Goal: Task Accomplishment & Management: Use online tool/utility

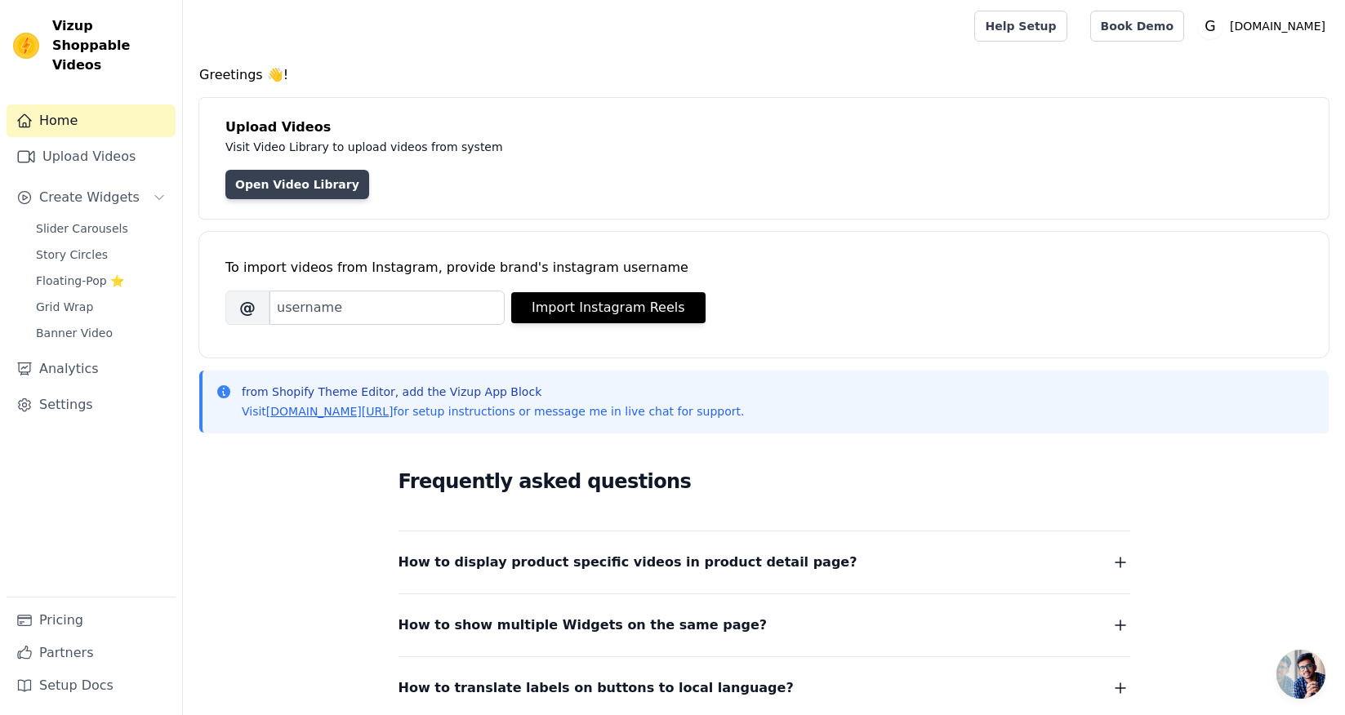
click at [271, 181] on link "Open Video Library" at bounding box center [297, 184] width 144 height 29
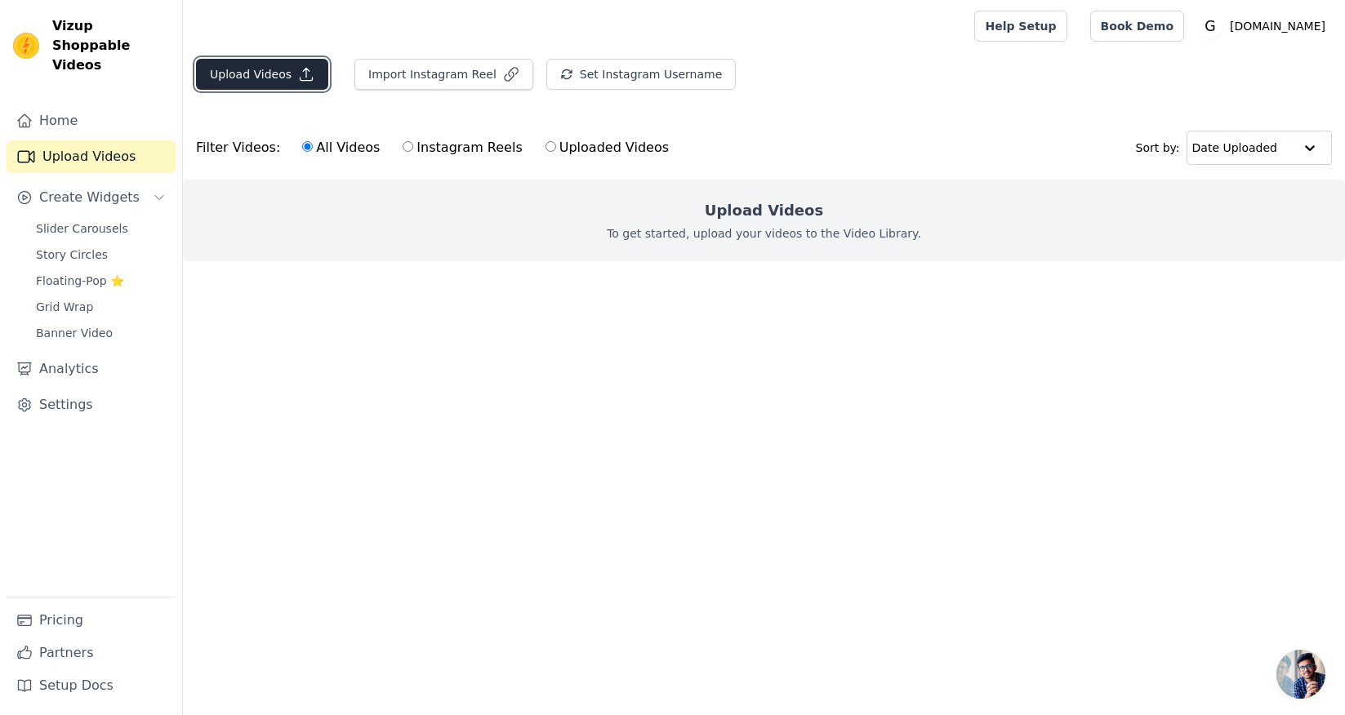
click at [241, 66] on button "Upload Videos" at bounding box center [262, 74] width 132 height 31
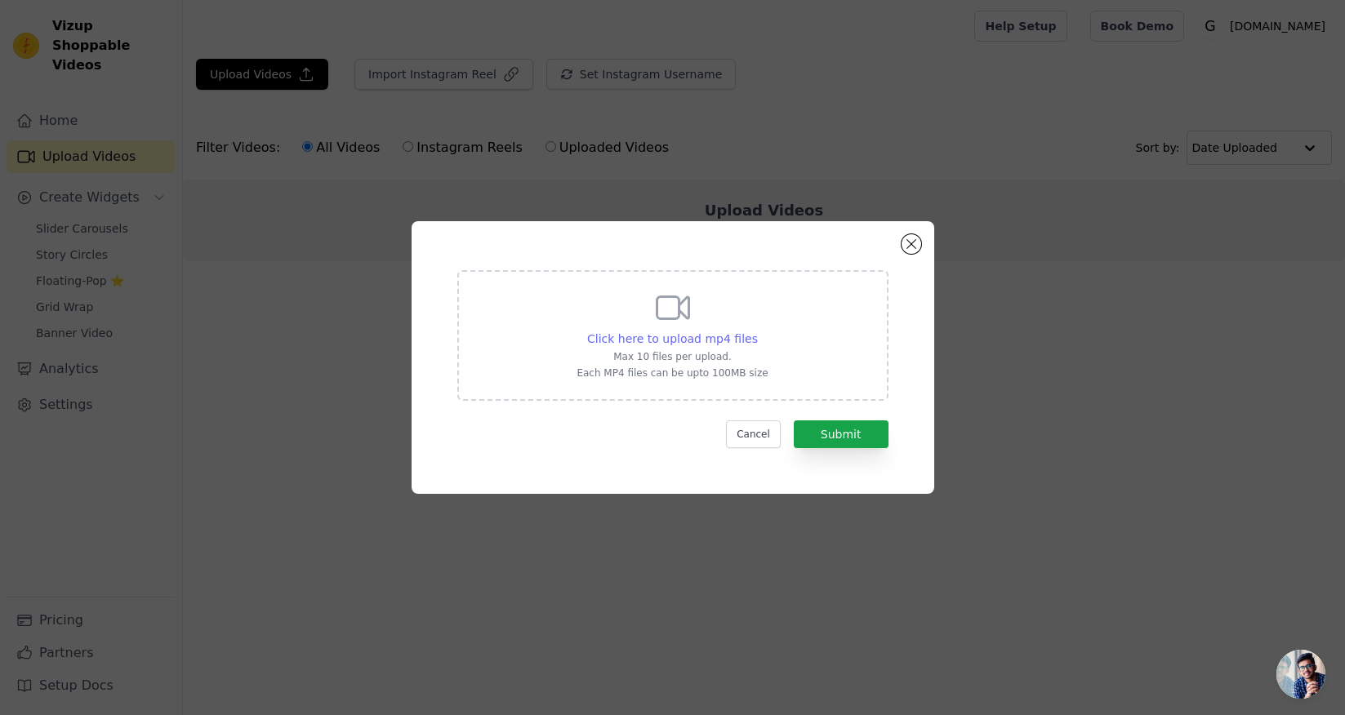
click at [683, 334] on span "Click here to upload mp4 files" at bounding box center [672, 338] width 171 height 13
click at [757, 331] on input "Click here to upload mp4 files Max 10 files per upload. Each MP4 files can be u…" at bounding box center [757, 330] width 1 height 1
type input "C:\fakepath\snaptik_7449835141897162016_v2.mp4"
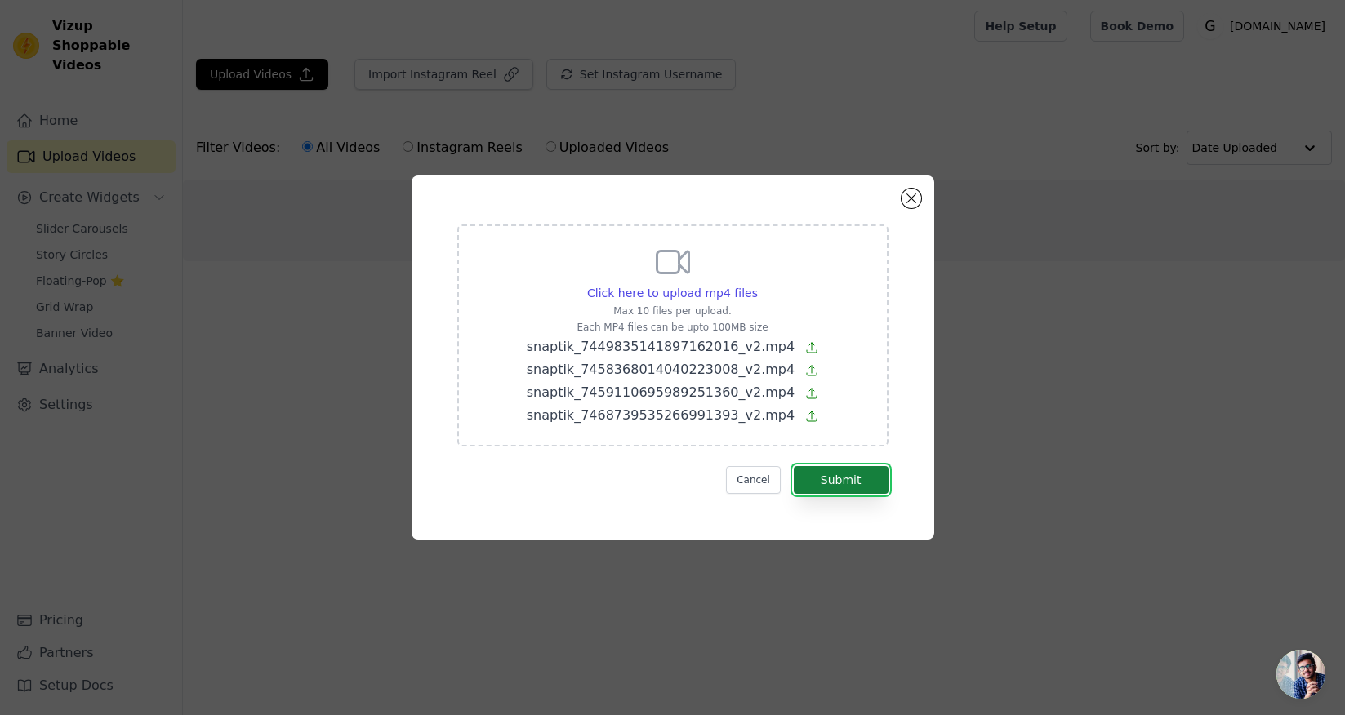
click at [877, 478] on button "Submit" at bounding box center [841, 480] width 95 height 28
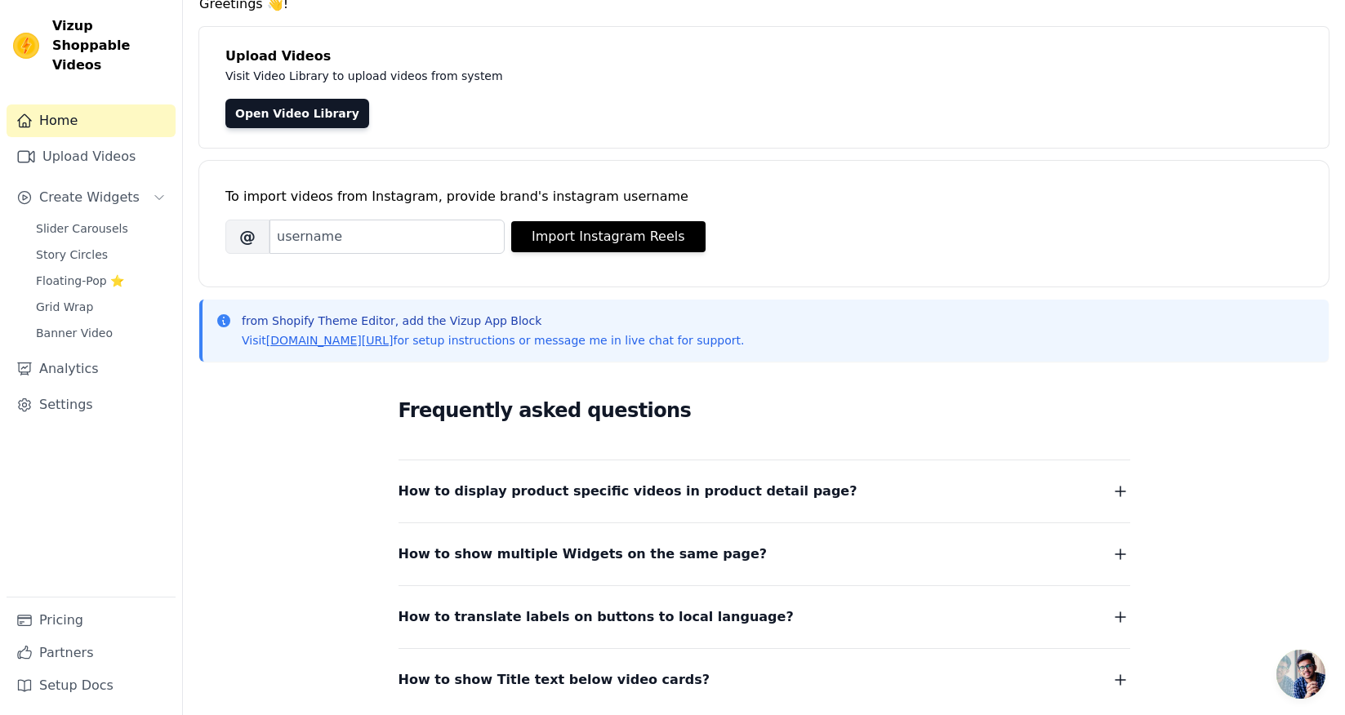
scroll to position [75, 0]
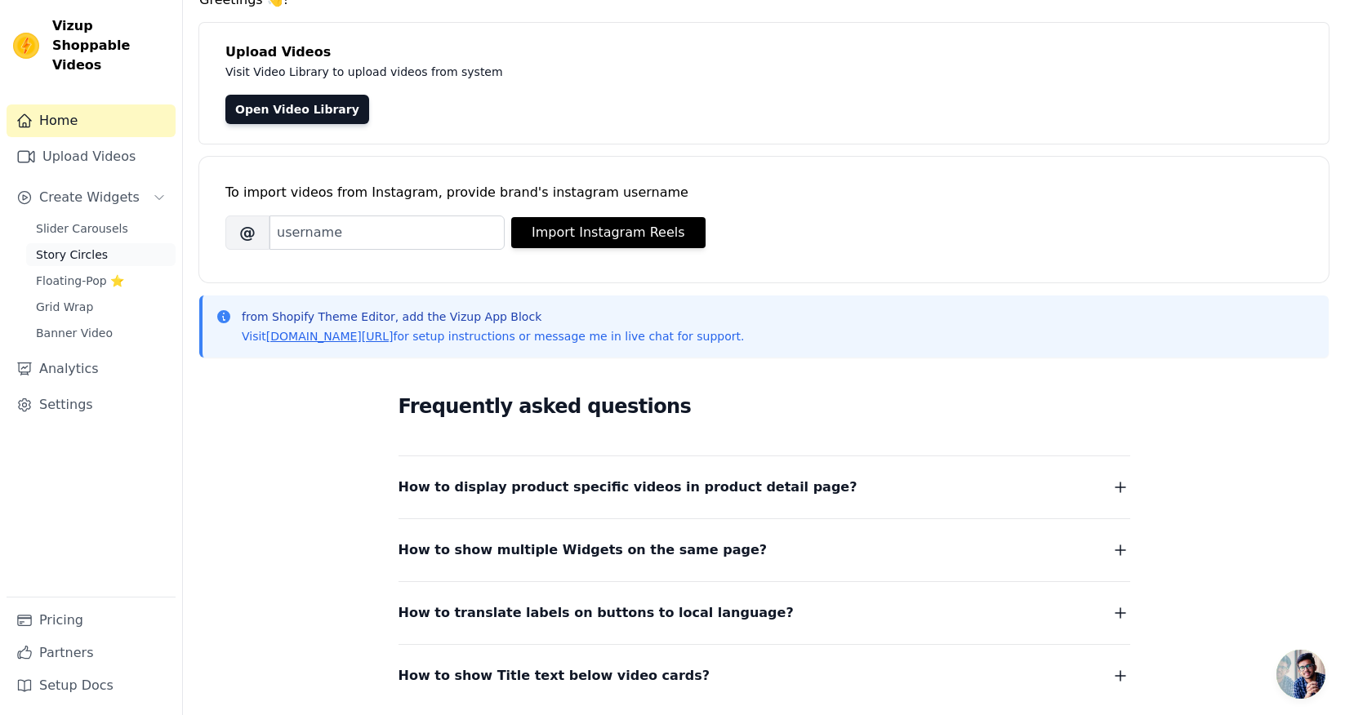
click at [113, 243] on link "Story Circles" at bounding box center [100, 254] width 149 height 23
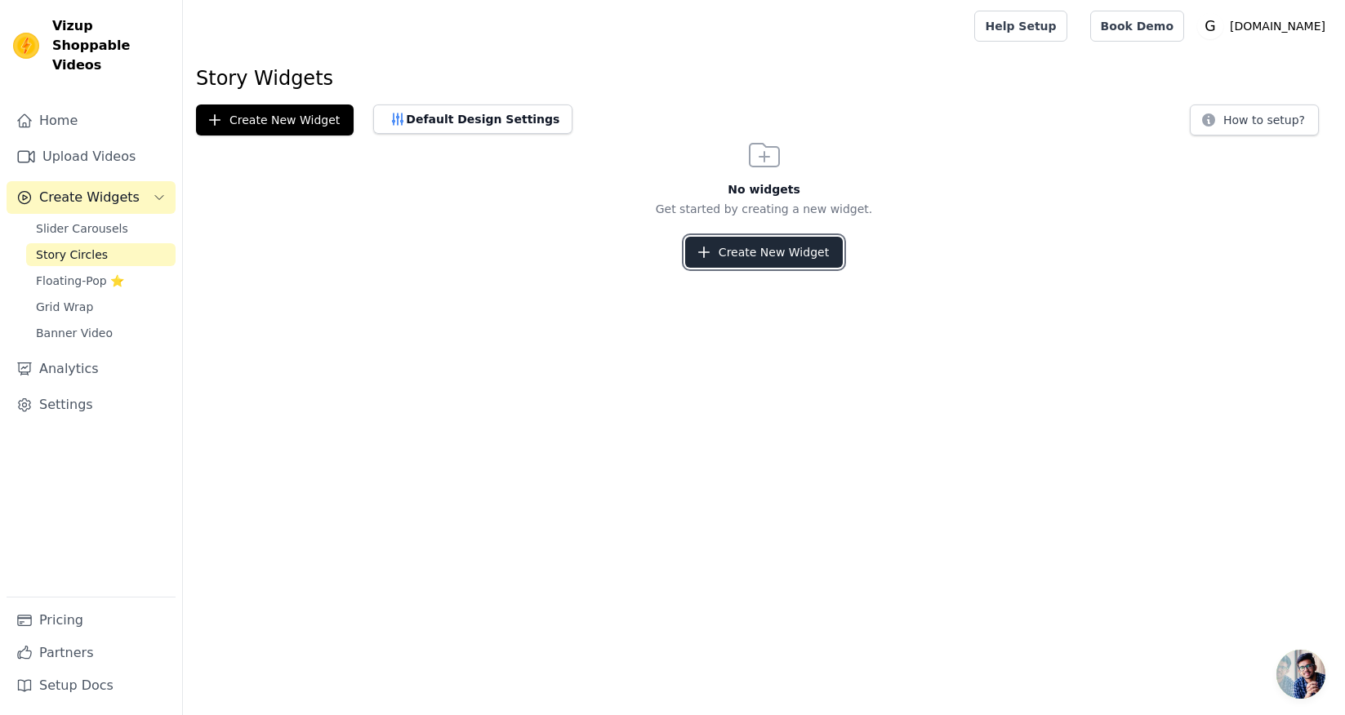
click at [751, 259] on button "Create New Widget" at bounding box center [764, 252] width 158 height 31
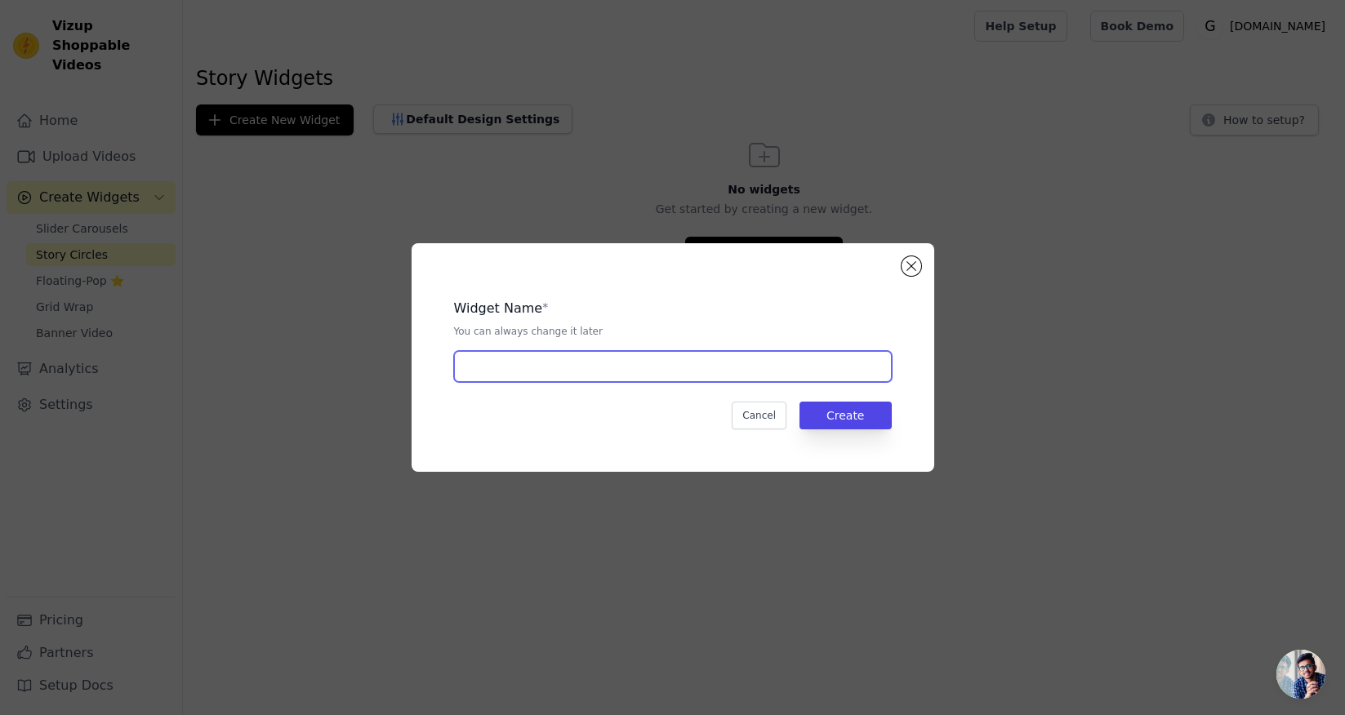
click at [676, 378] on input "text" at bounding box center [673, 366] width 438 height 31
type input "tmp"
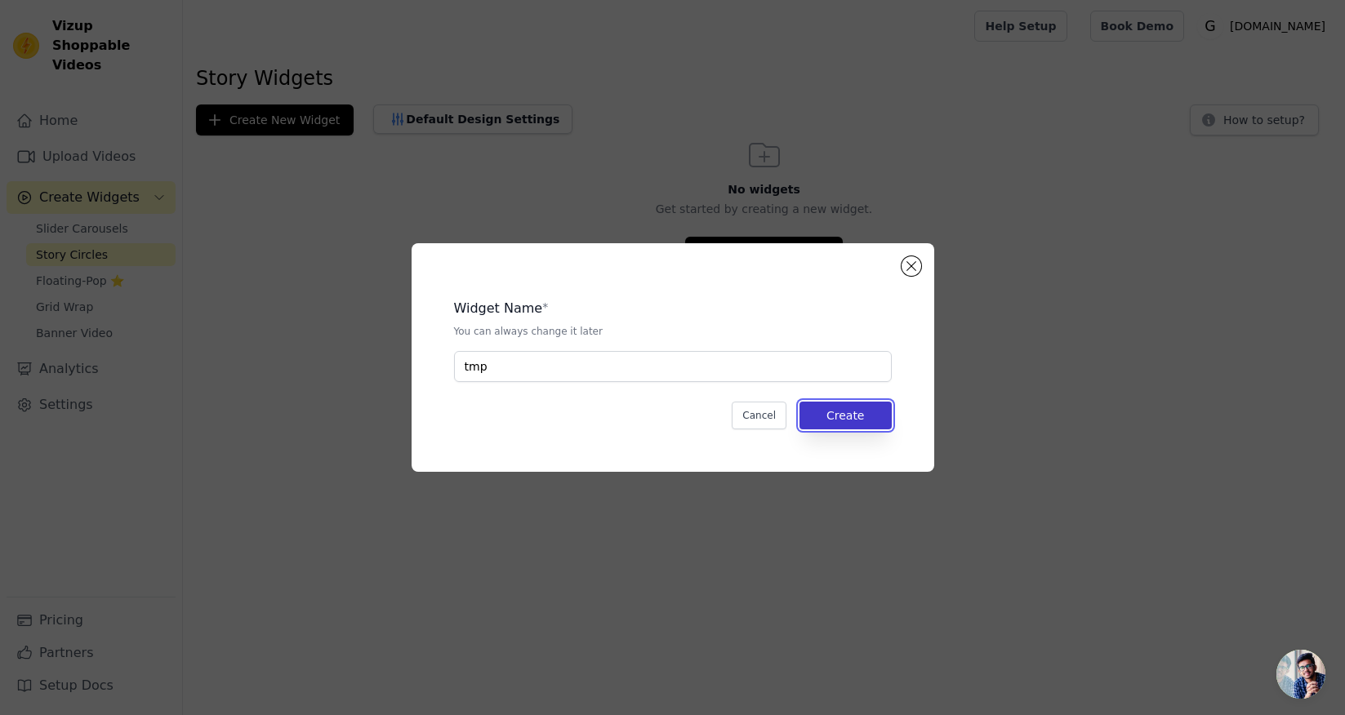
click at [837, 413] on button "Create" at bounding box center [846, 416] width 92 height 28
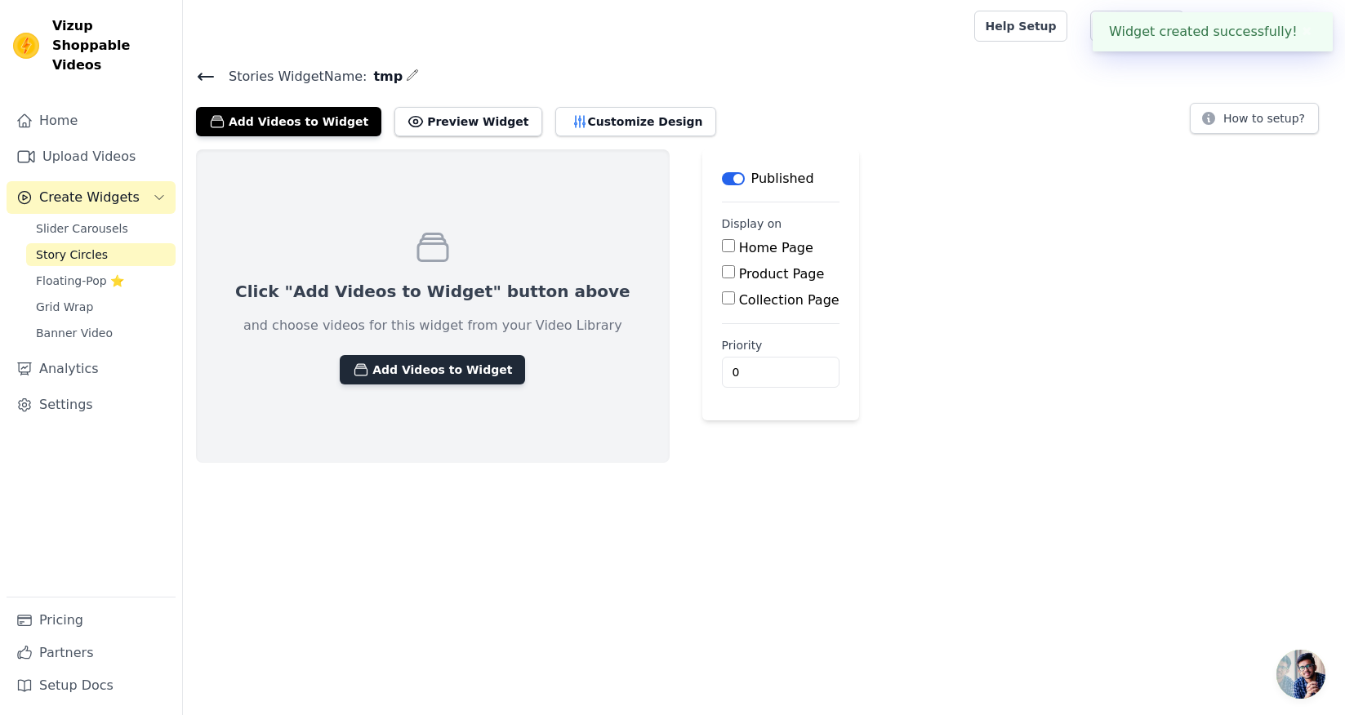
click at [450, 380] on button "Add Videos to Widget" at bounding box center [432, 369] width 185 height 29
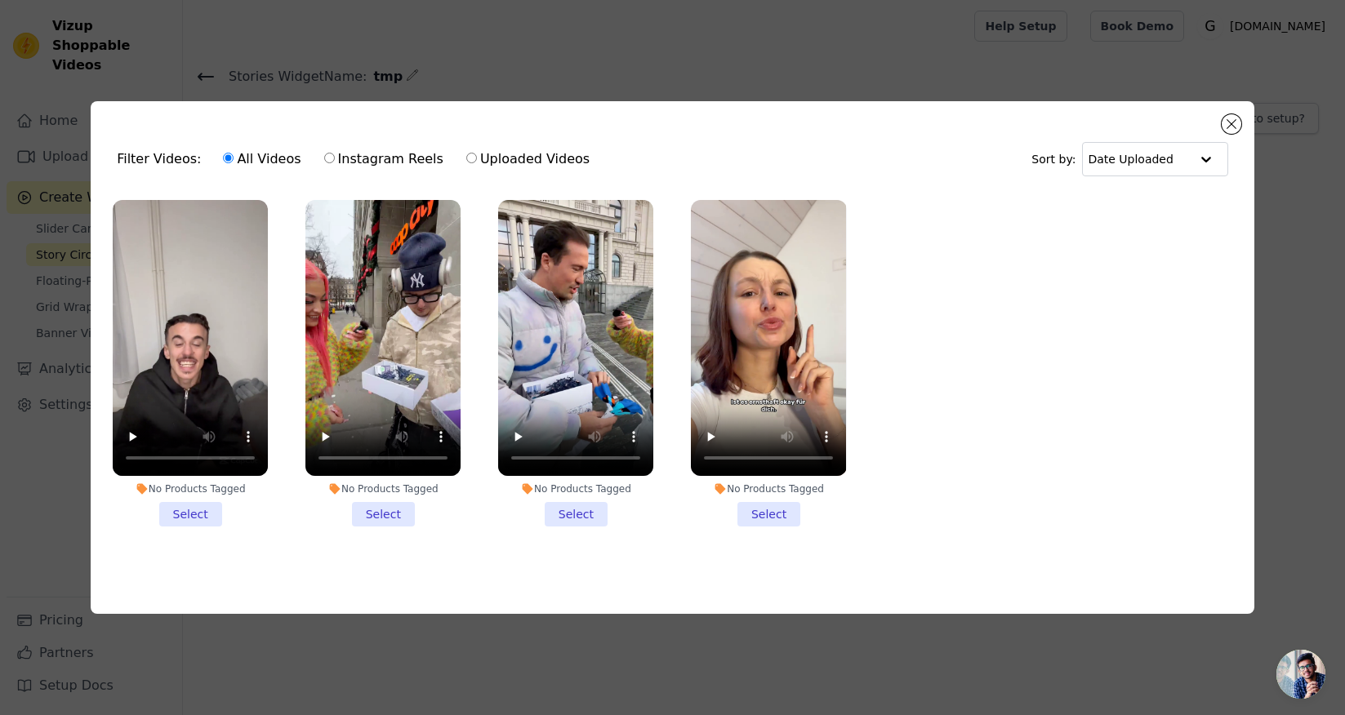
click at [206, 516] on li "No Products Tagged Select" at bounding box center [190, 363] width 155 height 327
click at [0, 0] on input "No Products Tagged Select" at bounding box center [0, 0] width 0 height 0
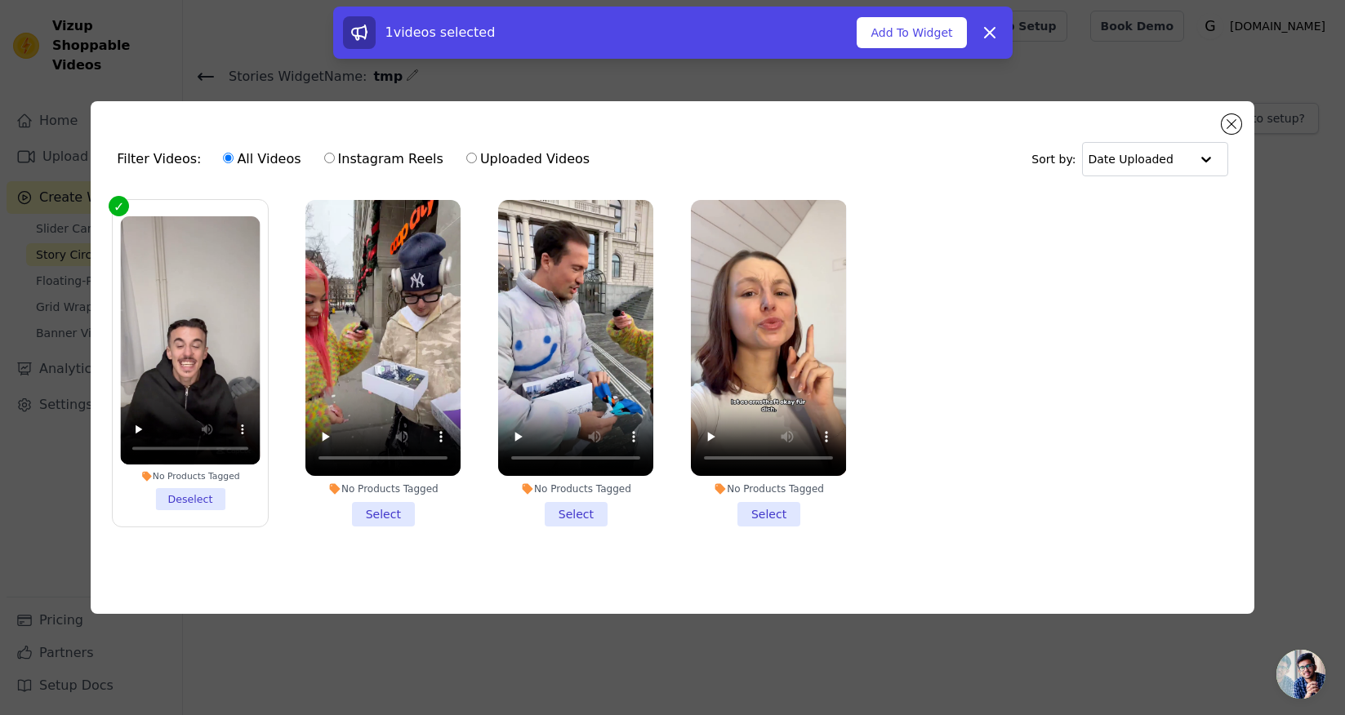
click at [400, 518] on li "No Products Tagged Select" at bounding box center [382, 363] width 155 height 327
click at [0, 0] on input "No Products Tagged Select" at bounding box center [0, 0] width 0 height 0
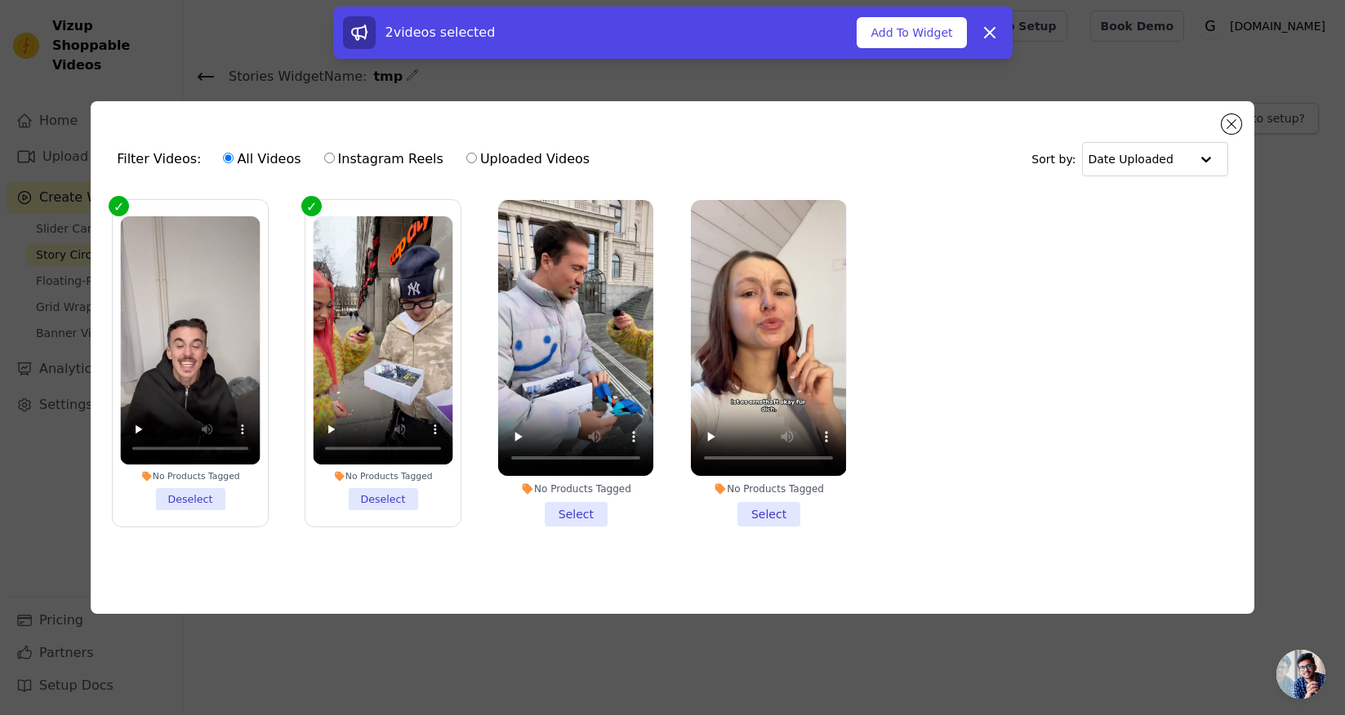
drag, startPoint x: 559, startPoint y: 513, endPoint x: 604, endPoint y: 518, distance: 45.2
click at [559, 513] on li "No Products Tagged Select" at bounding box center [575, 363] width 155 height 327
click at [0, 0] on input "No Products Tagged Select" at bounding box center [0, 0] width 0 height 0
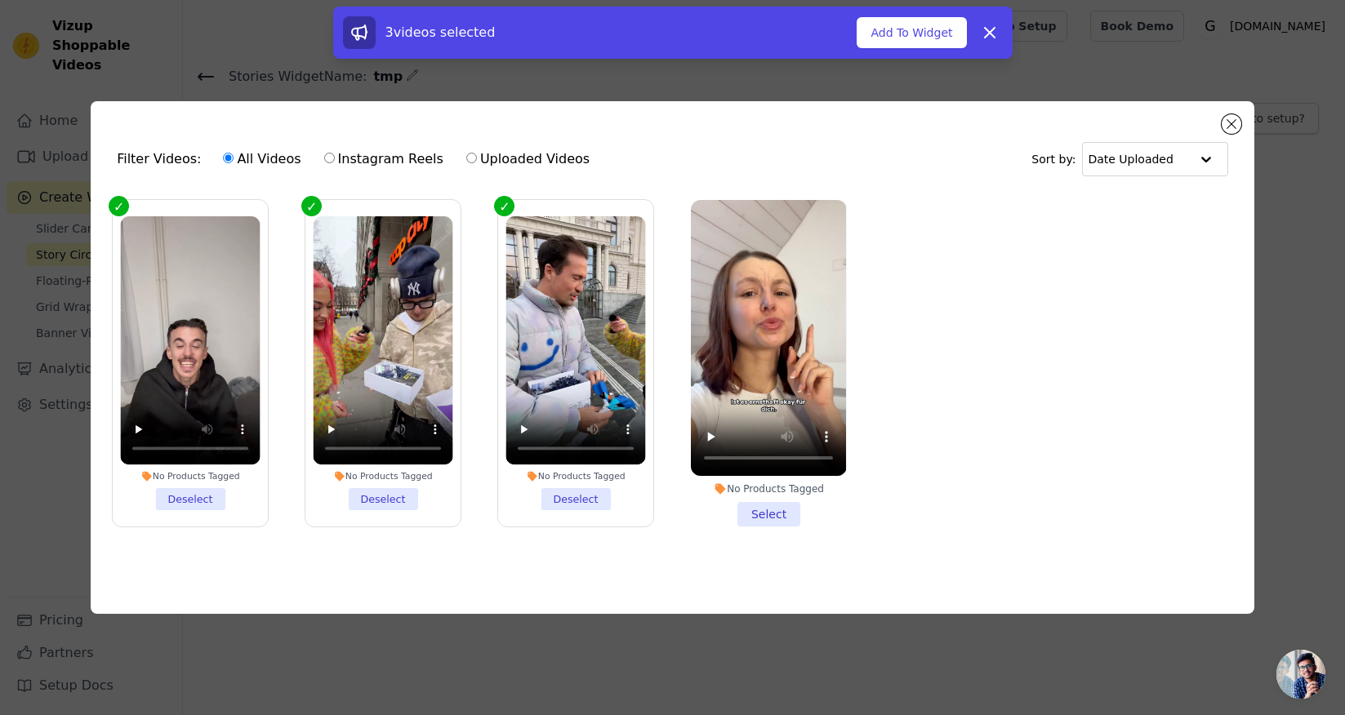
click at [755, 516] on li "No Products Tagged Select" at bounding box center [768, 363] width 155 height 327
click at [0, 0] on input "No Products Tagged Select" at bounding box center [0, 0] width 0 height 0
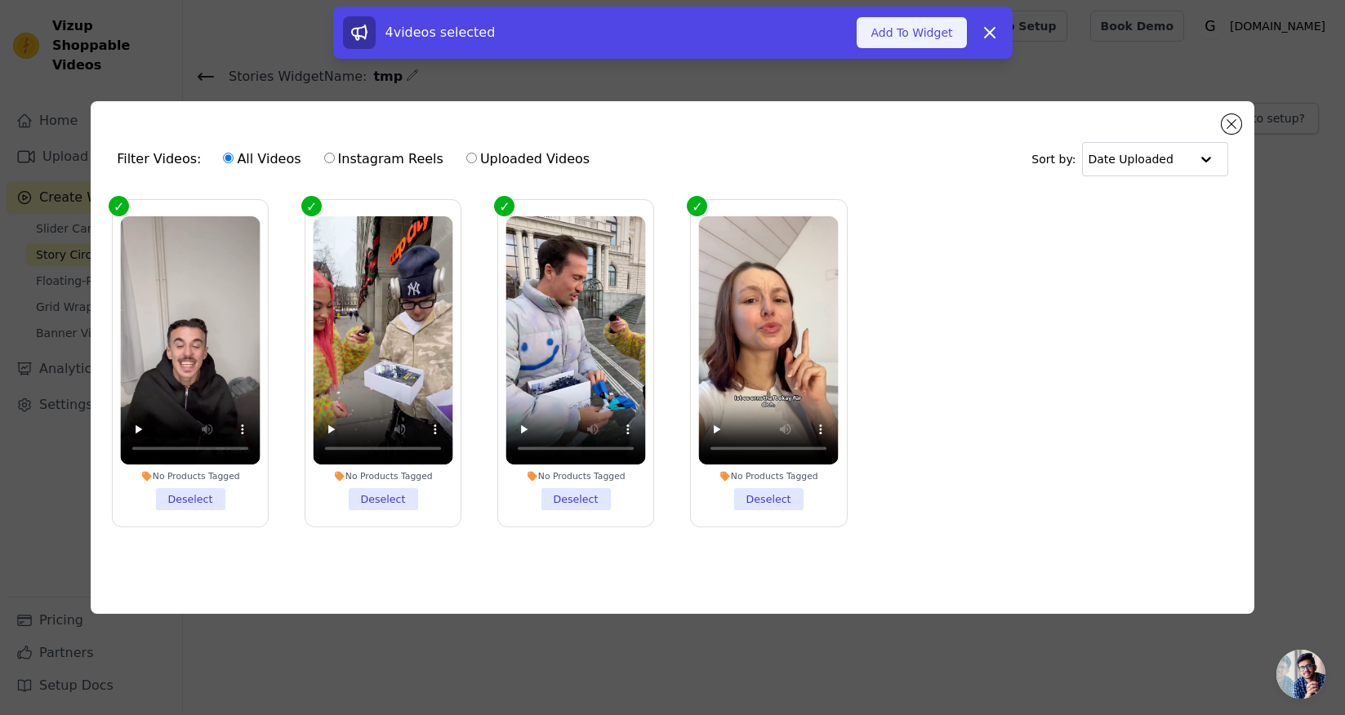
click at [952, 42] on button "Add To Widget" at bounding box center [911, 32] width 109 height 31
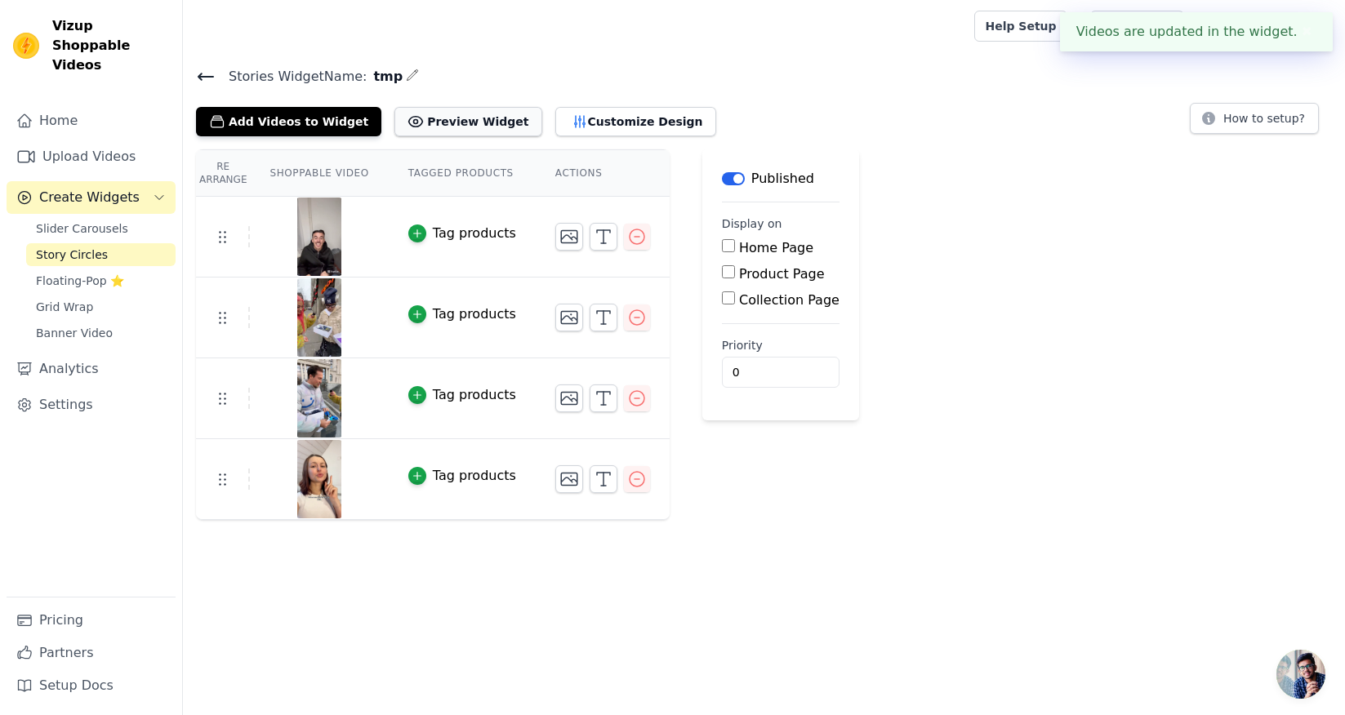
click at [439, 118] on button "Preview Widget" at bounding box center [467, 121] width 147 height 29
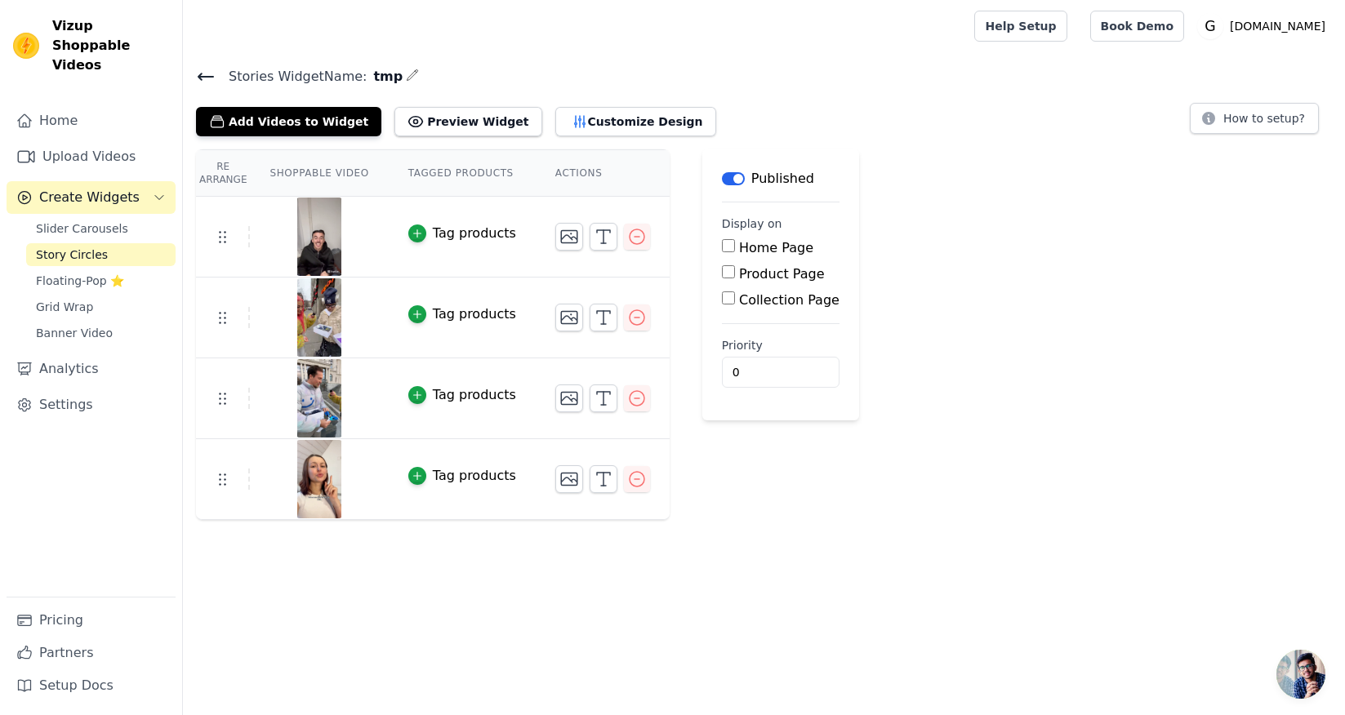
click at [207, 74] on icon at bounding box center [206, 77] width 20 height 20
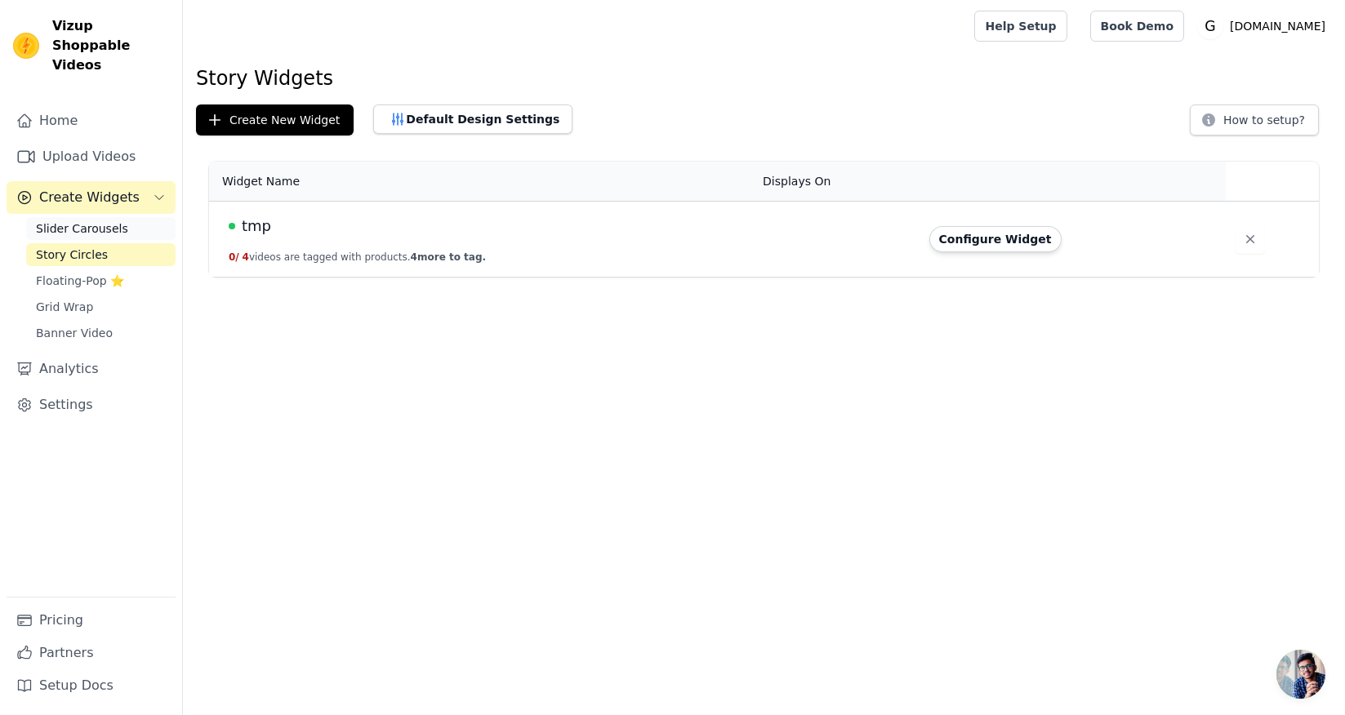
click at [128, 217] on link "Slider Carousels" at bounding box center [100, 228] width 149 height 23
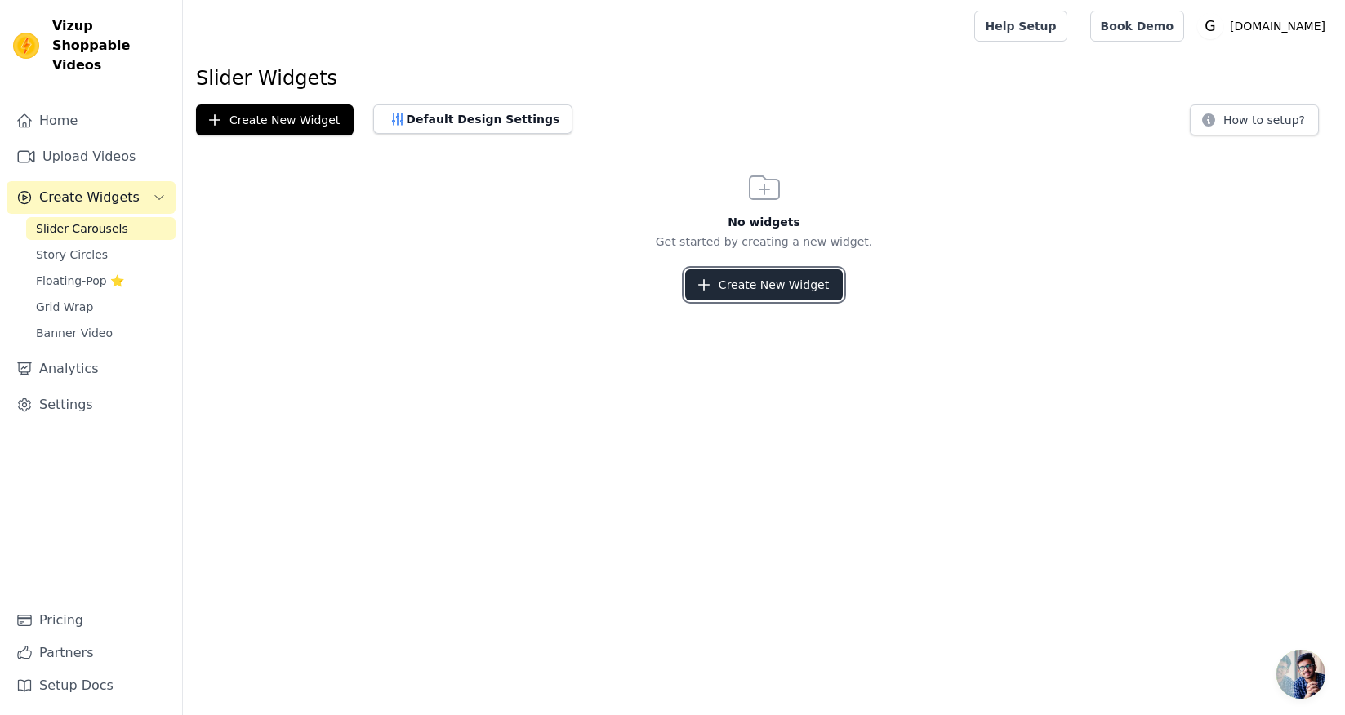
click at [725, 278] on button "Create New Widget" at bounding box center [764, 285] width 158 height 31
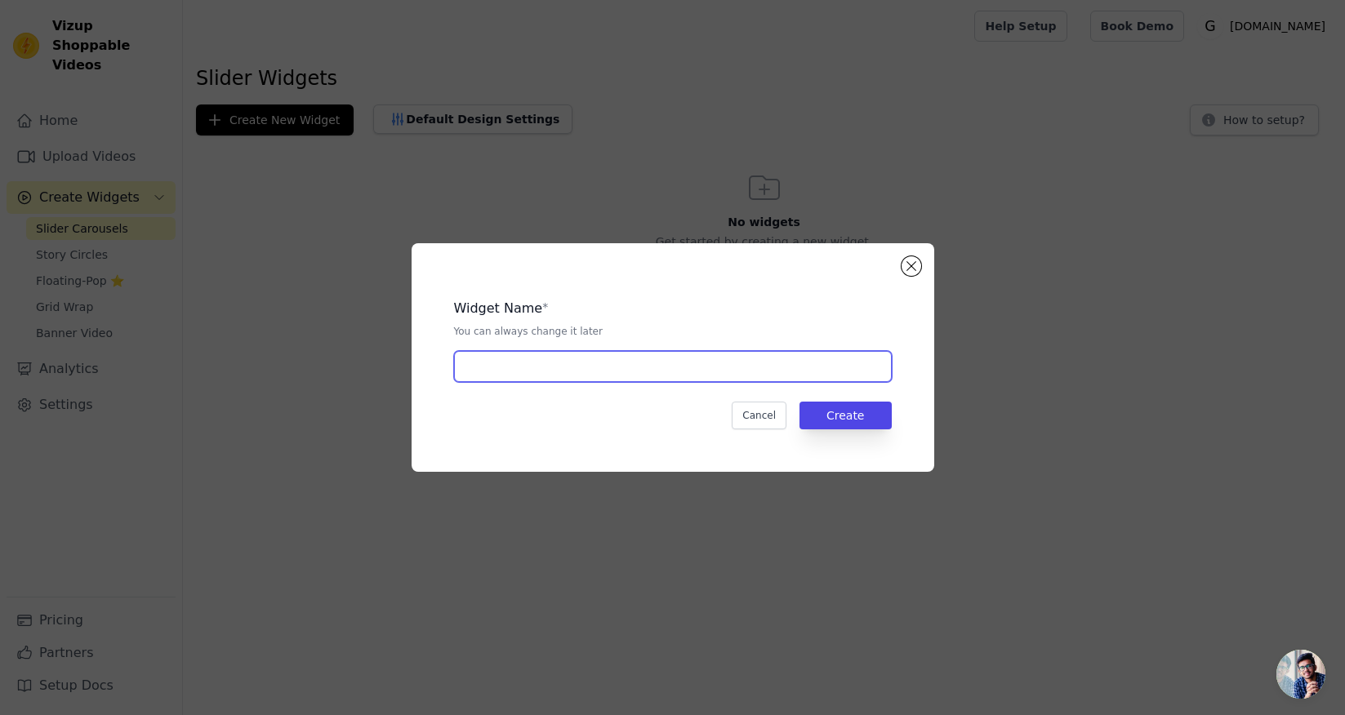
click at [737, 373] on input "text" at bounding box center [673, 366] width 438 height 31
type input "tmp"
click at [869, 440] on div "Widget Name * You can always change it later tmp Cancel Create" at bounding box center [673, 357] width 523 height 229
click at [871, 431] on div "Widget Name * You can always change it later tmp Cancel Create" at bounding box center [673, 358] width 470 height 176
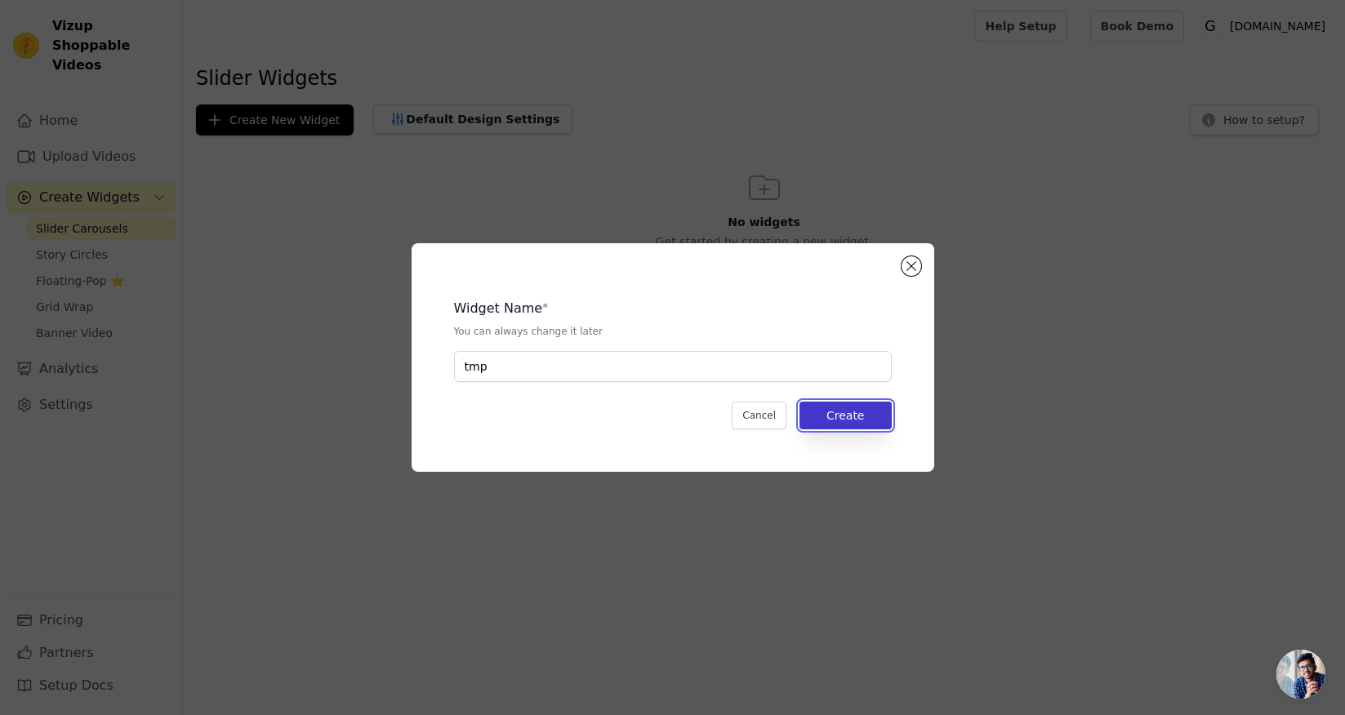
click at [868, 421] on button "Create" at bounding box center [846, 416] width 92 height 28
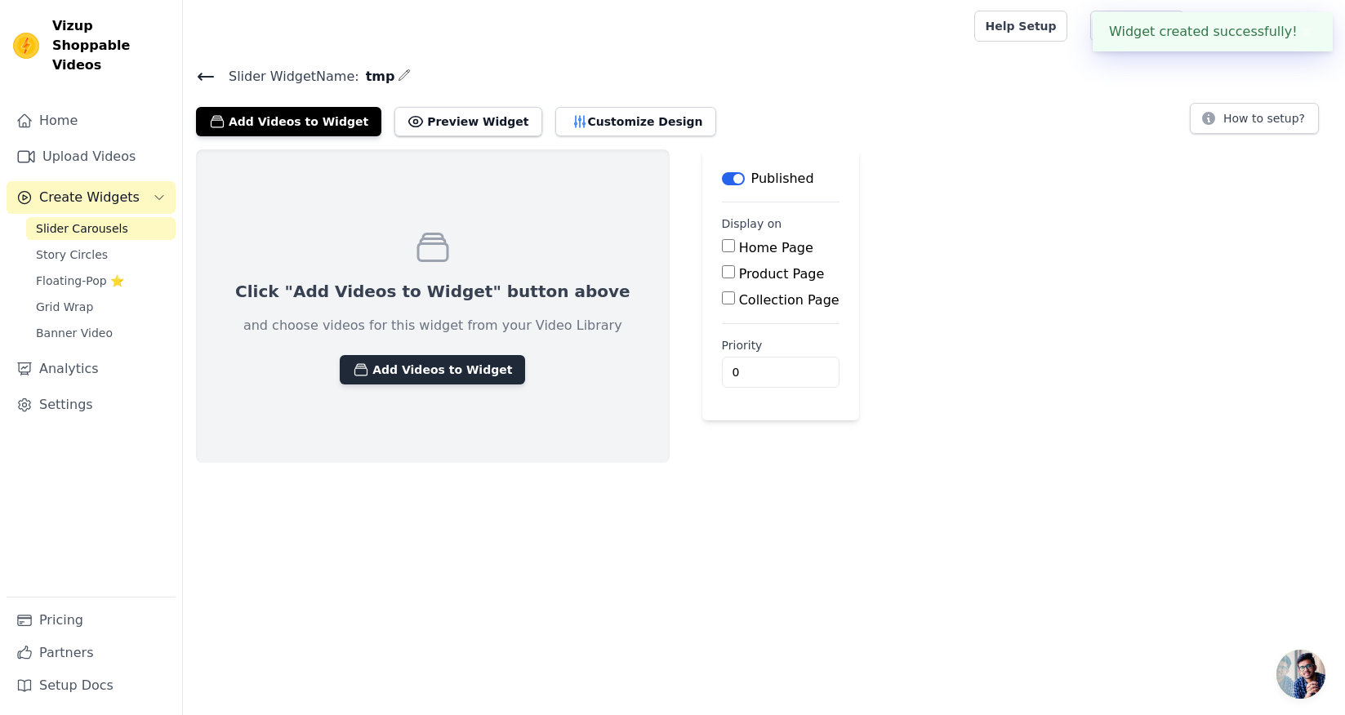
click at [406, 372] on button "Add Videos to Widget" at bounding box center [432, 369] width 185 height 29
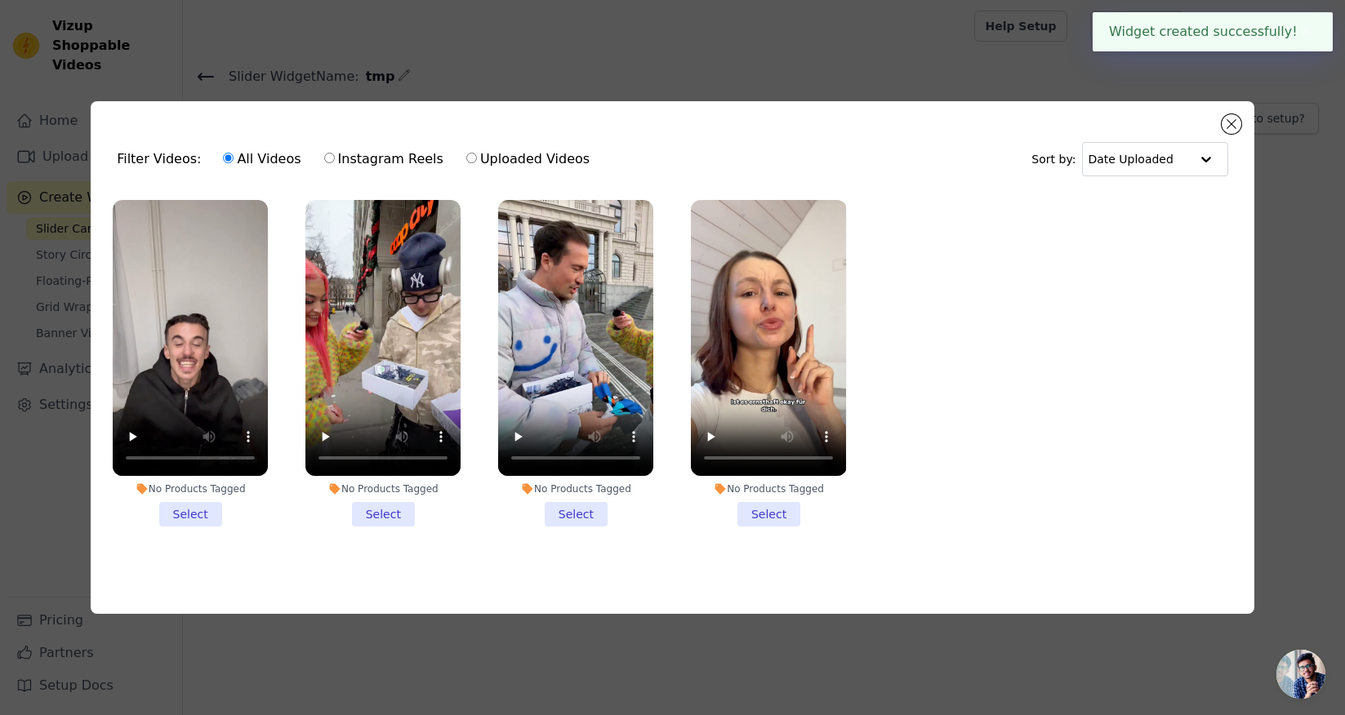
click at [188, 509] on li "No Products Tagged Select" at bounding box center [190, 363] width 155 height 327
click at [0, 0] on input "No Products Tagged Select" at bounding box center [0, 0] width 0 height 0
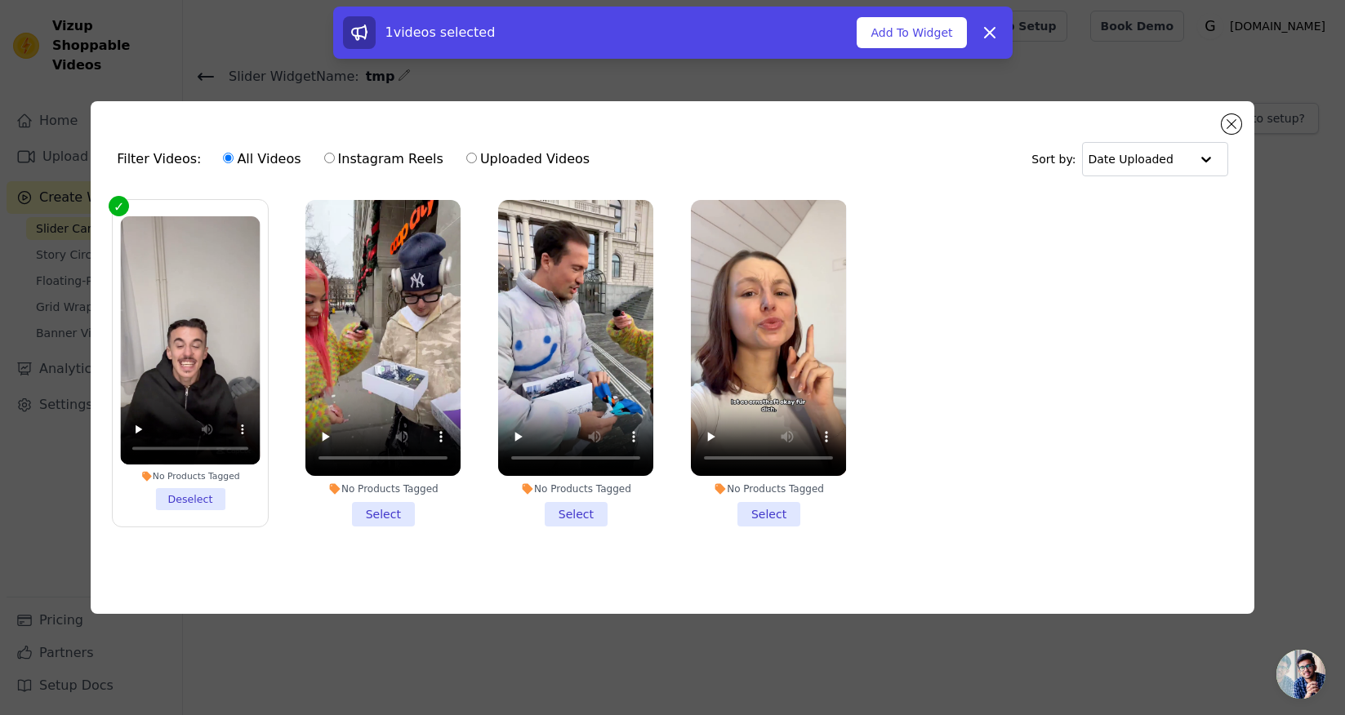
click at [359, 506] on li "No Products Tagged Select" at bounding box center [382, 363] width 155 height 327
click at [0, 0] on input "No Products Tagged Select" at bounding box center [0, 0] width 0 height 0
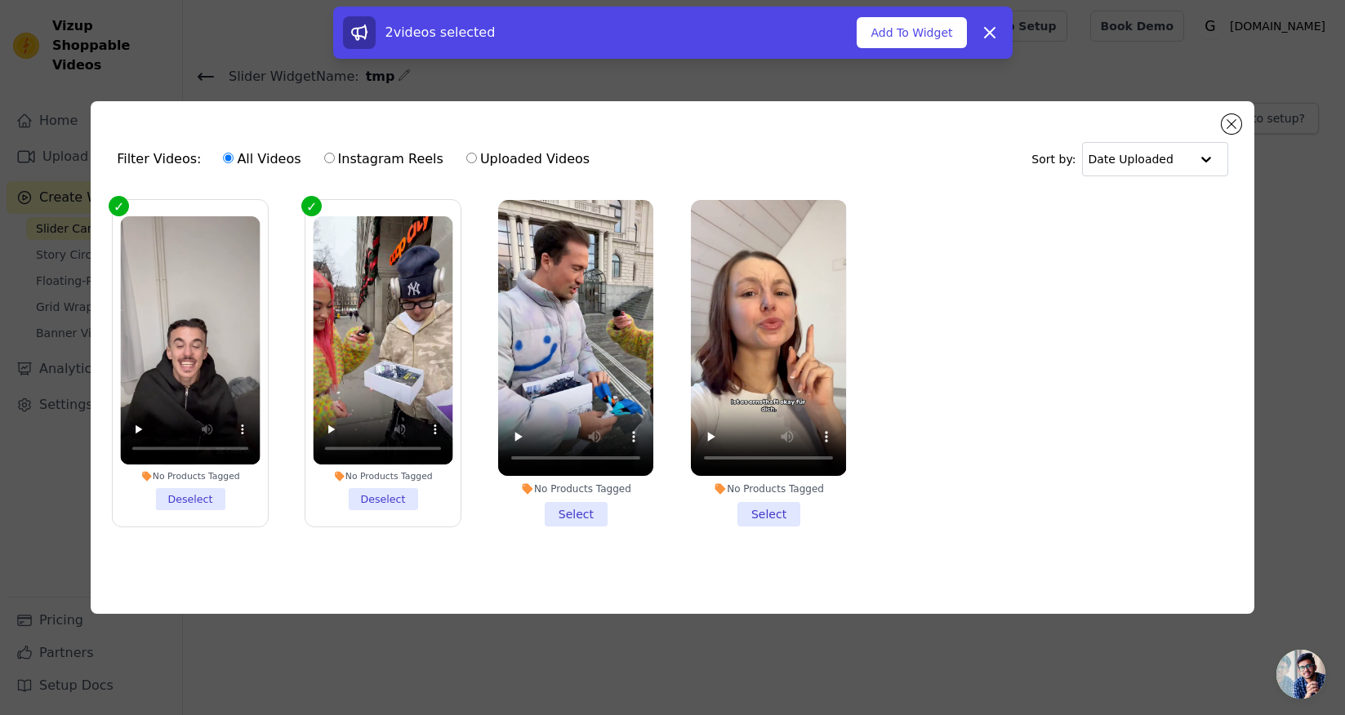
click at [556, 514] on li "No Products Tagged Select" at bounding box center [575, 363] width 155 height 327
click at [0, 0] on input "No Products Tagged Select" at bounding box center [0, 0] width 0 height 0
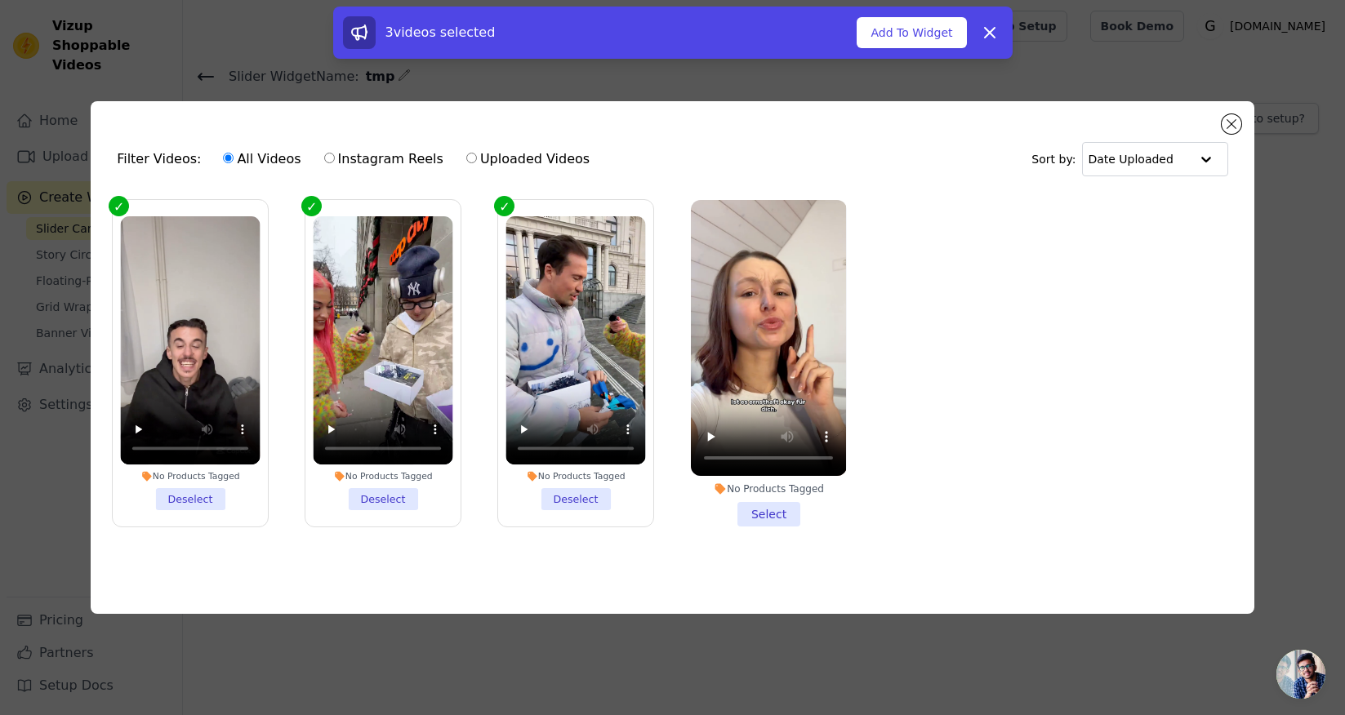
click at [773, 510] on li "No Products Tagged Select" at bounding box center [768, 363] width 155 height 327
click at [0, 0] on input "No Products Tagged Select" at bounding box center [0, 0] width 0 height 0
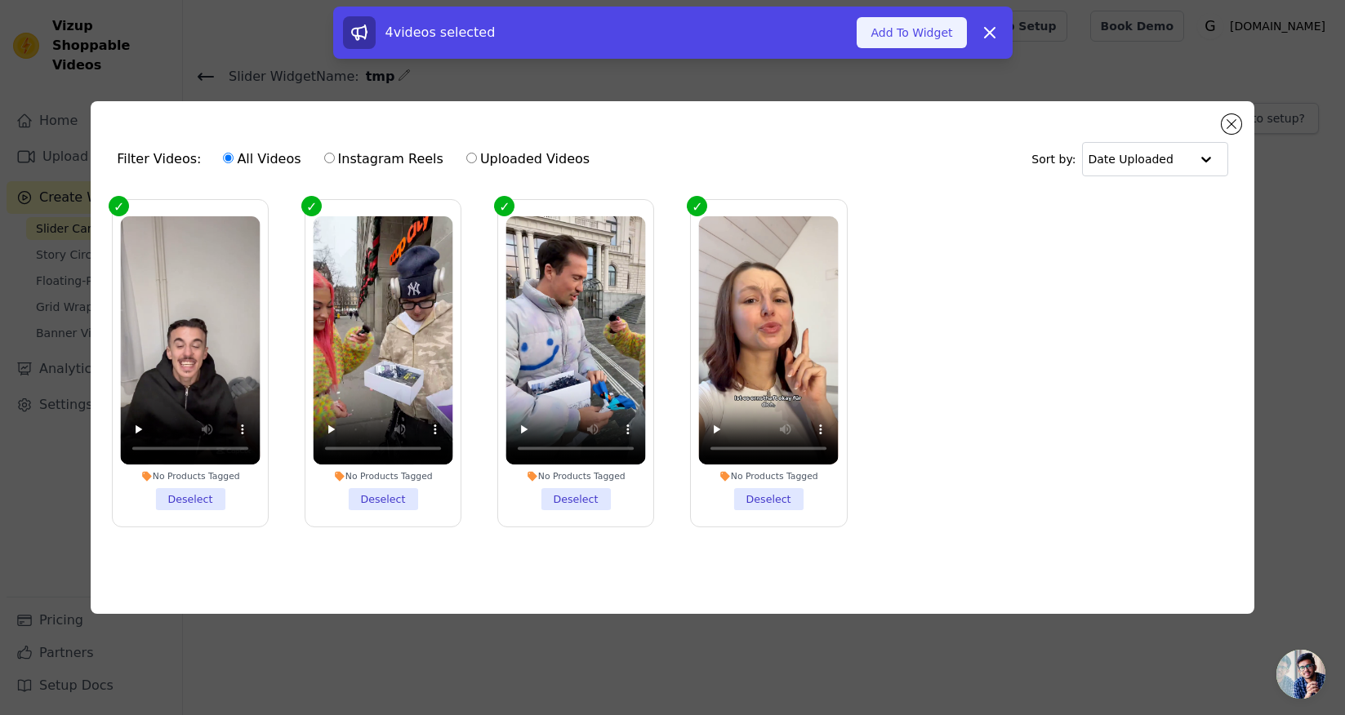
click at [943, 44] on button "Add To Widget" at bounding box center [911, 32] width 109 height 31
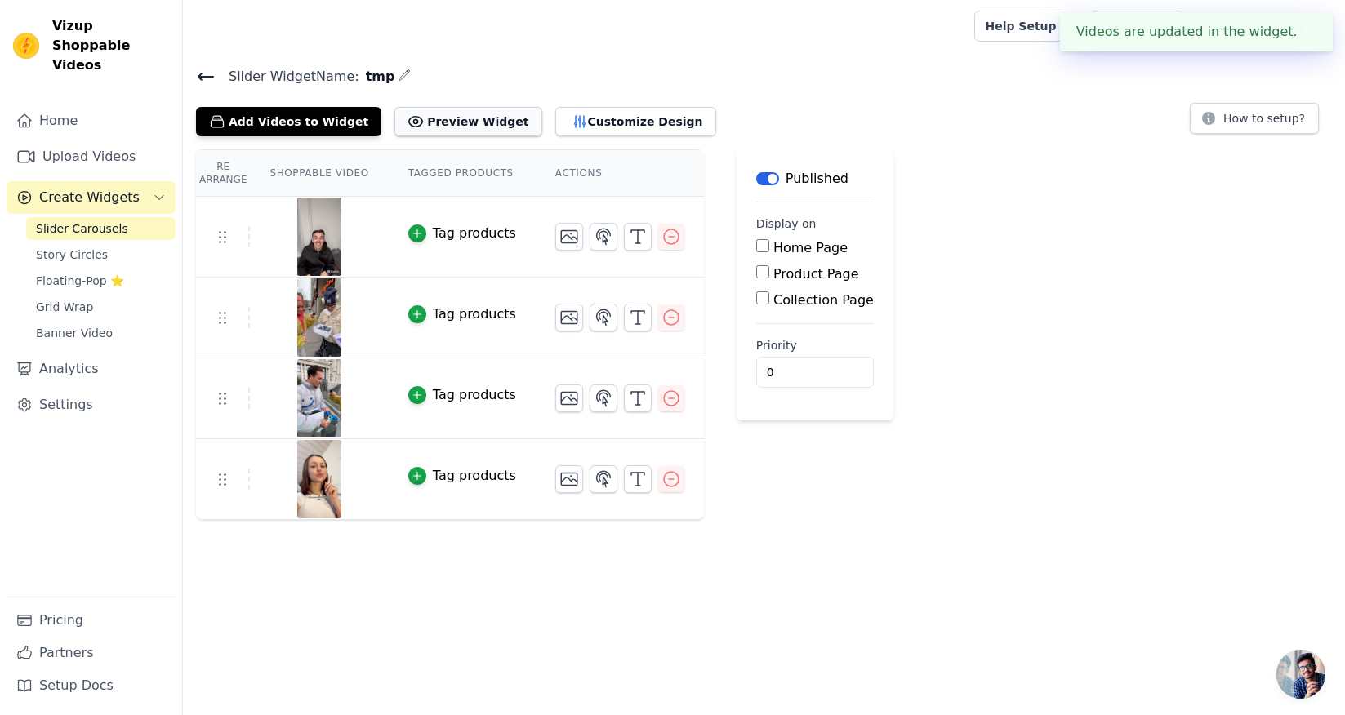
click at [406, 118] on button "Preview Widget" at bounding box center [467, 121] width 147 height 29
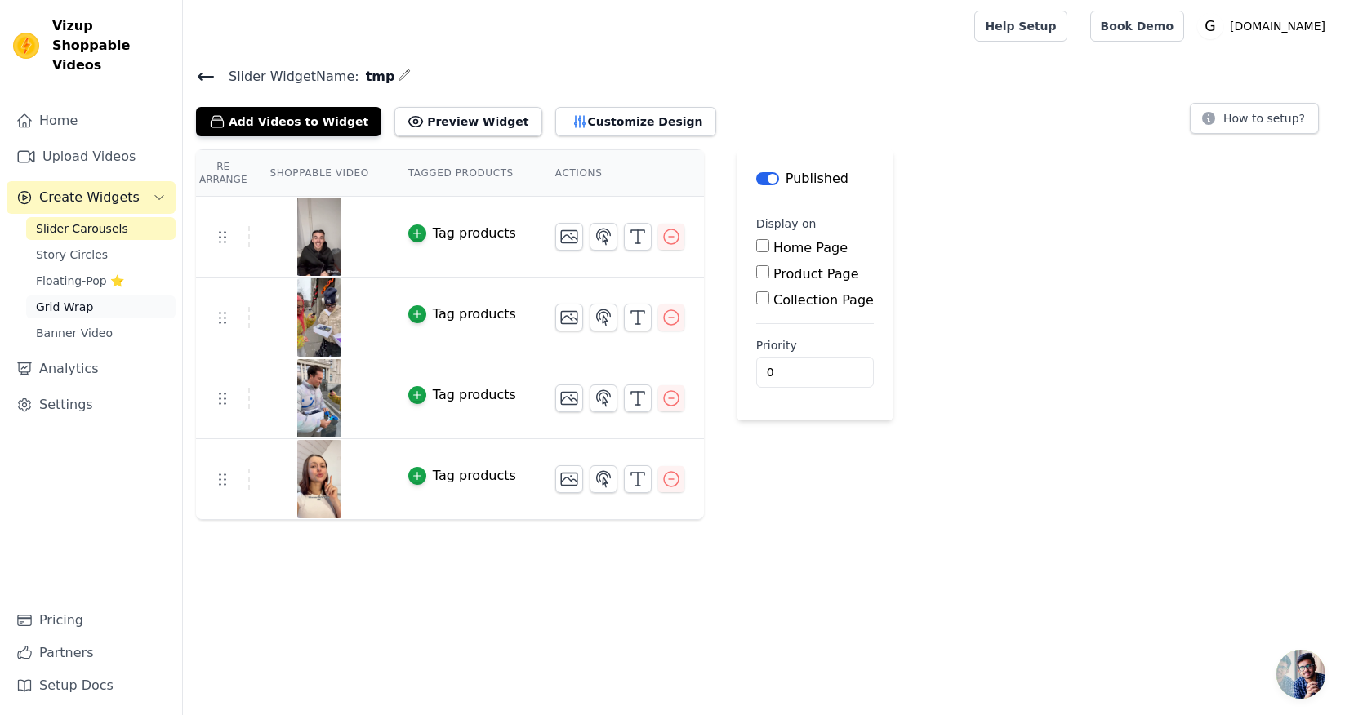
click at [107, 296] on link "Grid Wrap" at bounding box center [100, 307] width 149 height 23
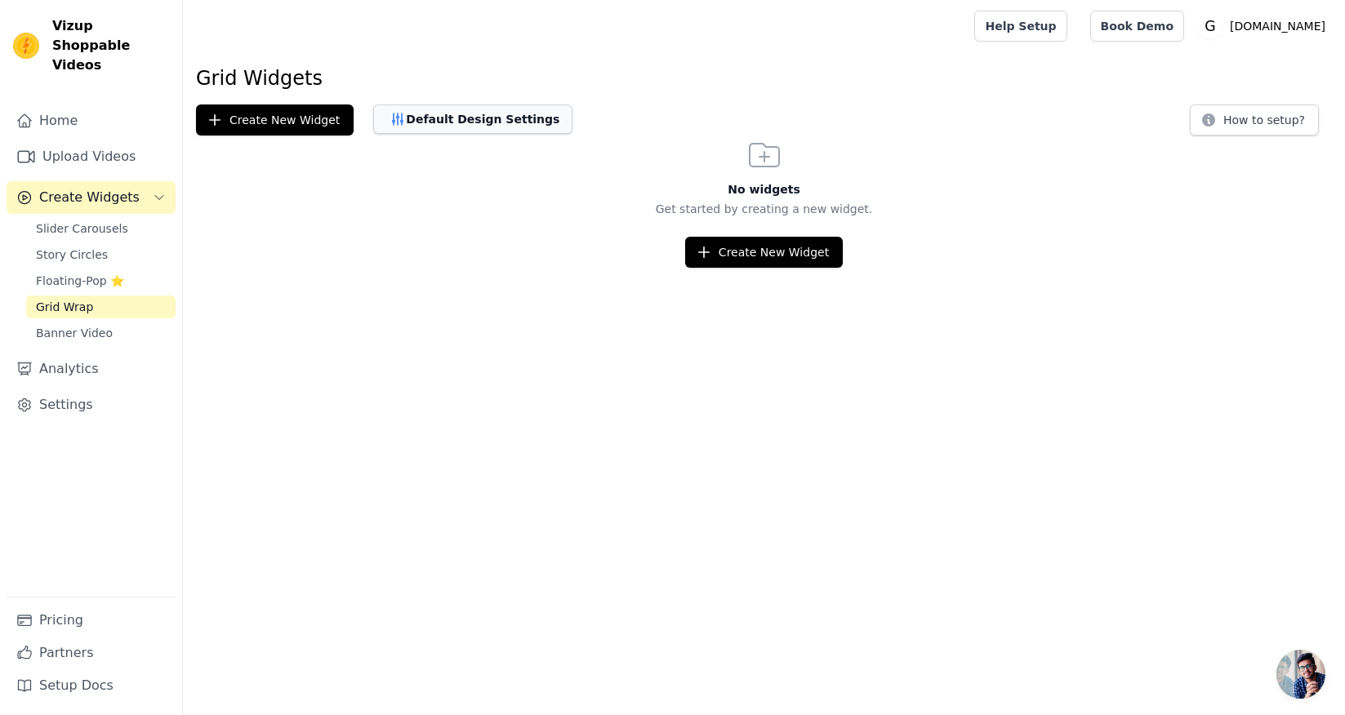
click at [475, 127] on button "Default Design Settings" at bounding box center [472, 119] width 199 height 29
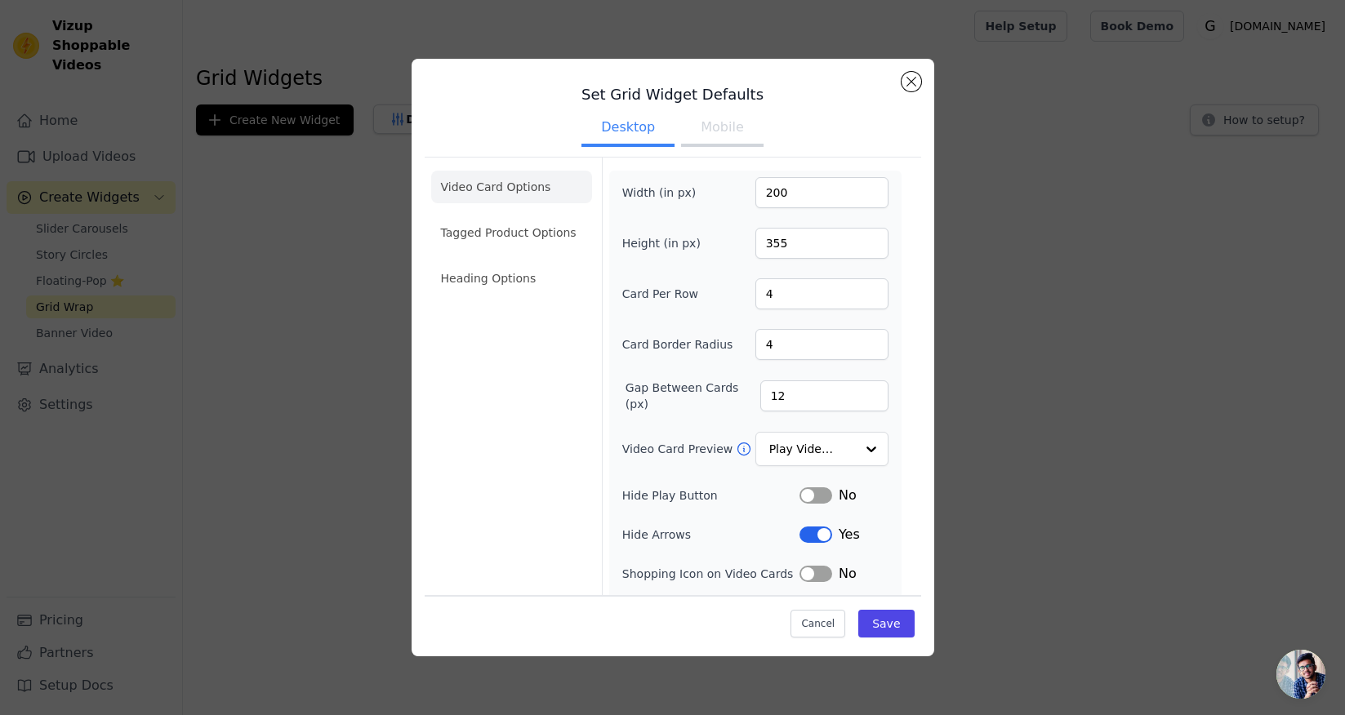
click at [1081, 152] on div "Set Grid Widget Defaults Desktop Mobile Video Card Options Tagged Product Optio…" at bounding box center [672, 358] width 1293 height 651
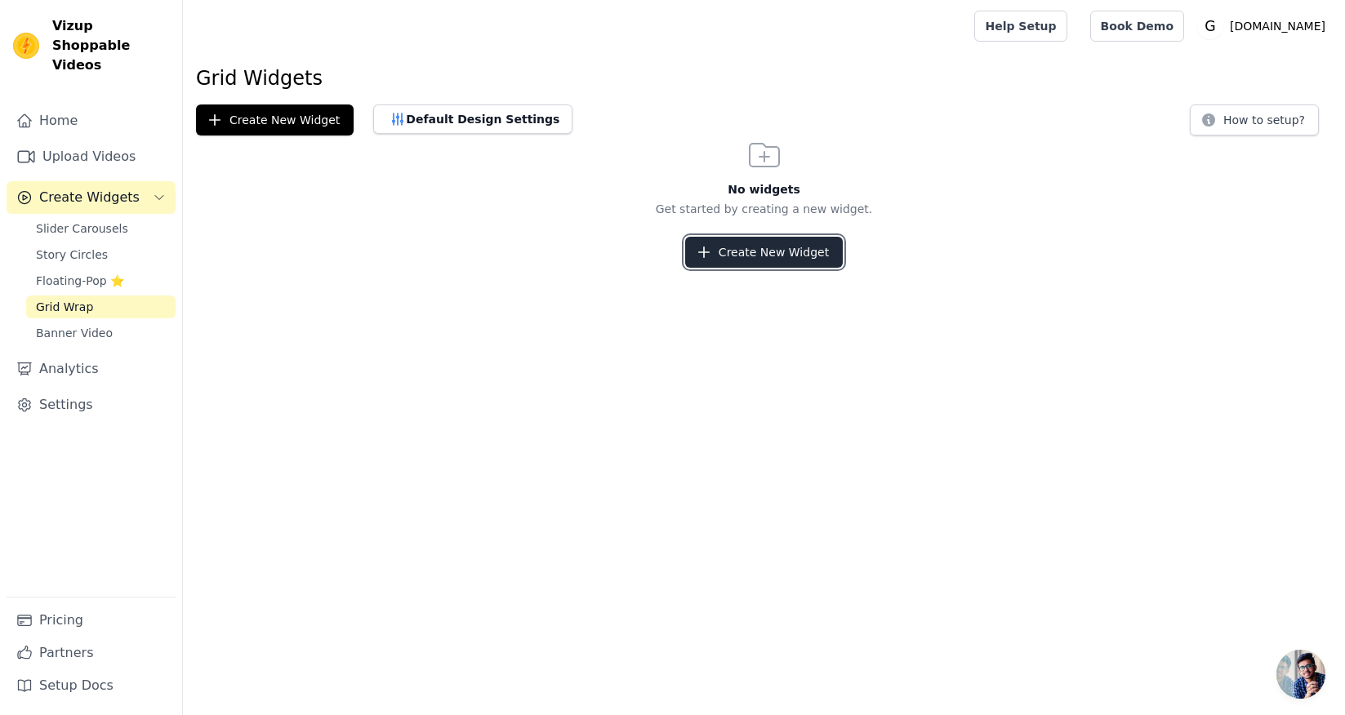
click at [788, 244] on button "Create New Widget" at bounding box center [764, 252] width 158 height 31
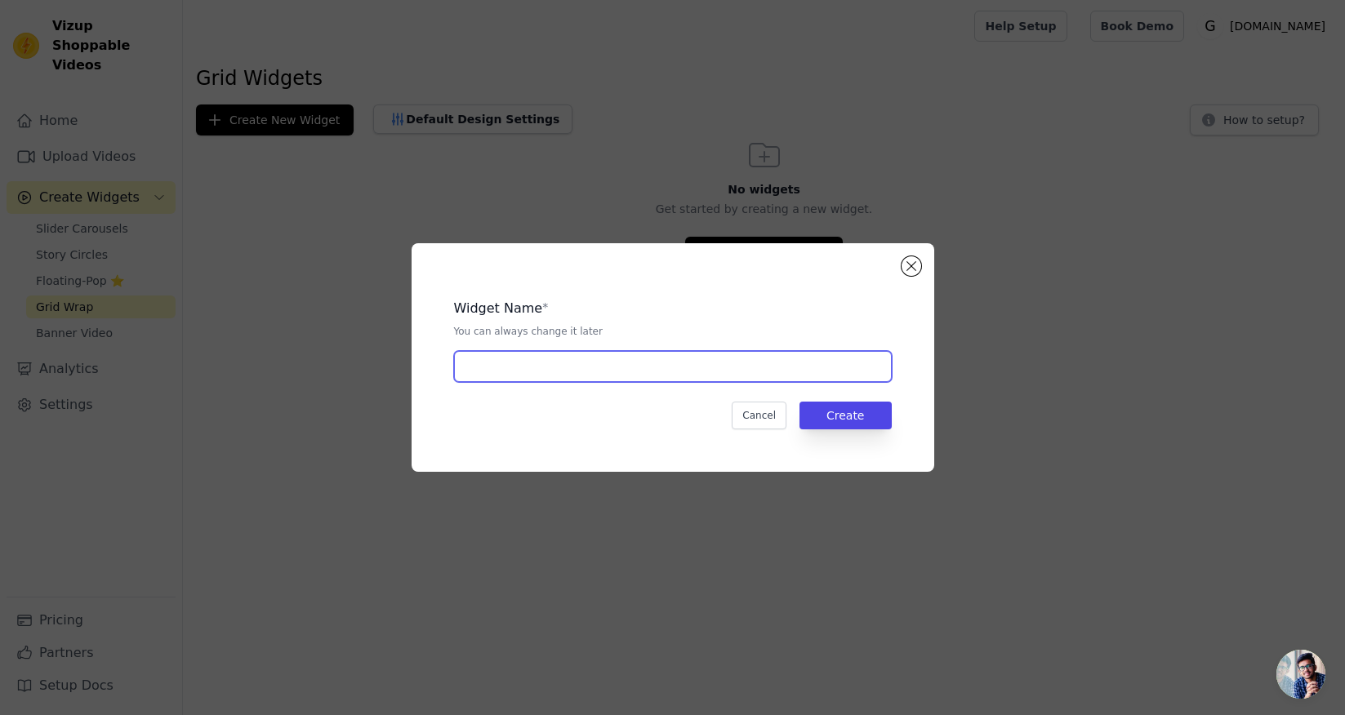
click at [702, 361] on input "text" at bounding box center [673, 366] width 438 height 31
type input "tmp"
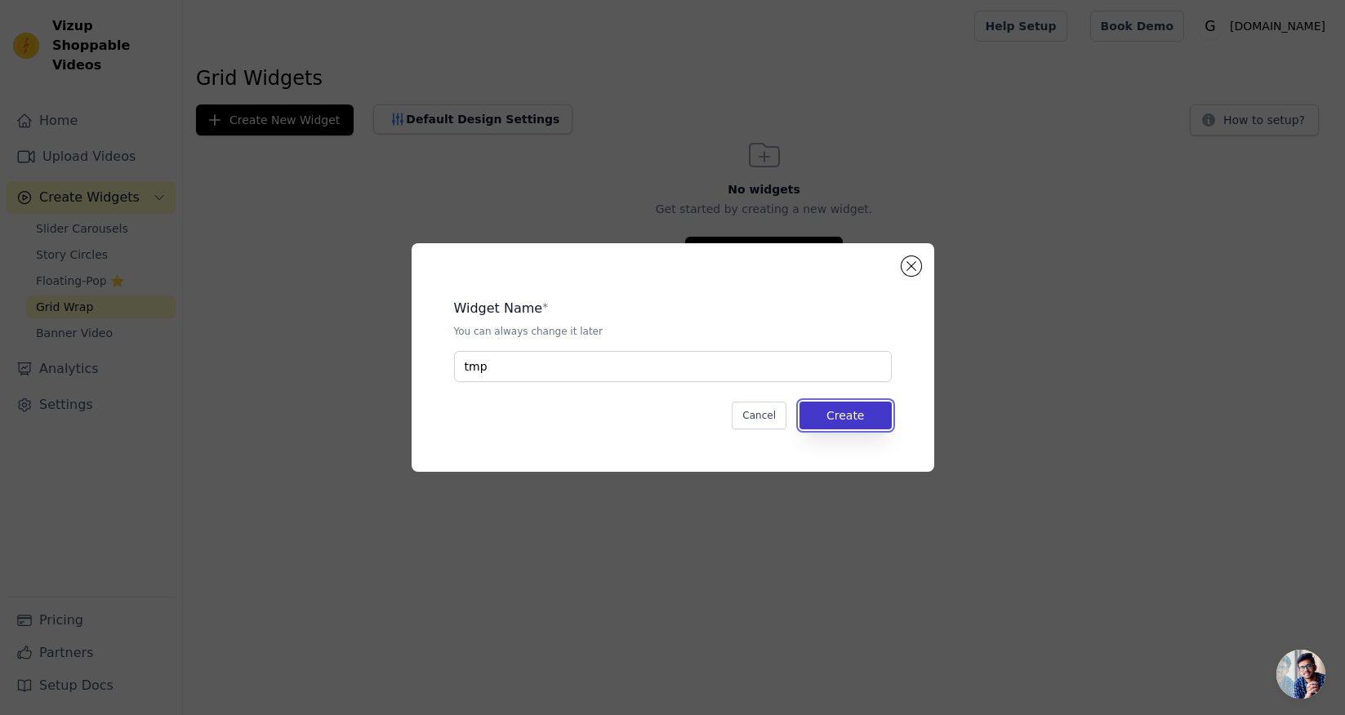
click at [843, 421] on button "Create" at bounding box center [846, 416] width 92 height 28
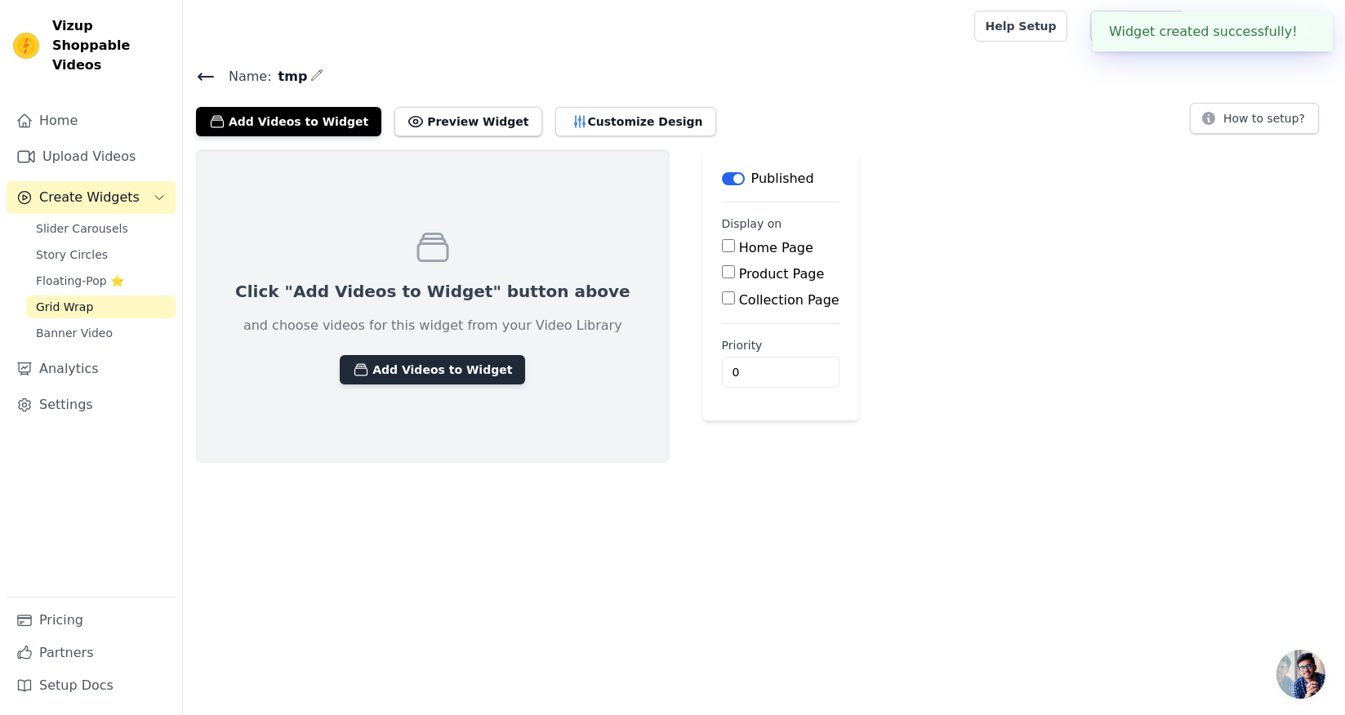
click at [457, 370] on button "Add Videos to Widget" at bounding box center [432, 369] width 185 height 29
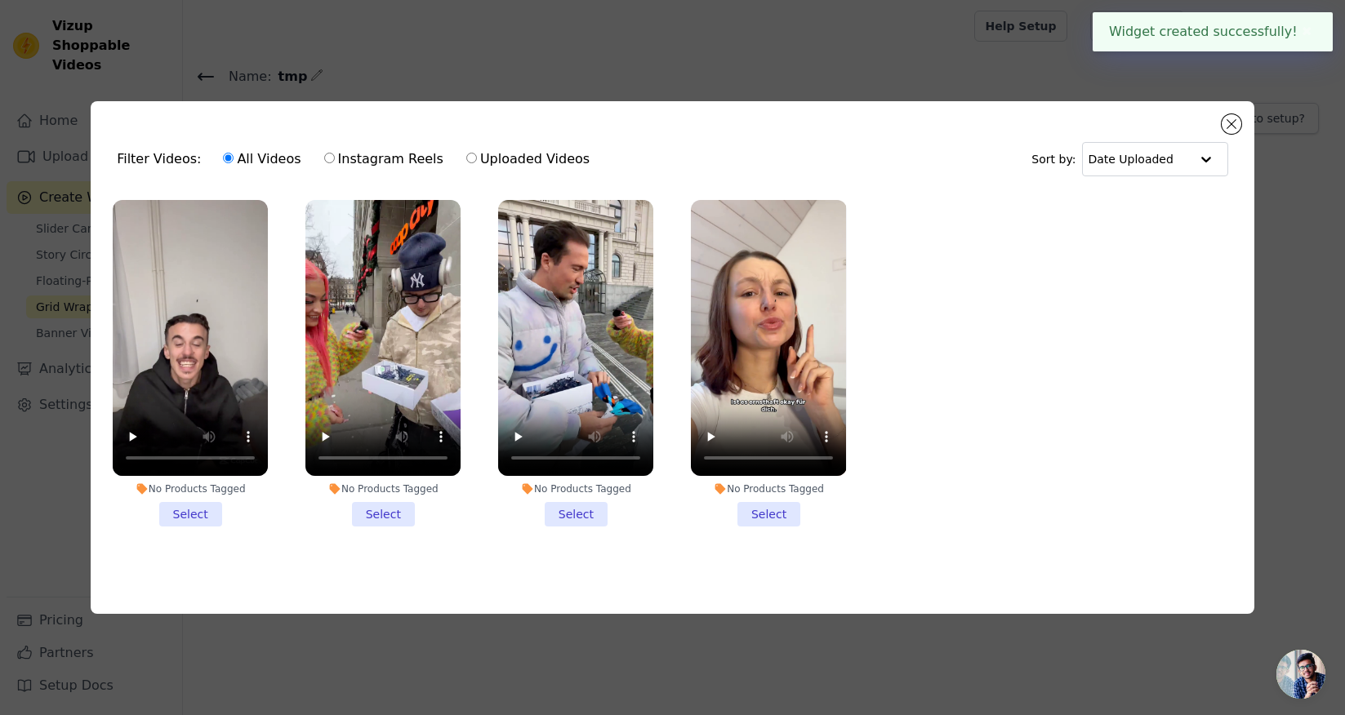
click at [199, 498] on li "No Products Tagged Select" at bounding box center [190, 363] width 155 height 327
click at [0, 0] on input "No Products Tagged Select" at bounding box center [0, 0] width 0 height 0
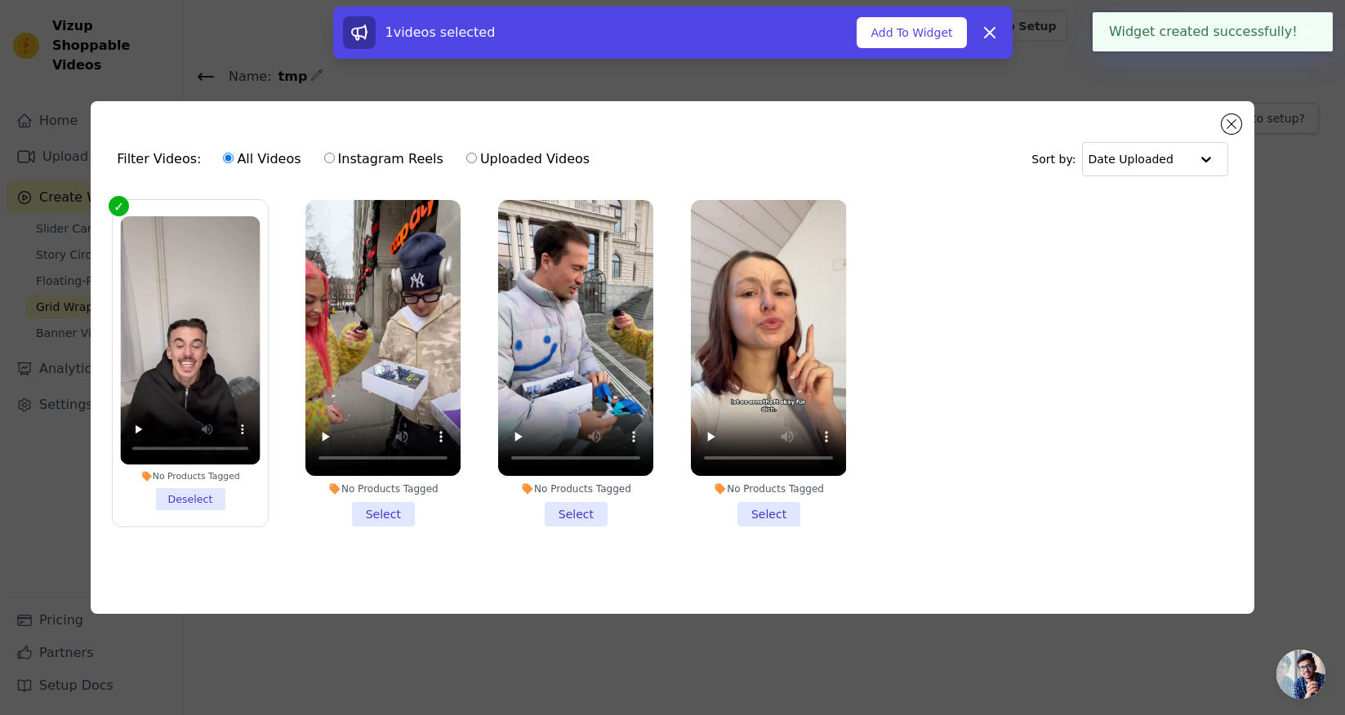
click at [398, 517] on li "No Products Tagged Select" at bounding box center [382, 363] width 155 height 327
click at [0, 0] on input "No Products Tagged Select" at bounding box center [0, 0] width 0 height 0
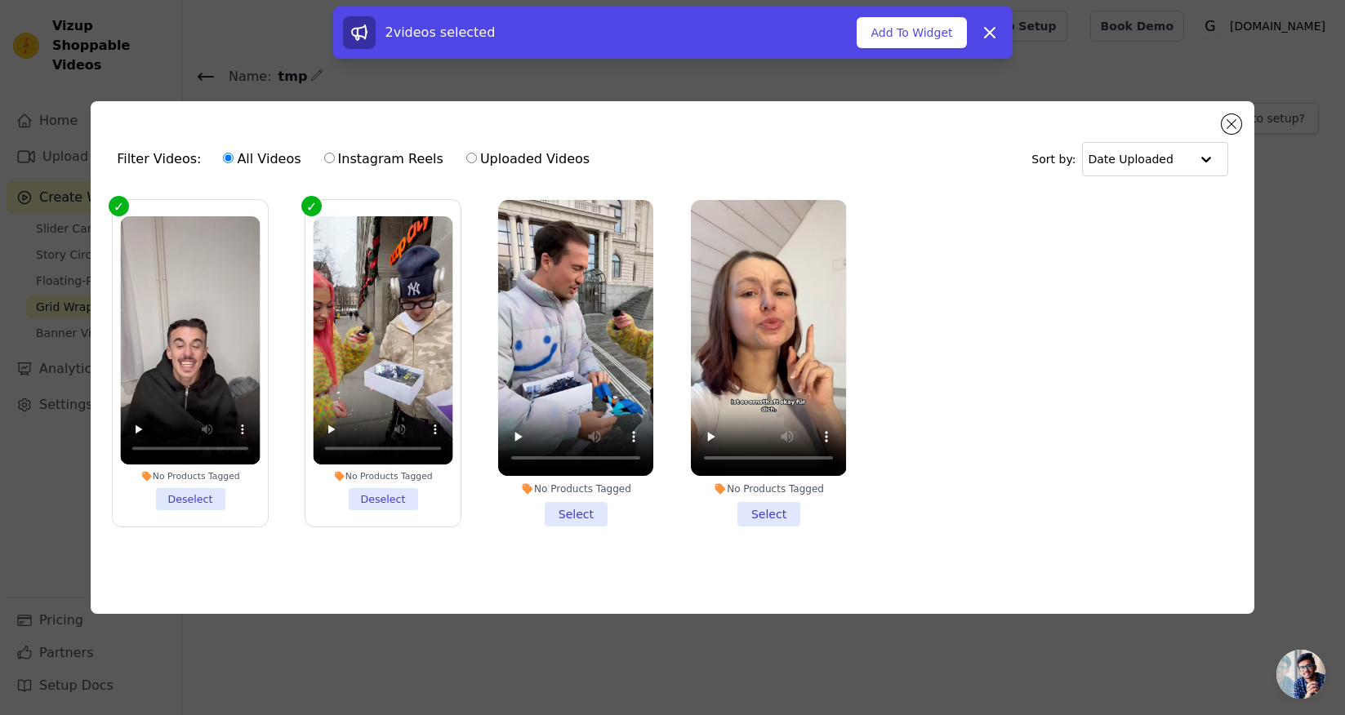
click at [557, 509] on li "No Products Tagged Select" at bounding box center [575, 363] width 155 height 327
click at [0, 0] on input "No Products Tagged Select" at bounding box center [0, 0] width 0 height 0
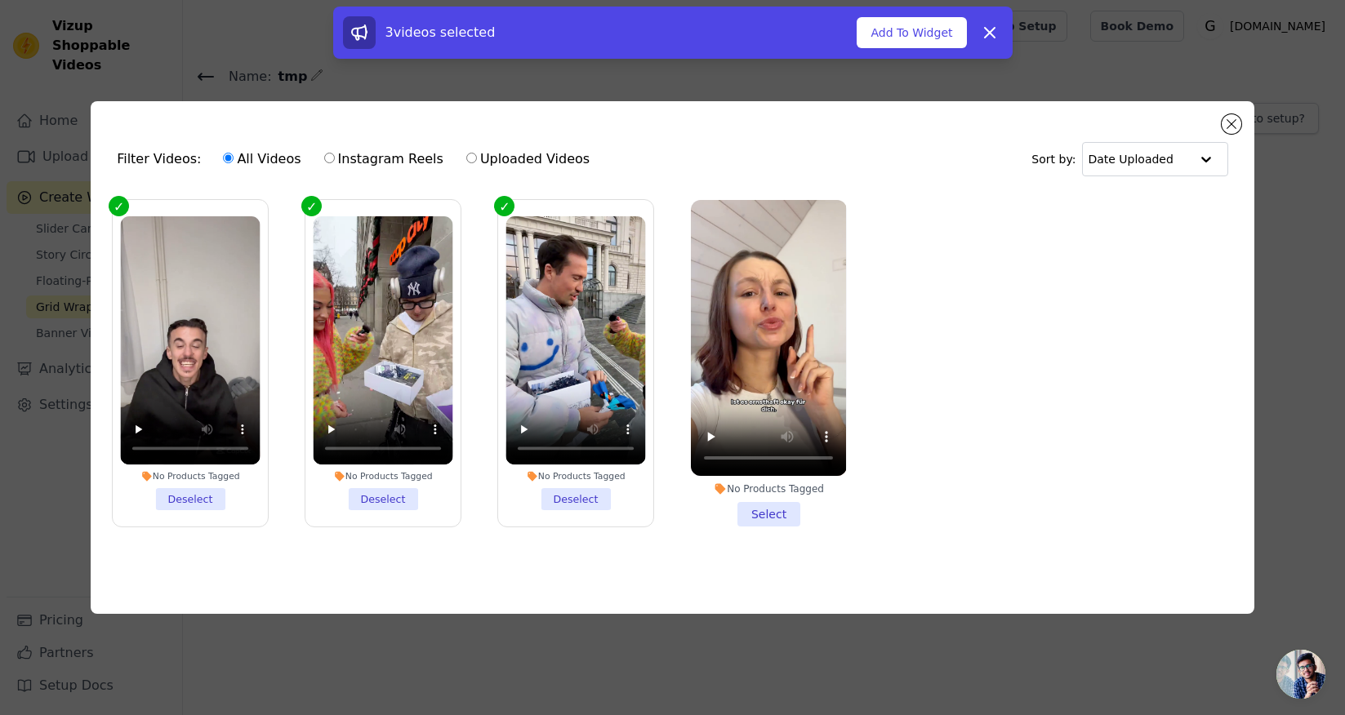
click at [746, 512] on li "No Products Tagged Select" at bounding box center [768, 363] width 155 height 327
click at [0, 0] on input "No Products Tagged Select" at bounding box center [0, 0] width 0 height 0
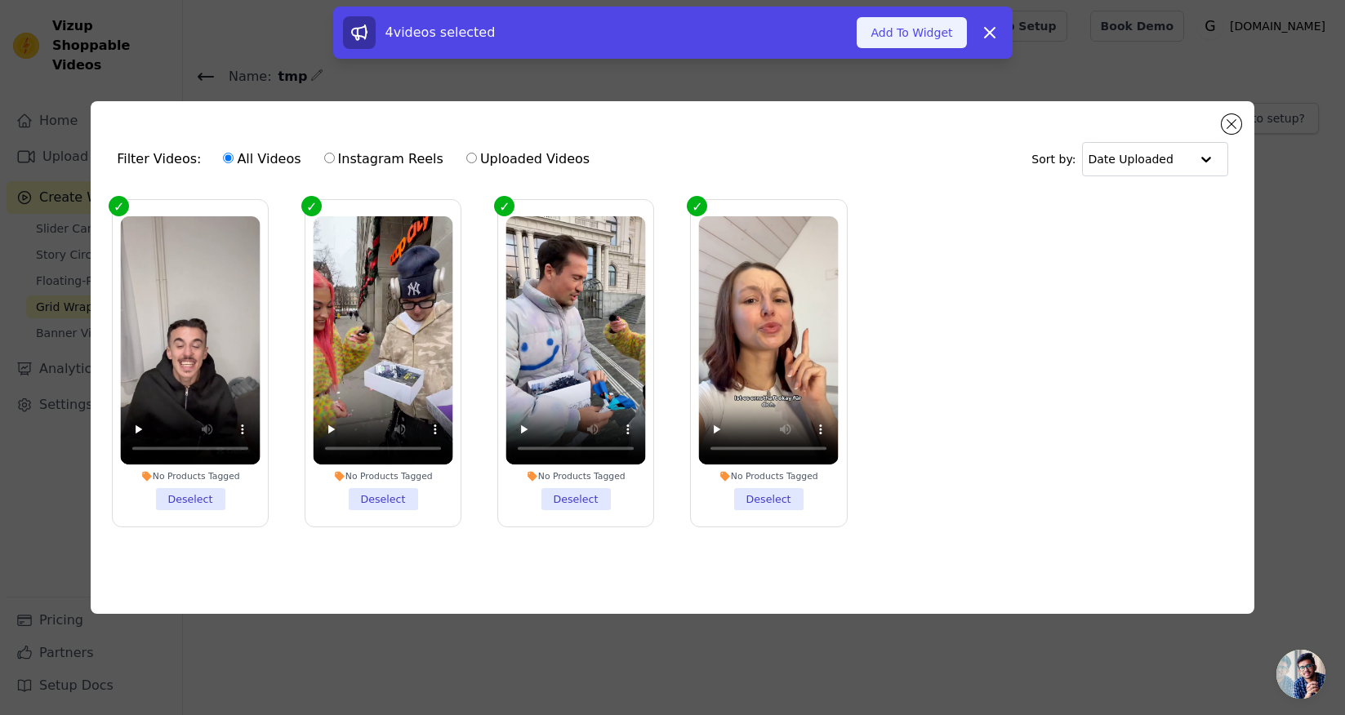
click at [894, 24] on button "Add To Widget" at bounding box center [911, 32] width 109 height 31
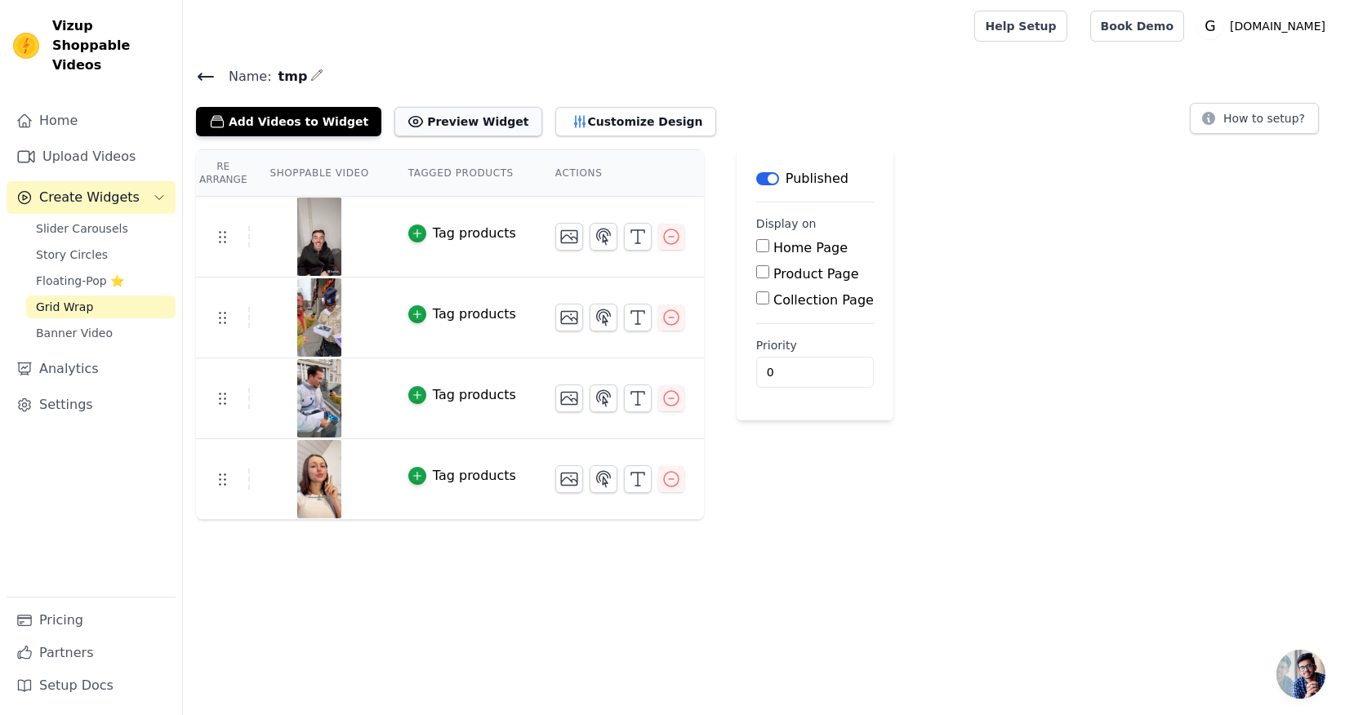
click at [457, 107] on button "Preview Widget" at bounding box center [467, 121] width 147 height 29
click at [449, 234] on div "Tag products" at bounding box center [474, 234] width 83 height 20
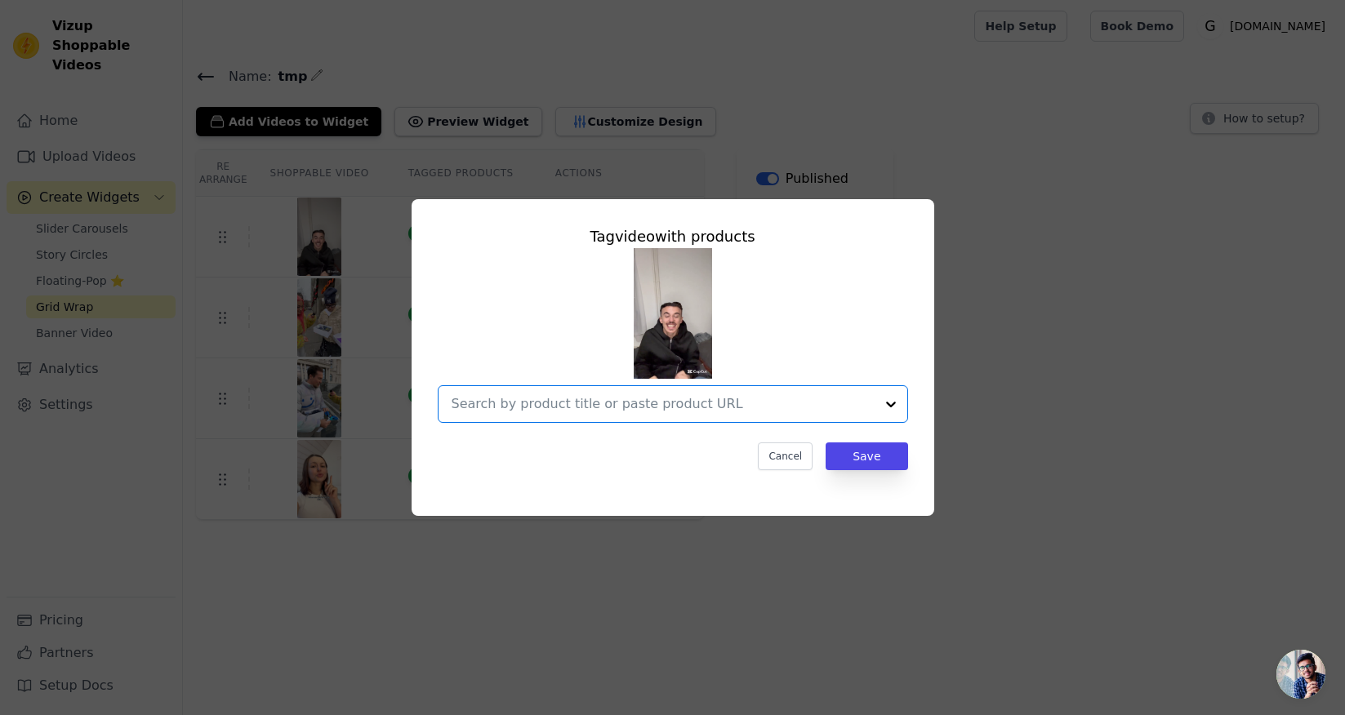
click at [802, 408] on input "text" at bounding box center [663, 404] width 423 height 20
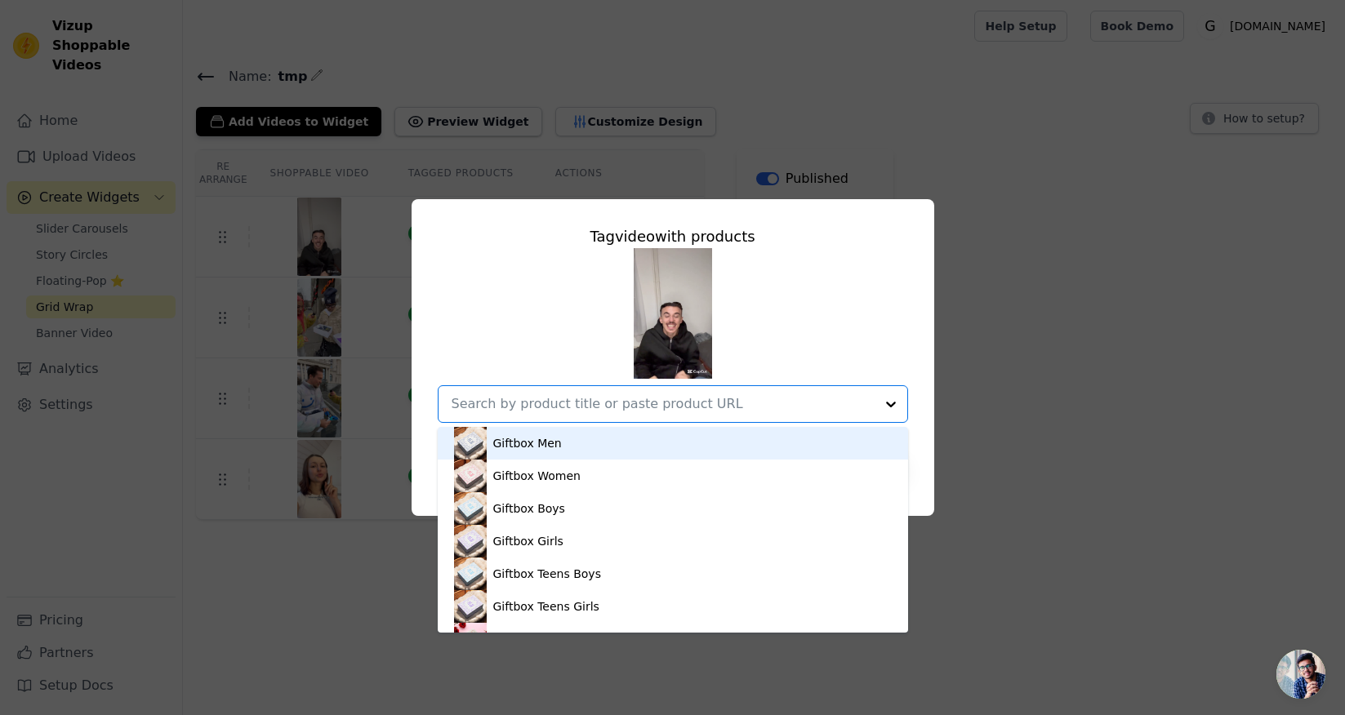
click at [822, 351] on div "Giftbox Men Giftbox Women Giftbox Boys Giftbox Girls Giftbox Teens Boys Giftbox…" at bounding box center [673, 335] width 470 height 175
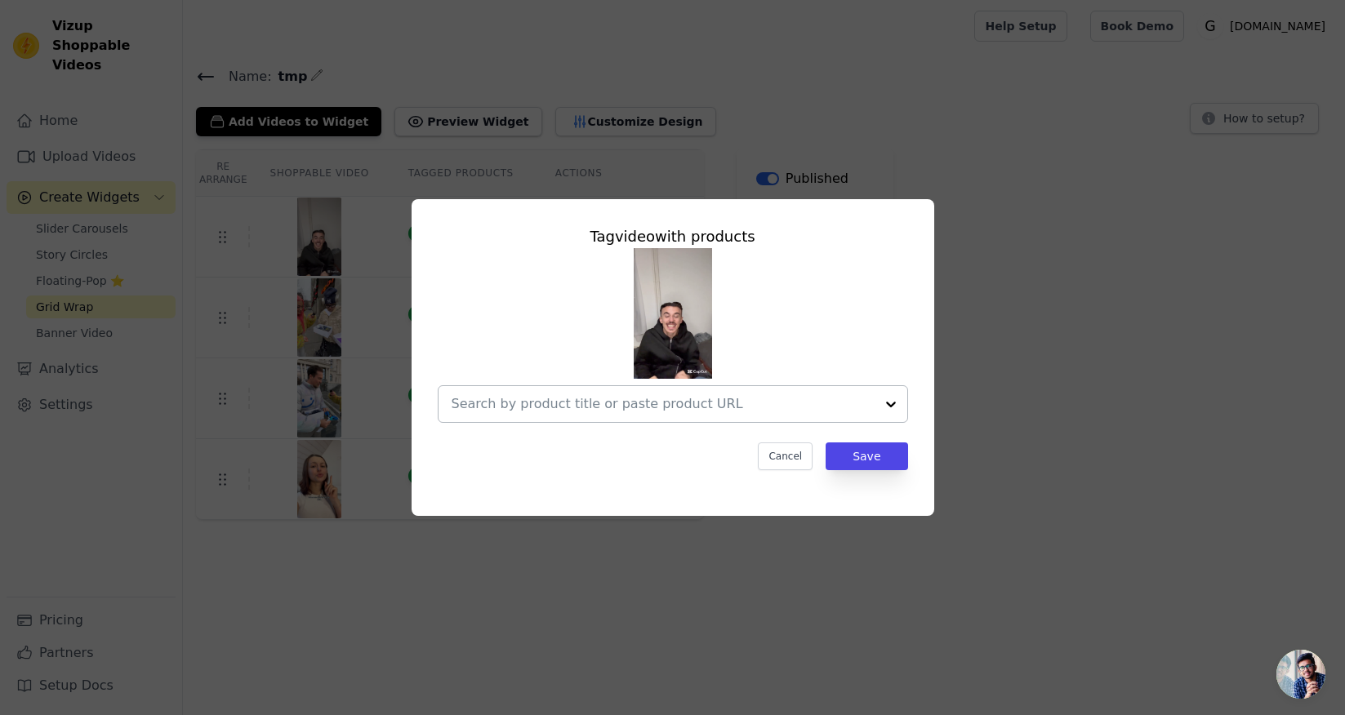
click at [800, 388] on div at bounding box center [663, 404] width 423 height 36
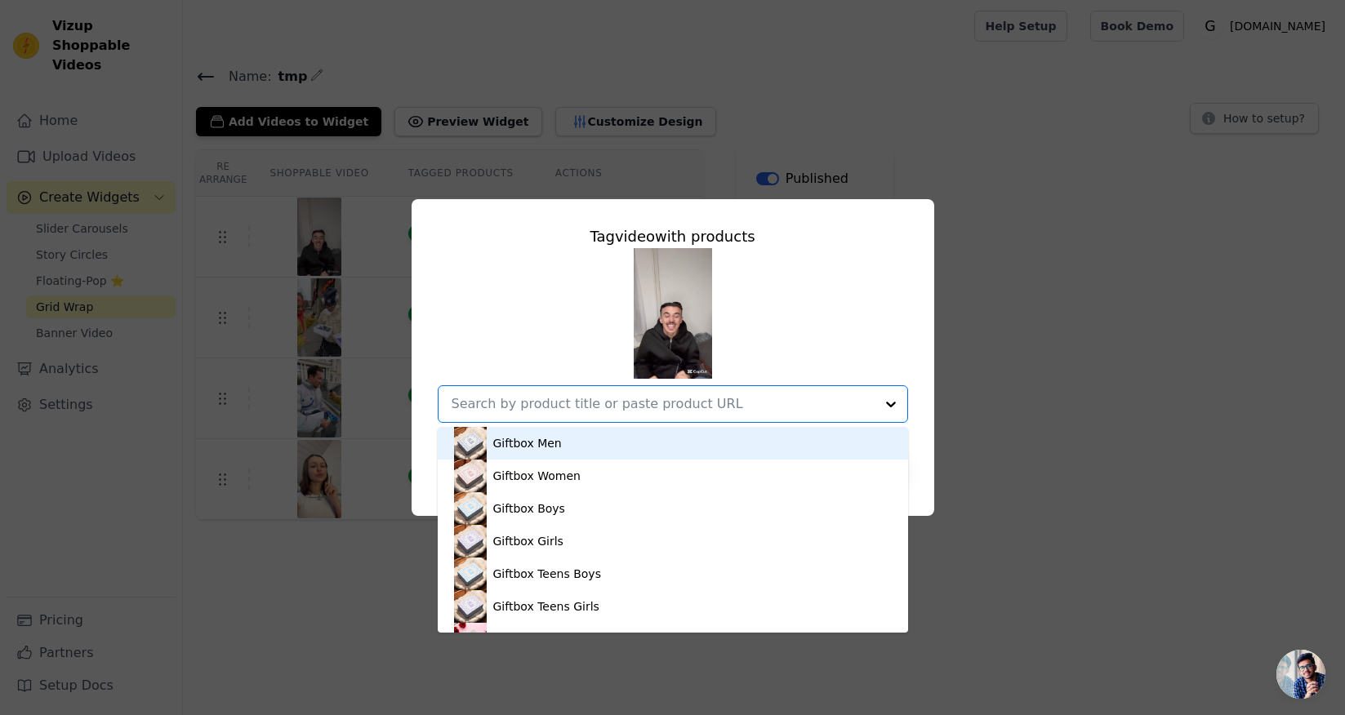
click at [760, 433] on div "Giftbox Men" at bounding box center [673, 443] width 438 height 33
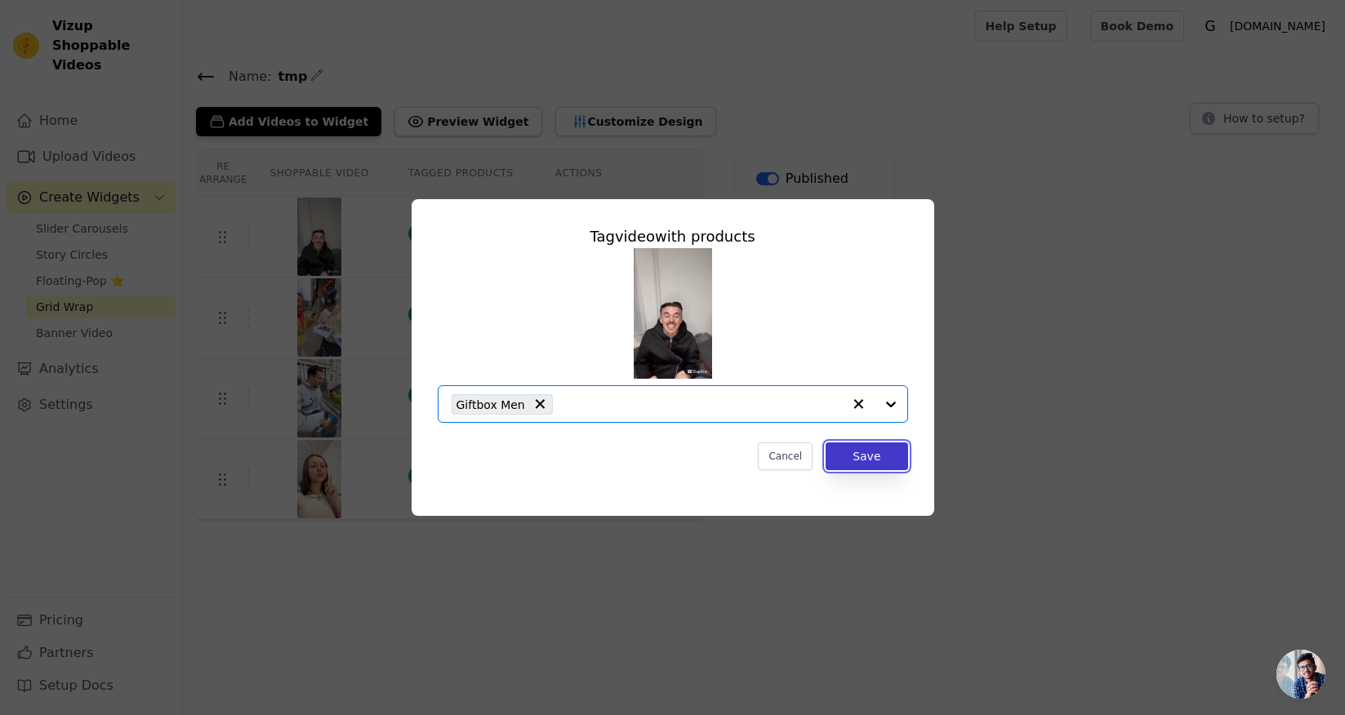
click at [884, 461] on button "Save" at bounding box center [867, 457] width 82 height 28
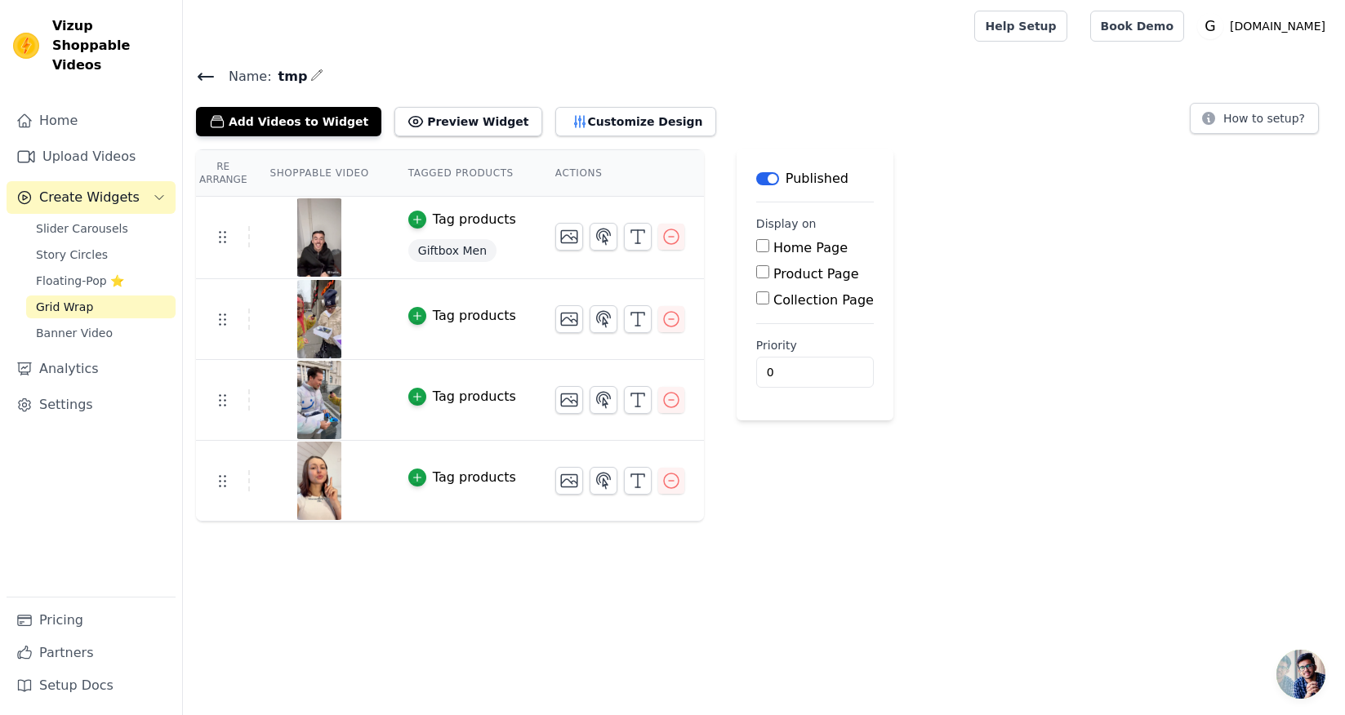
click at [436, 254] on span "Giftbox Men" at bounding box center [452, 250] width 88 height 23
click at [428, 224] on button "Tag products" at bounding box center [462, 220] width 108 height 20
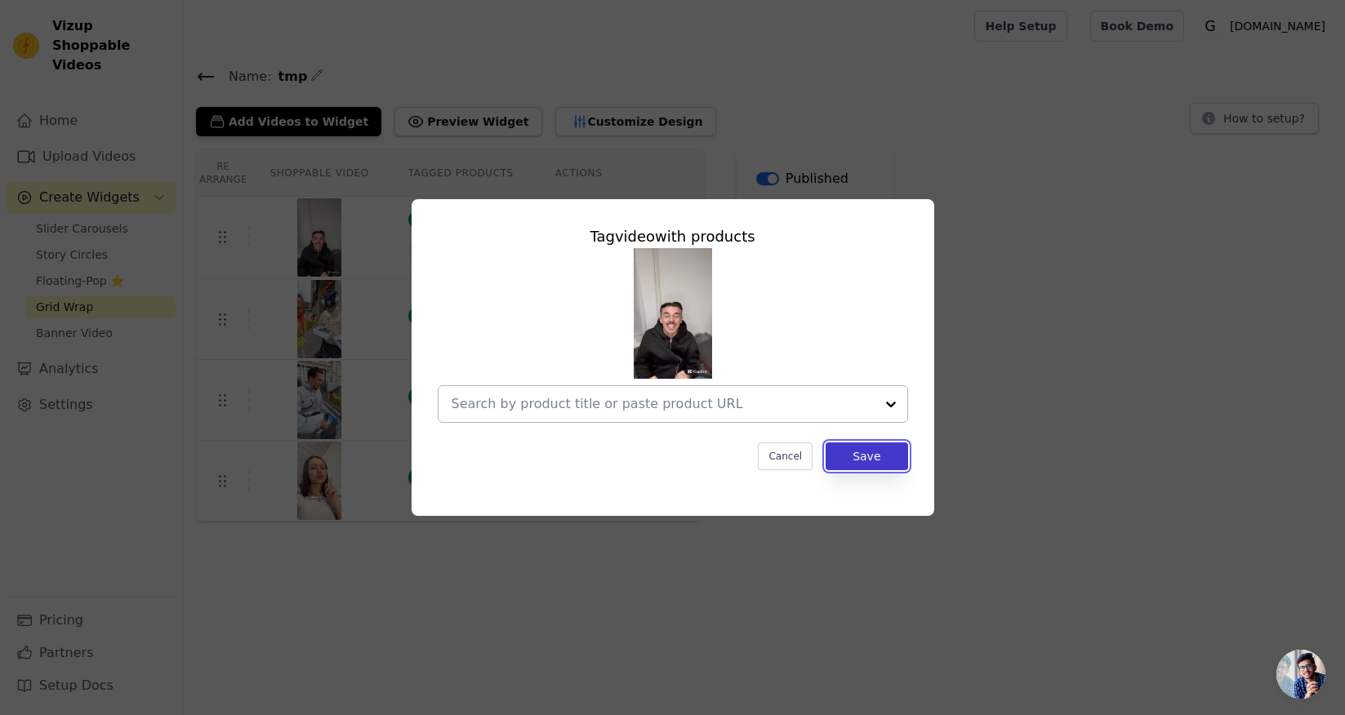
click at [878, 463] on button "Save" at bounding box center [867, 457] width 82 height 28
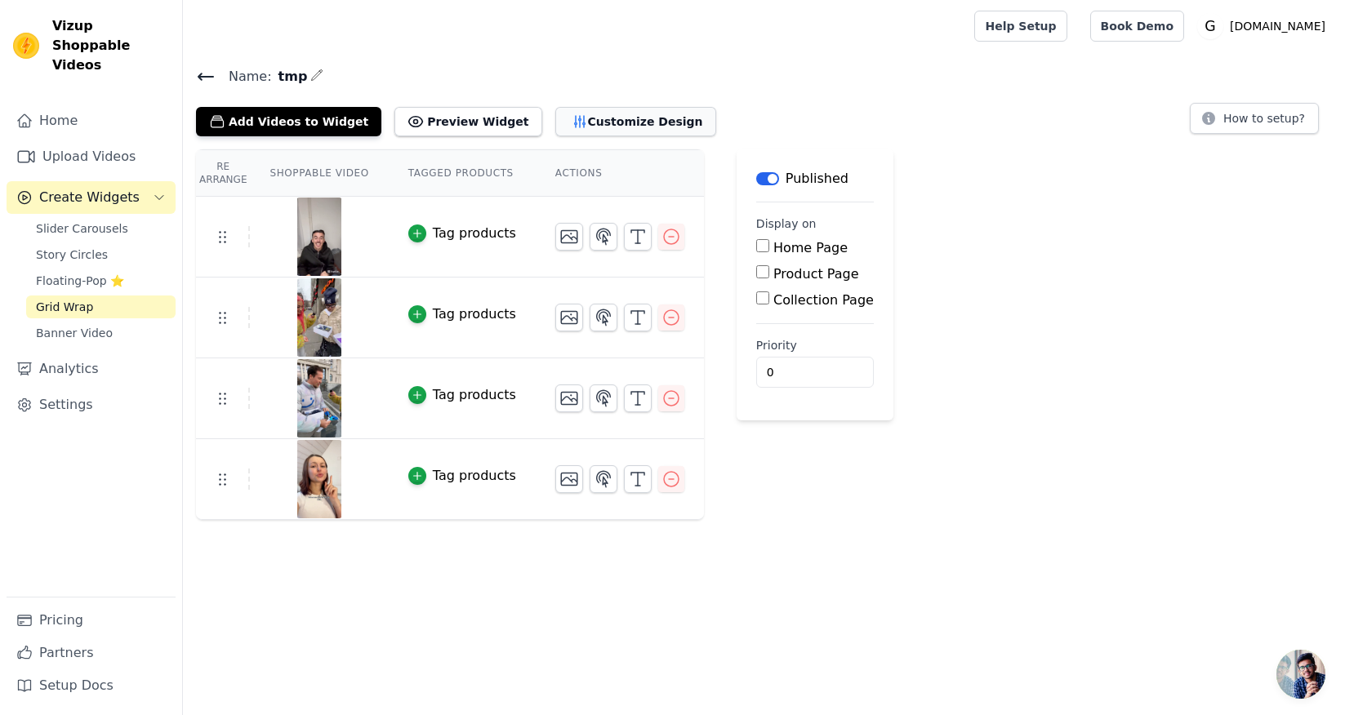
click at [576, 118] on button "Customize Design" at bounding box center [635, 121] width 161 height 29
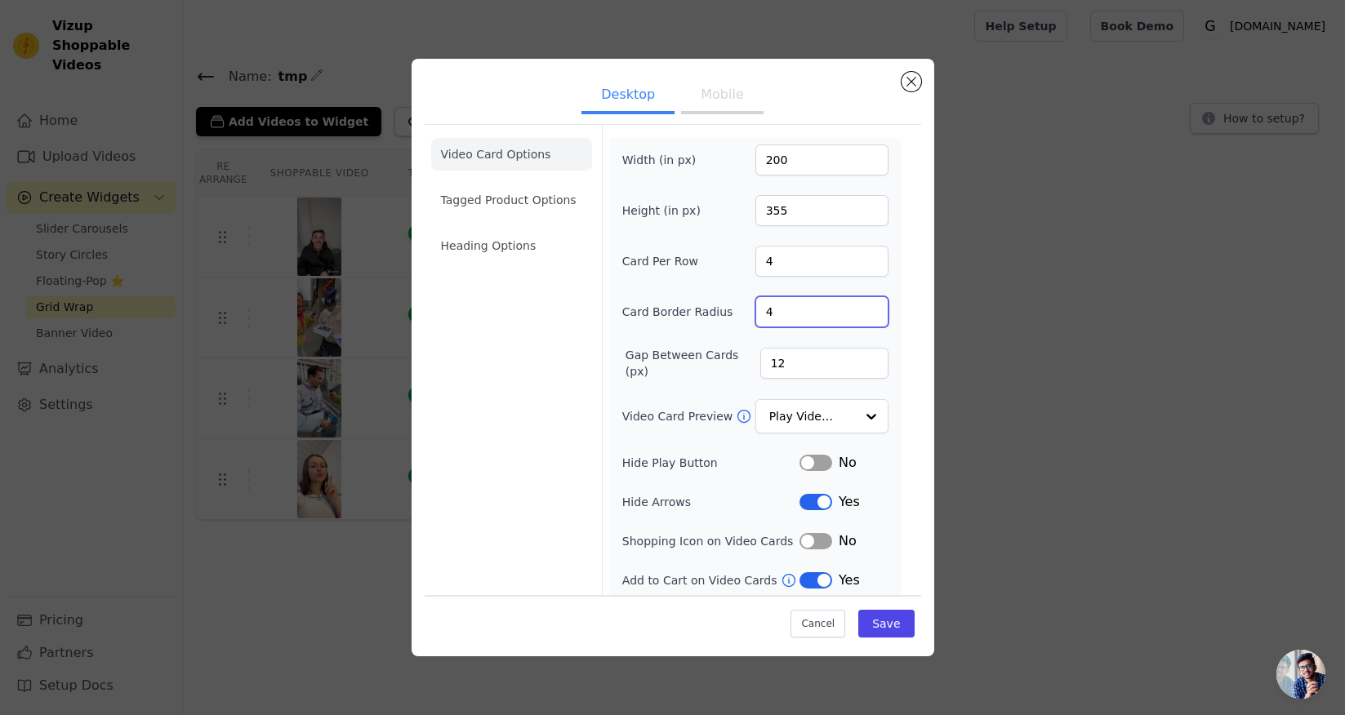
click at [827, 319] on input "4" at bounding box center [821, 311] width 133 height 31
type input "25"
click at [883, 336] on div "Width (in px) 200 Height (in px) 355 Card Per Row 4 Card Border Radius 25 Gap B…" at bounding box center [755, 368] width 266 height 446
click at [897, 629] on button "Save" at bounding box center [886, 623] width 56 height 28
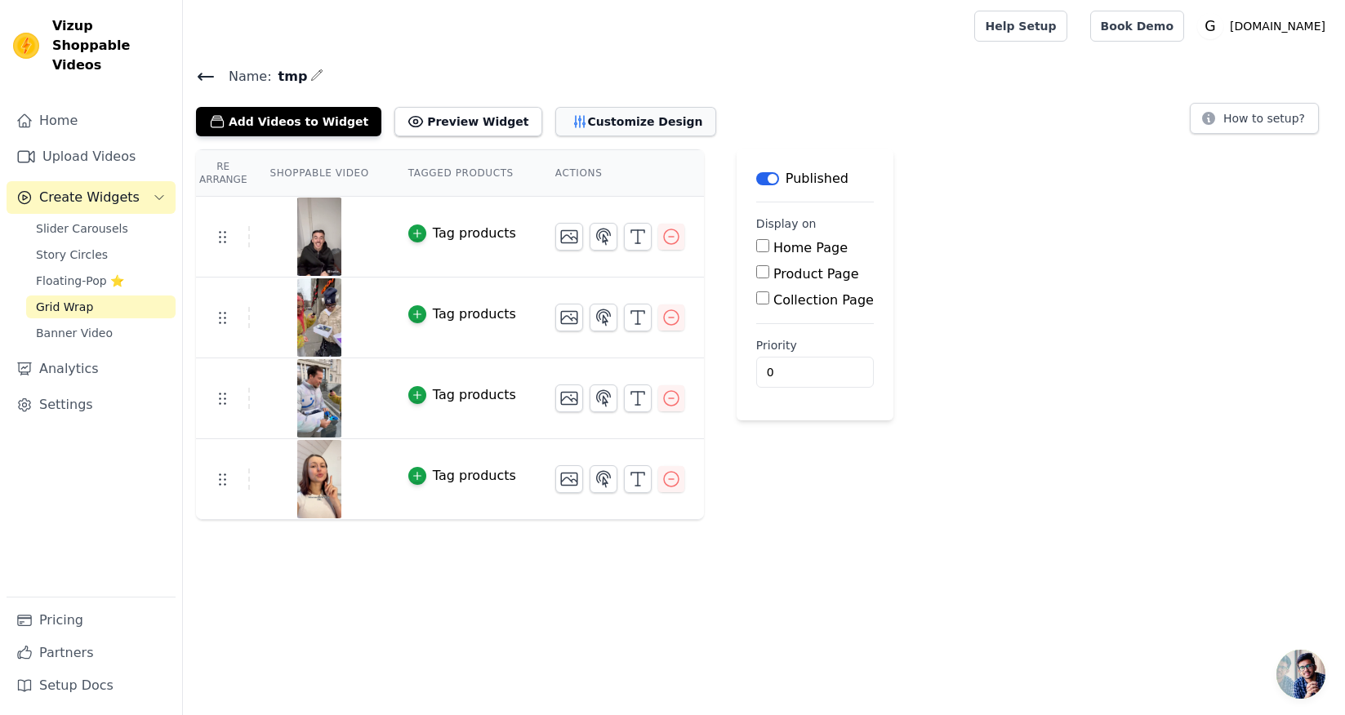
click at [583, 122] on button "Customize Design" at bounding box center [635, 121] width 161 height 29
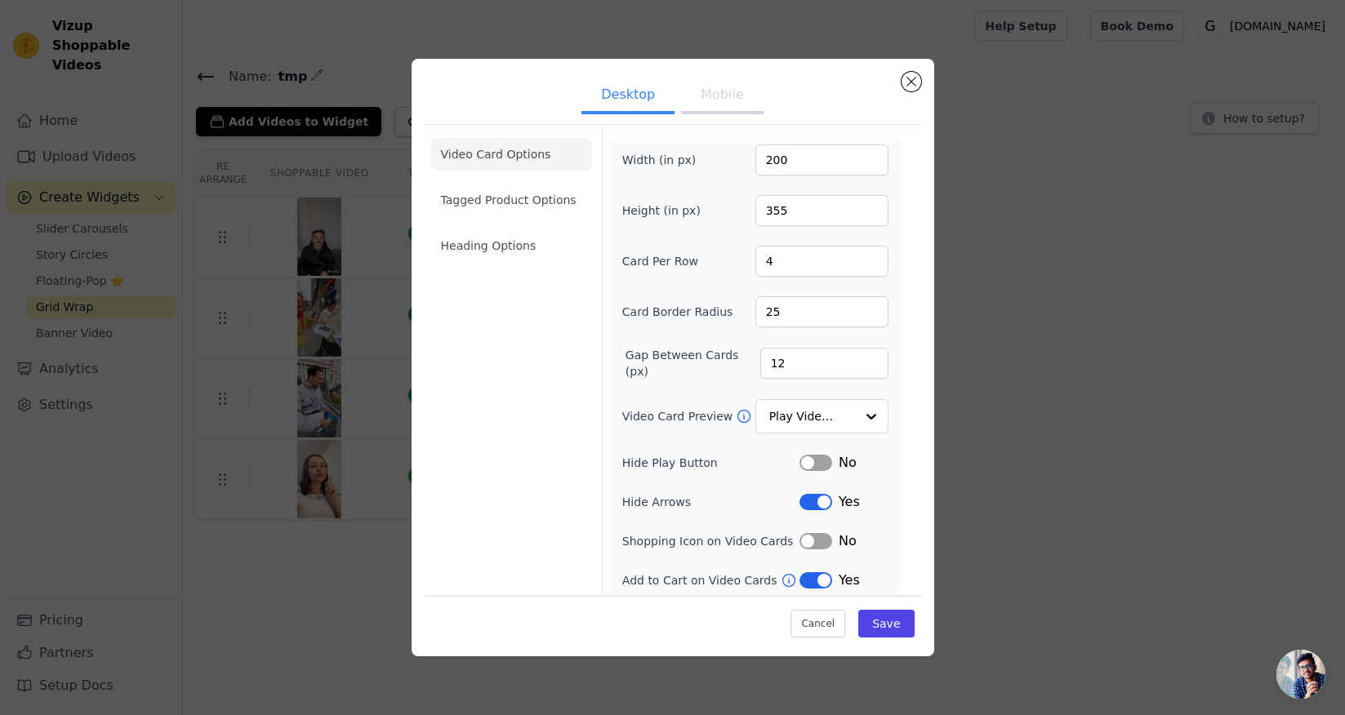
click at [608, 96] on button "Desktop" at bounding box center [627, 96] width 93 height 36
click at [716, 100] on button "Mobile" at bounding box center [722, 96] width 82 height 36
click at [632, 87] on button "Desktop" at bounding box center [627, 96] width 93 height 36
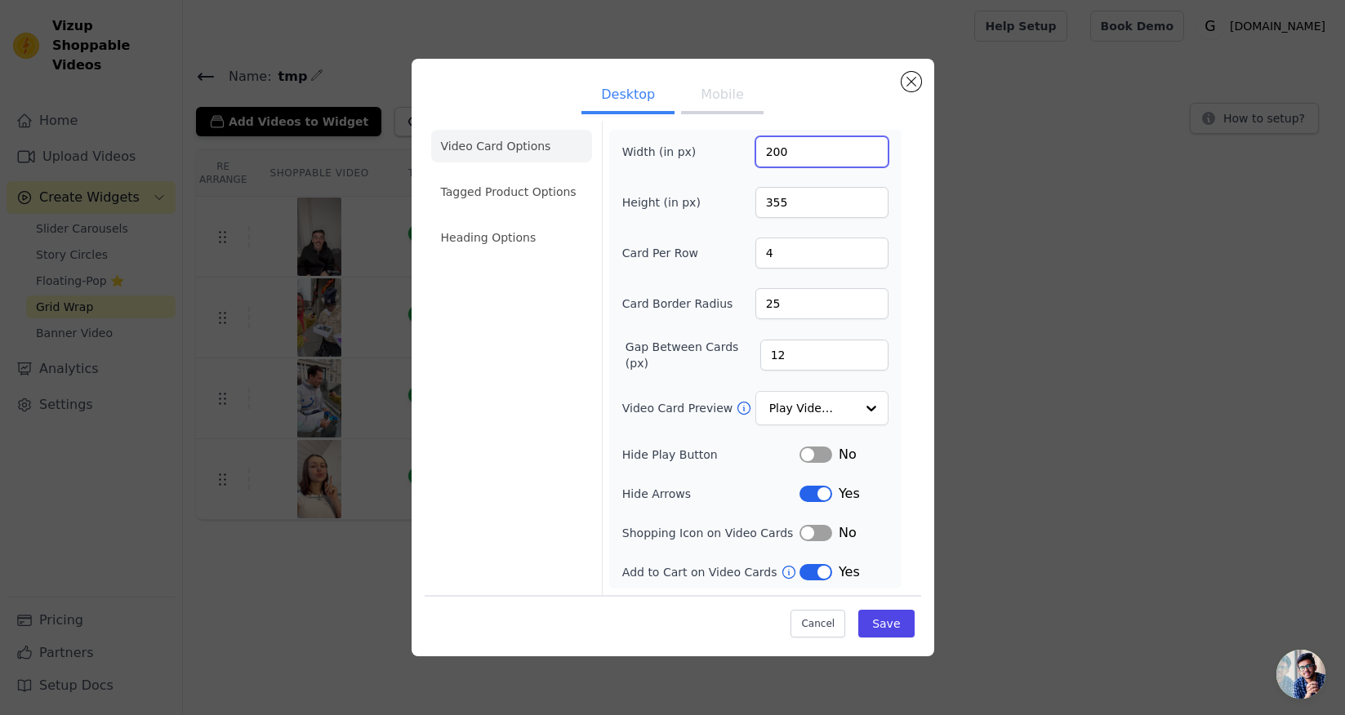
click at [775, 149] on input "200" at bounding box center [821, 151] width 133 height 31
type input "220"
click at [911, 74] on button "Close modal" at bounding box center [912, 82] width 20 height 20
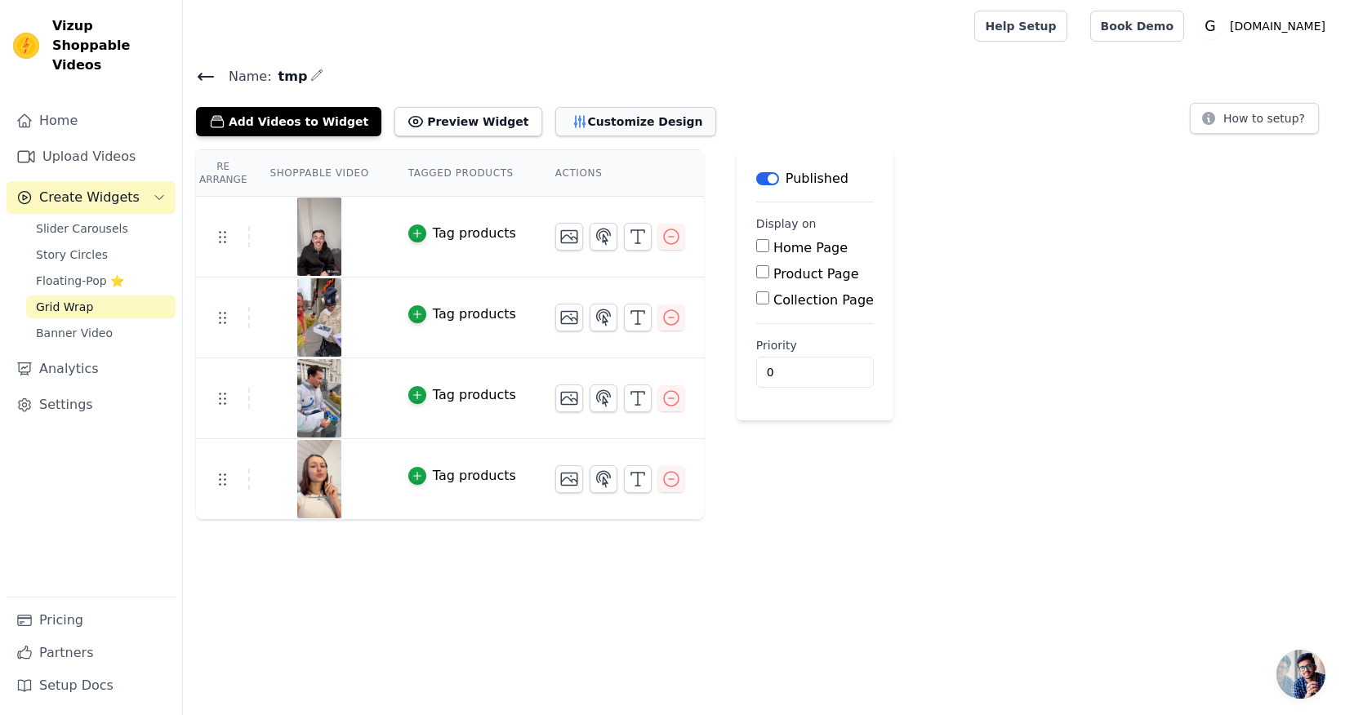
click at [555, 132] on button "Customize Design" at bounding box center [635, 121] width 161 height 29
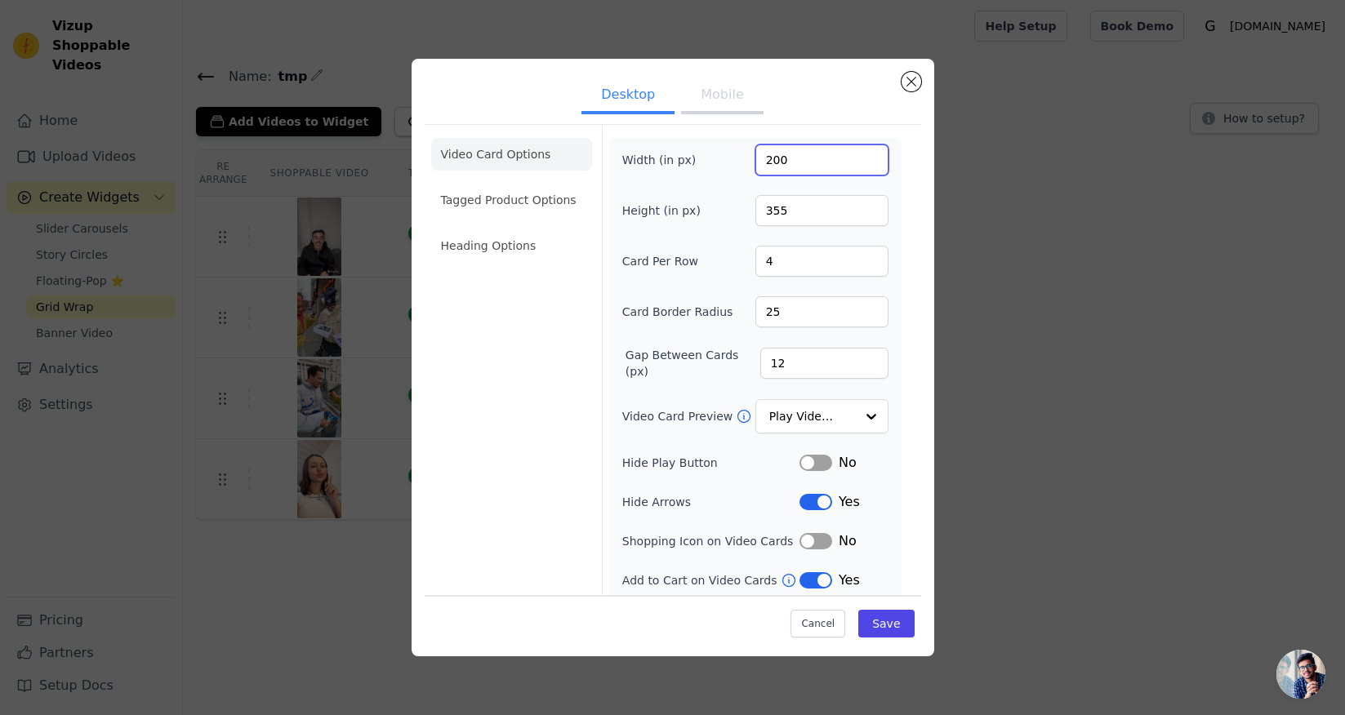
drag, startPoint x: 773, startPoint y: 163, endPoint x: 793, endPoint y: 197, distance: 39.2
click at [773, 163] on input "200" at bounding box center [821, 160] width 133 height 31
type input "300"
click at [901, 631] on button "Save" at bounding box center [886, 623] width 56 height 28
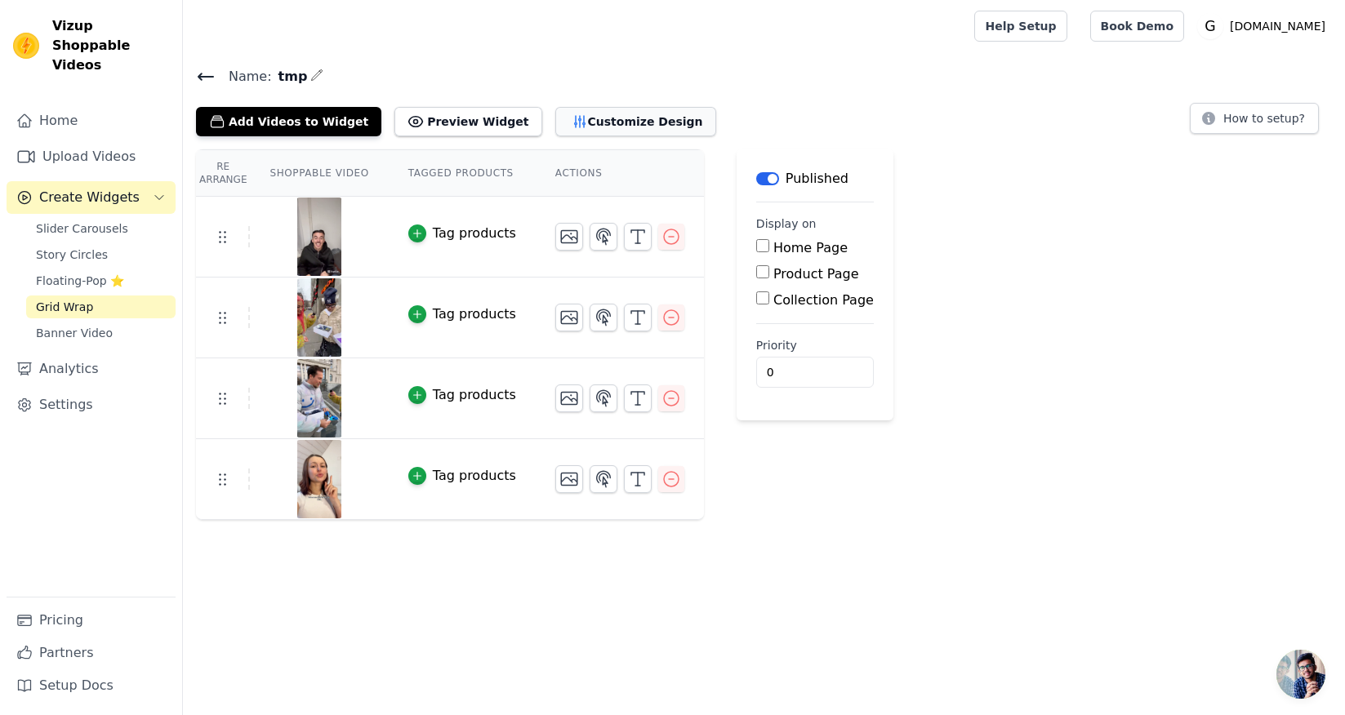
click at [567, 125] on button "Customize Design" at bounding box center [635, 121] width 161 height 29
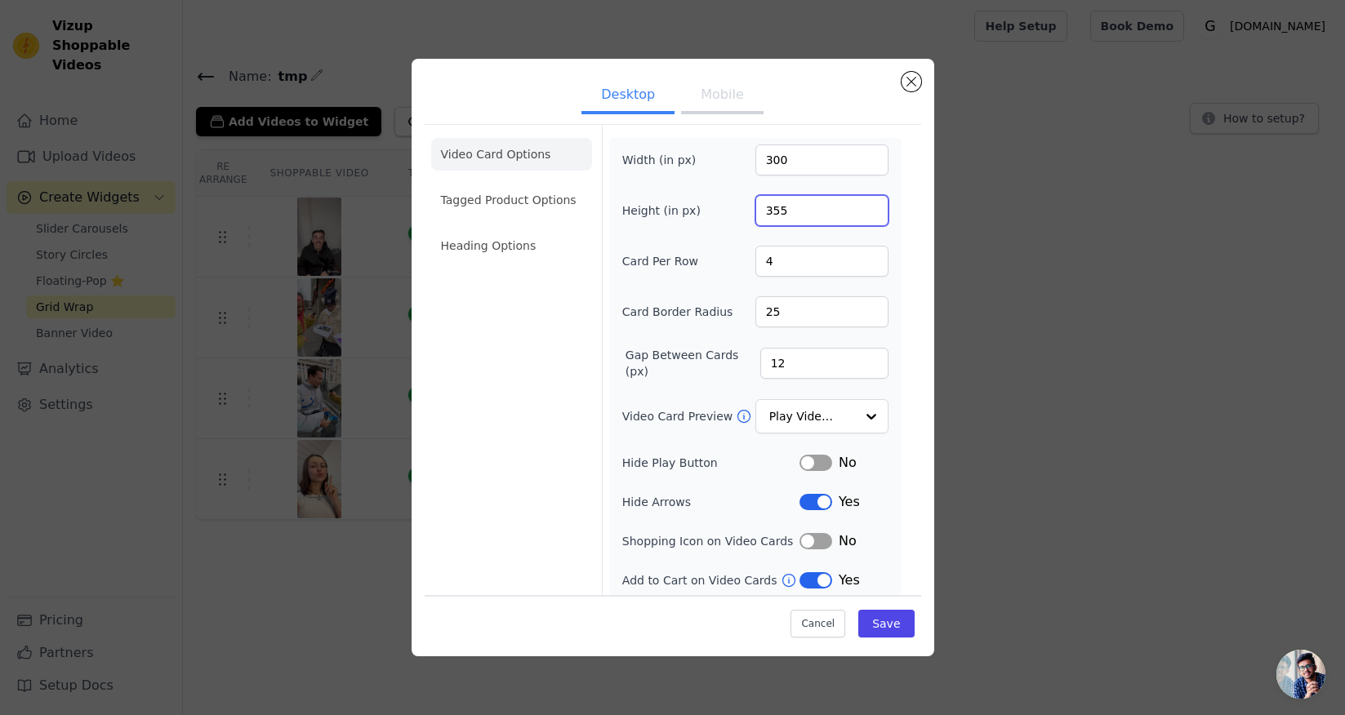
click at [772, 216] on input "355" at bounding box center [821, 210] width 133 height 31
type input "455"
click at [877, 627] on button "Save" at bounding box center [886, 623] width 56 height 28
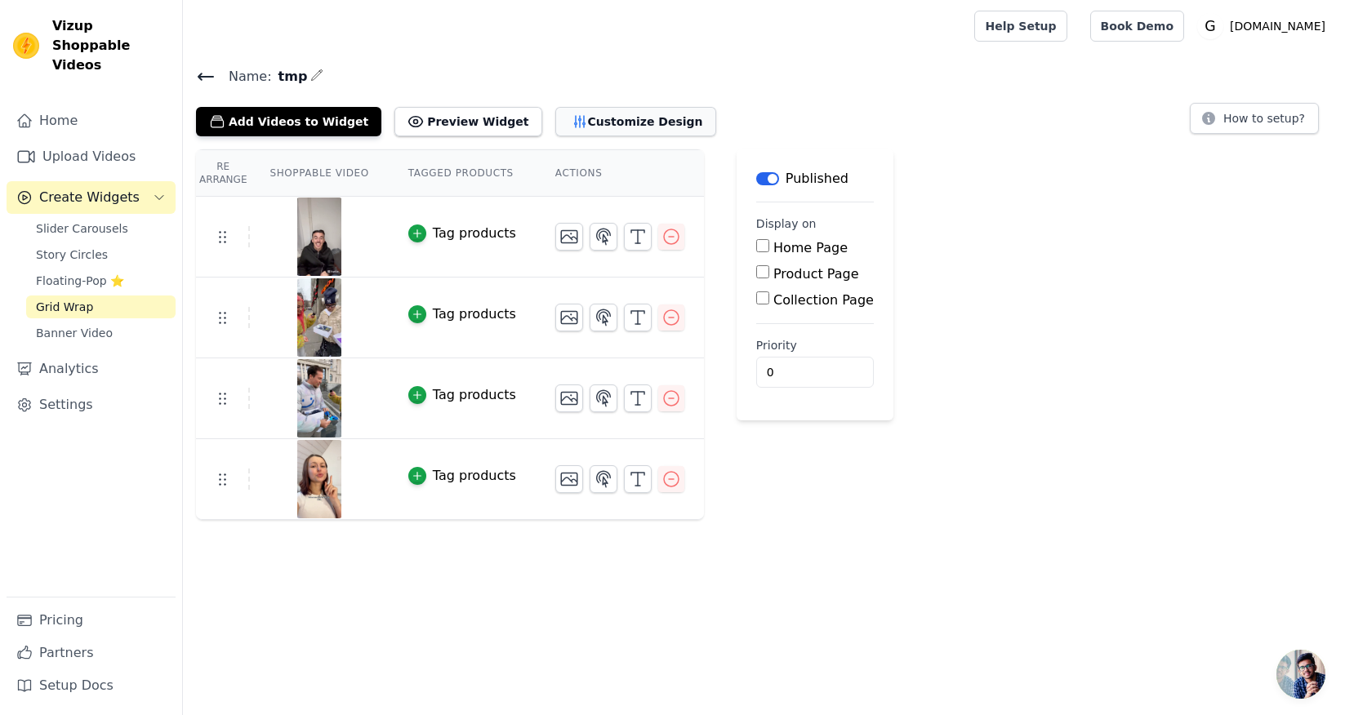
click at [569, 126] on button "Customize Design" at bounding box center [635, 121] width 161 height 29
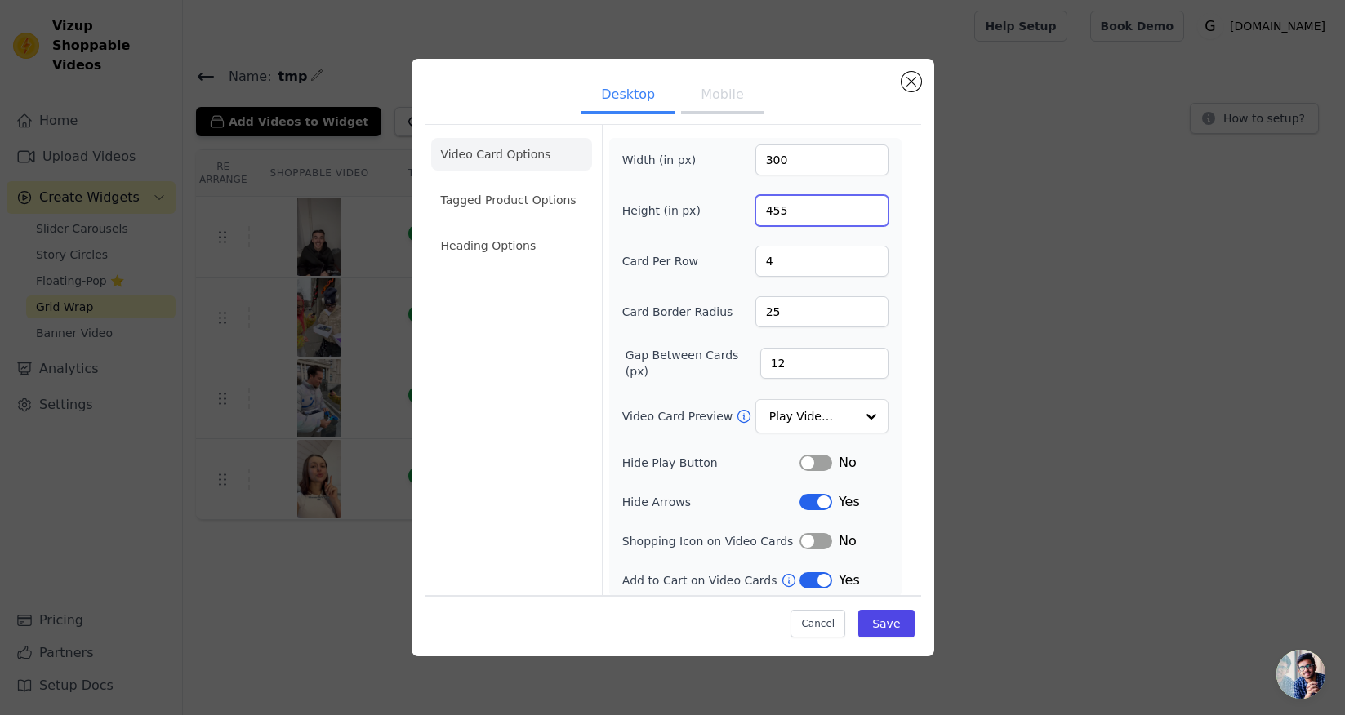
click at [773, 211] on input "455" at bounding box center [821, 210] width 133 height 31
type input "555"
click at [890, 623] on button "Save" at bounding box center [886, 623] width 56 height 28
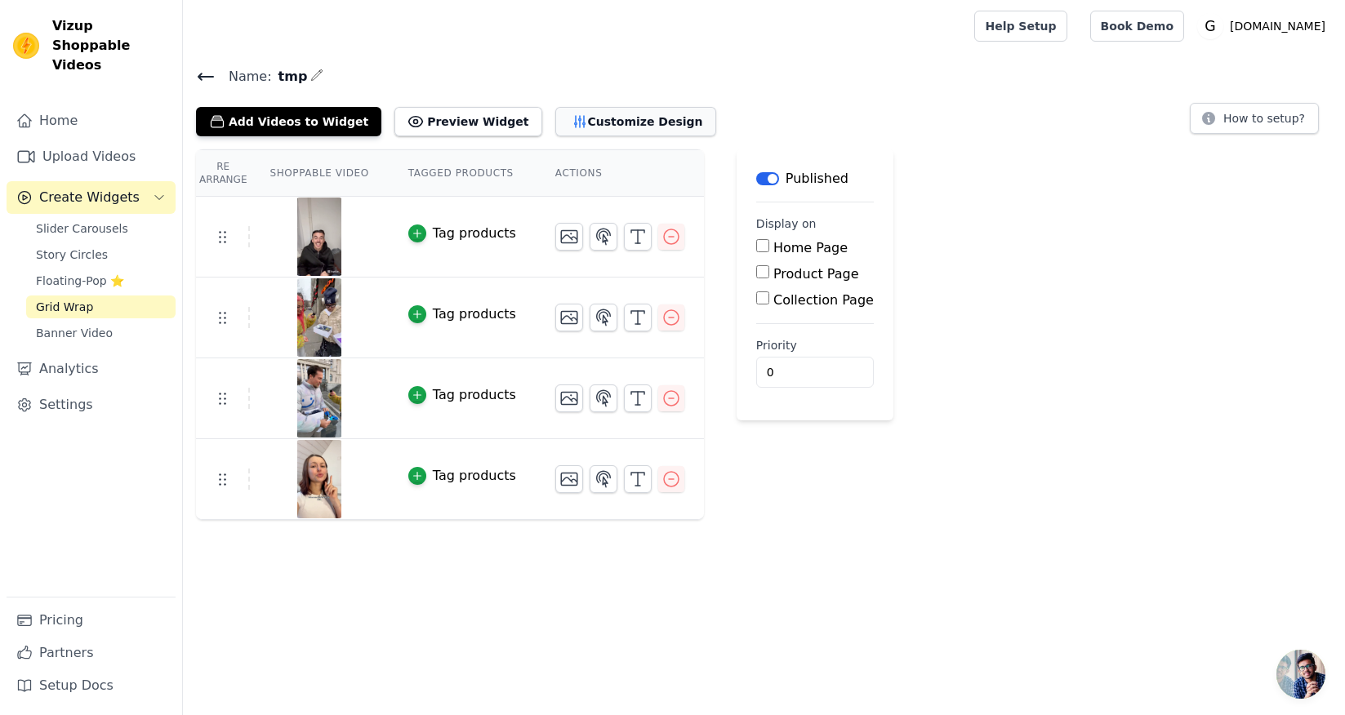
click at [558, 128] on button "Customize Design" at bounding box center [635, 121] width 161 height 29
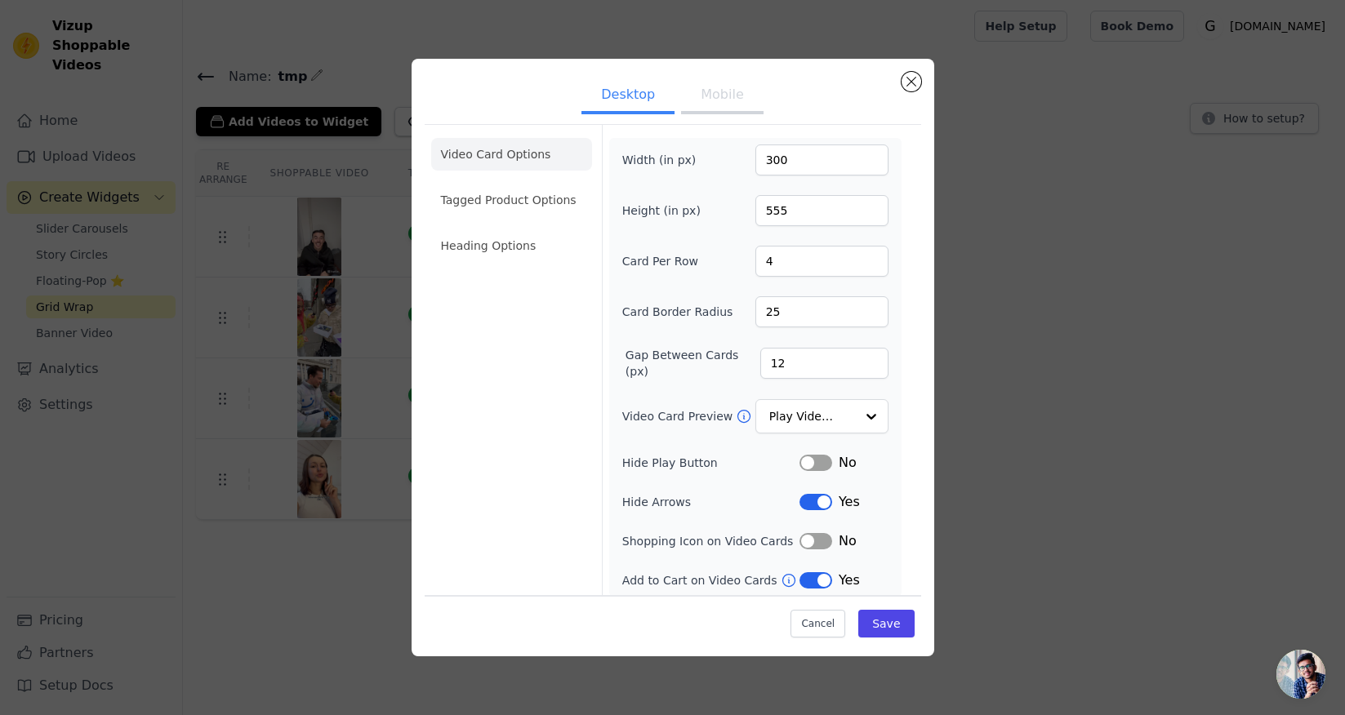
click at [720, 91] on button "Mobile" at bounding box center [722, 96] width 82 height 36
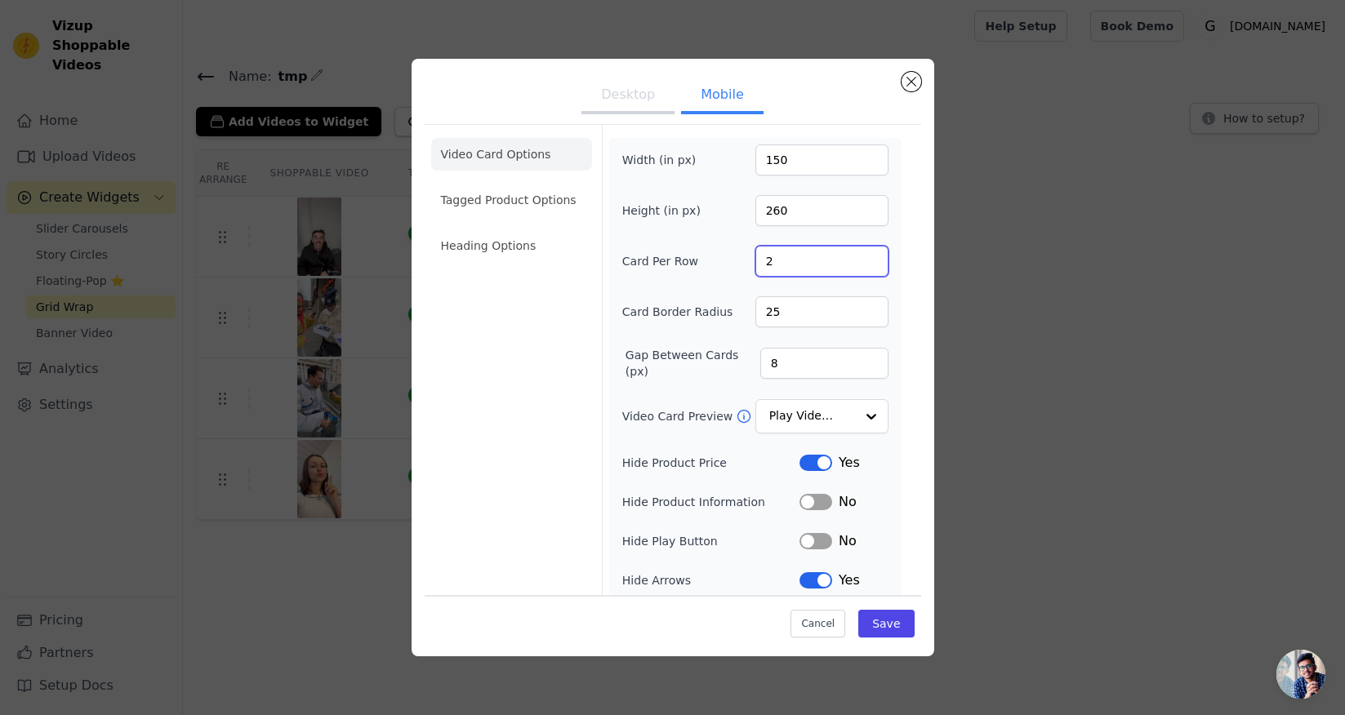
click at [800, 257] on input "2" at bounding box center [821, 261] width 133 height 31
type input "1"
click at [905, 348] on form "Width (in px) 150 Height (in px) 260 Card Per Row 1 Card Border Radius 25 Gap B…" at bounding box center [755, 403] width 306 height 557
click at [891, 626] on button "Save" at bounding box center [886, 623] width 56 height 28
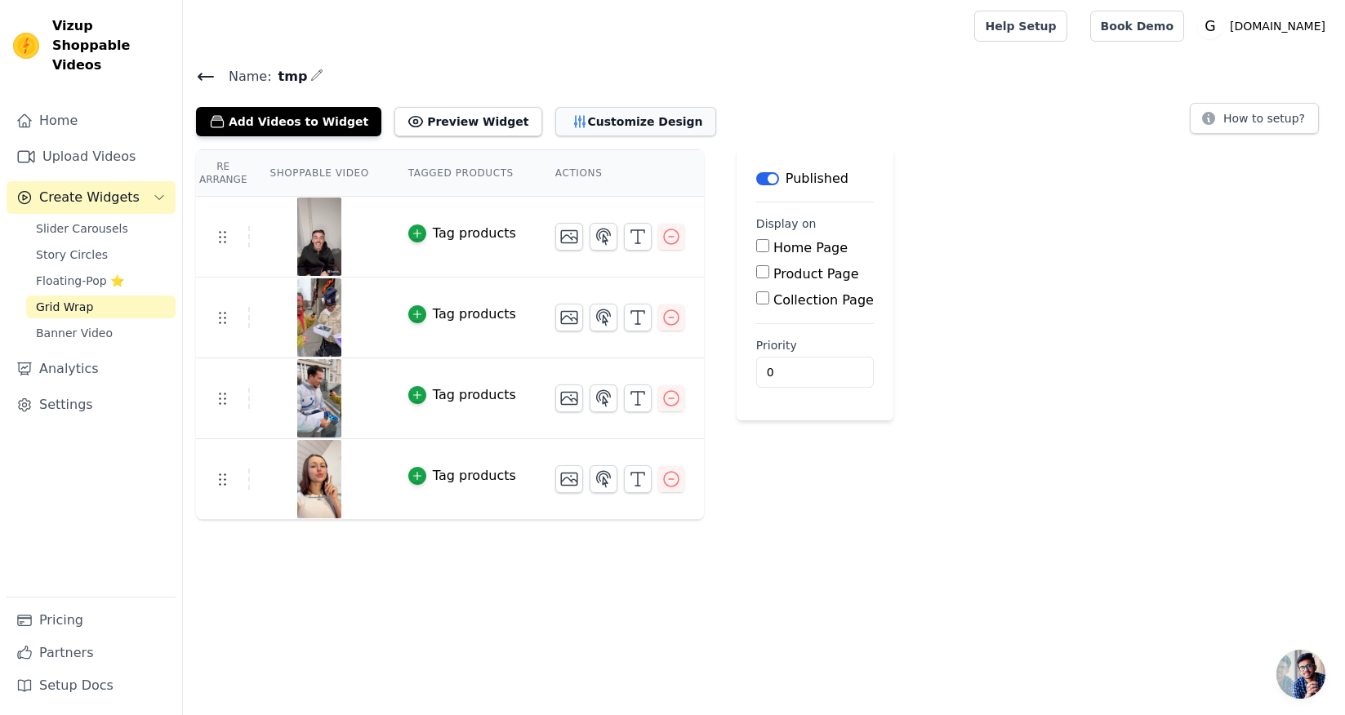
click at [572, 121] on icon "button" at bounding box center [580, 122] width 16 height 16
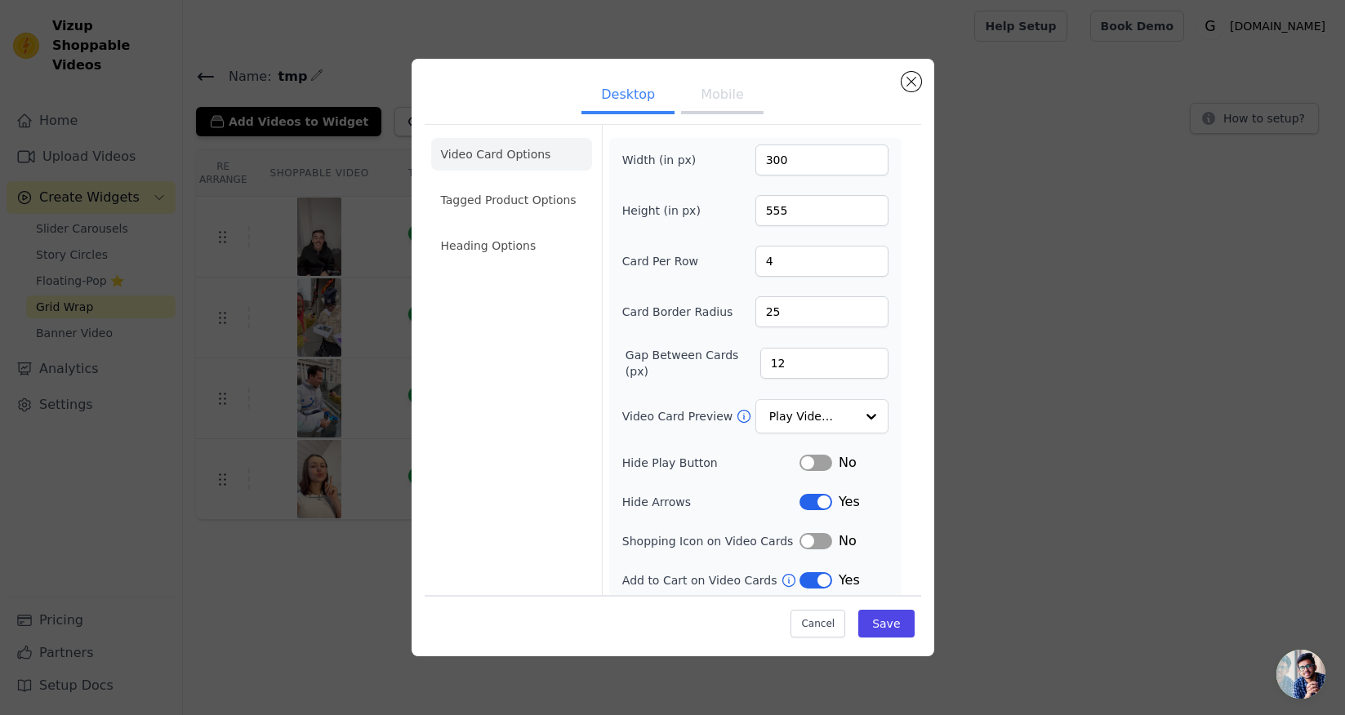
click at [724, 106] on button "Mobile" at bounding box center [722, 96] width 82 height 36
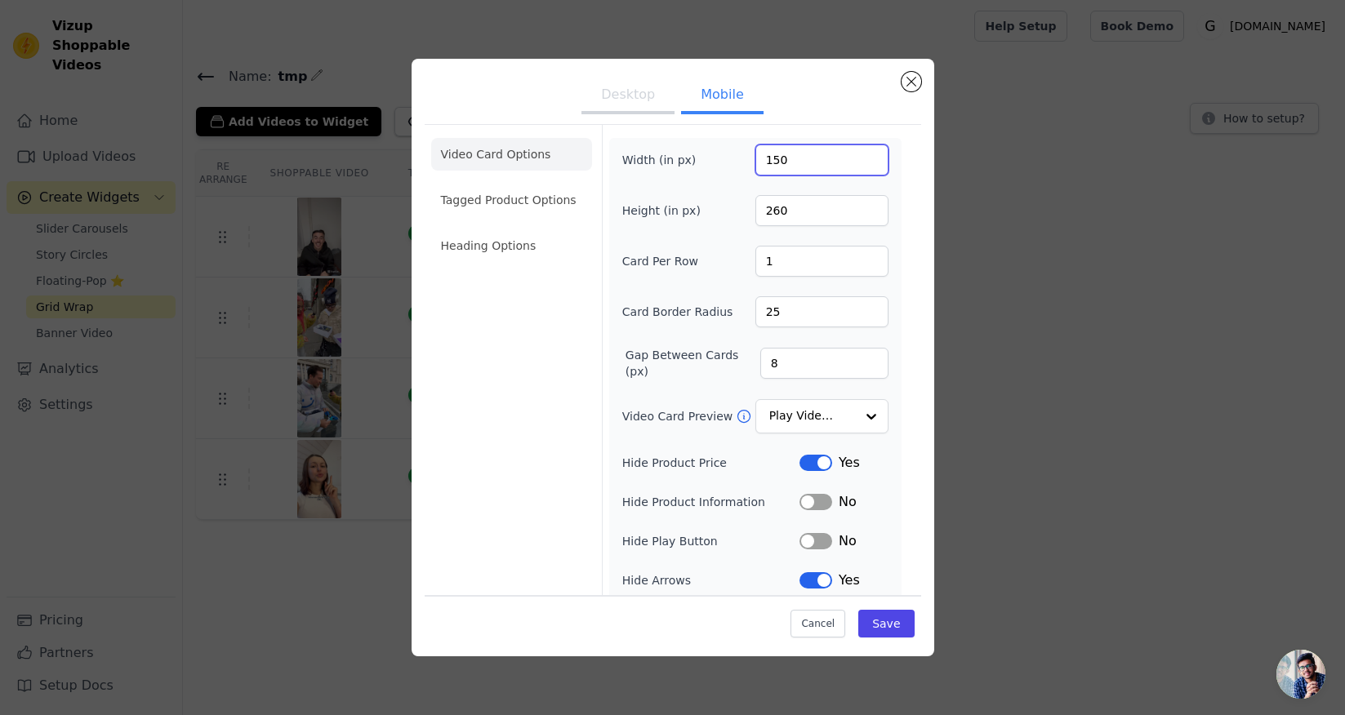
click at [773, 161] on input "150" at bounding box center [821, 160] width 133 height 31
type input "250"
drag, startPoint x: 773, startPoint y: 214, endPoint x: 778, endPoint y: 222, distance: 10.0
click at [773, 214] on input "260" at bounding box center [821, 210] width 133 height 31
type input "460"
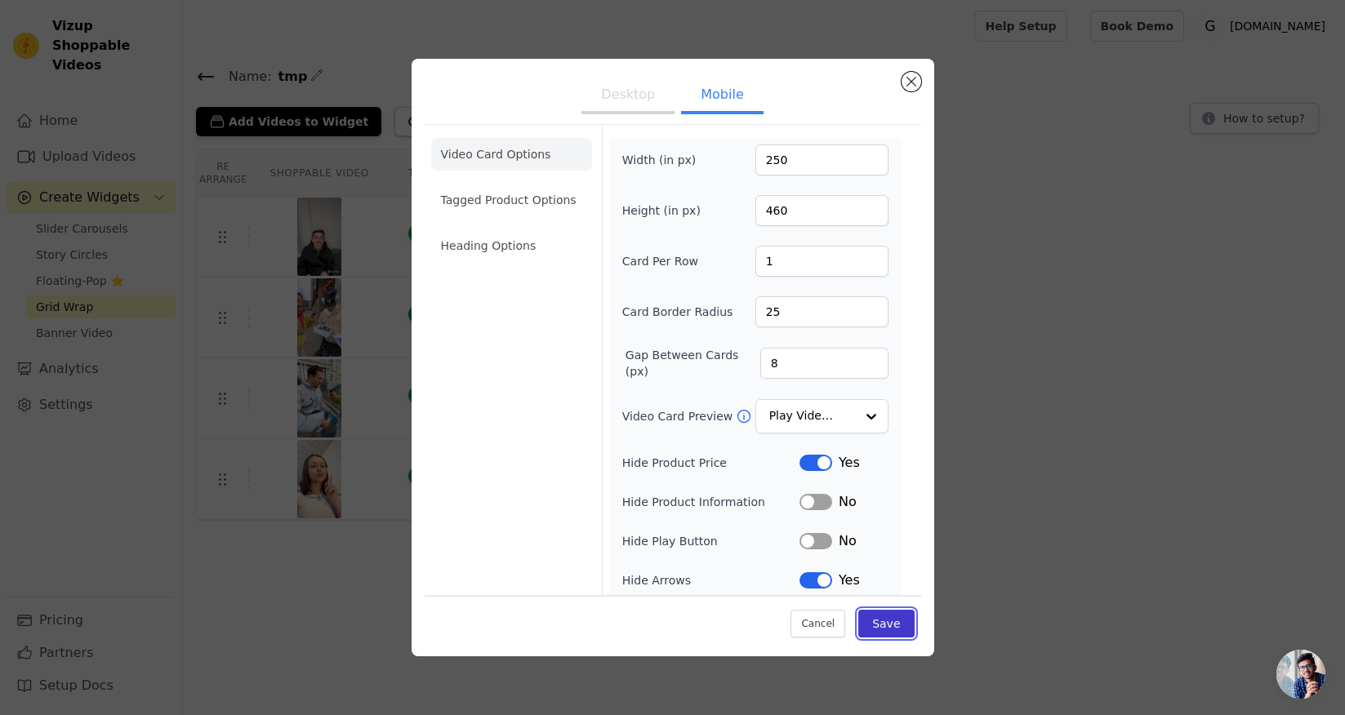
click at [882, 626] on button "Save" at bounding box center [886, 623] width 56 height 28
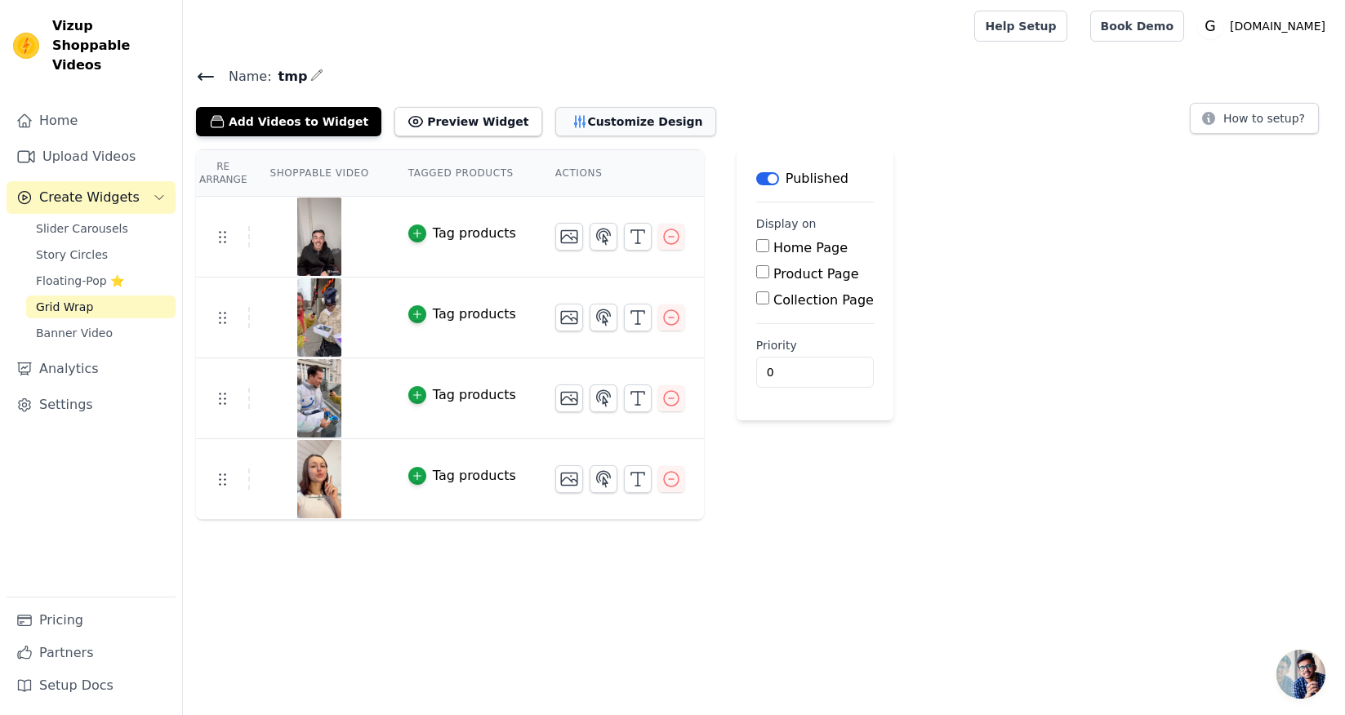
click at [588, 119] on button "Customize Design" at bounding box center [635, 121] width 161 height 29
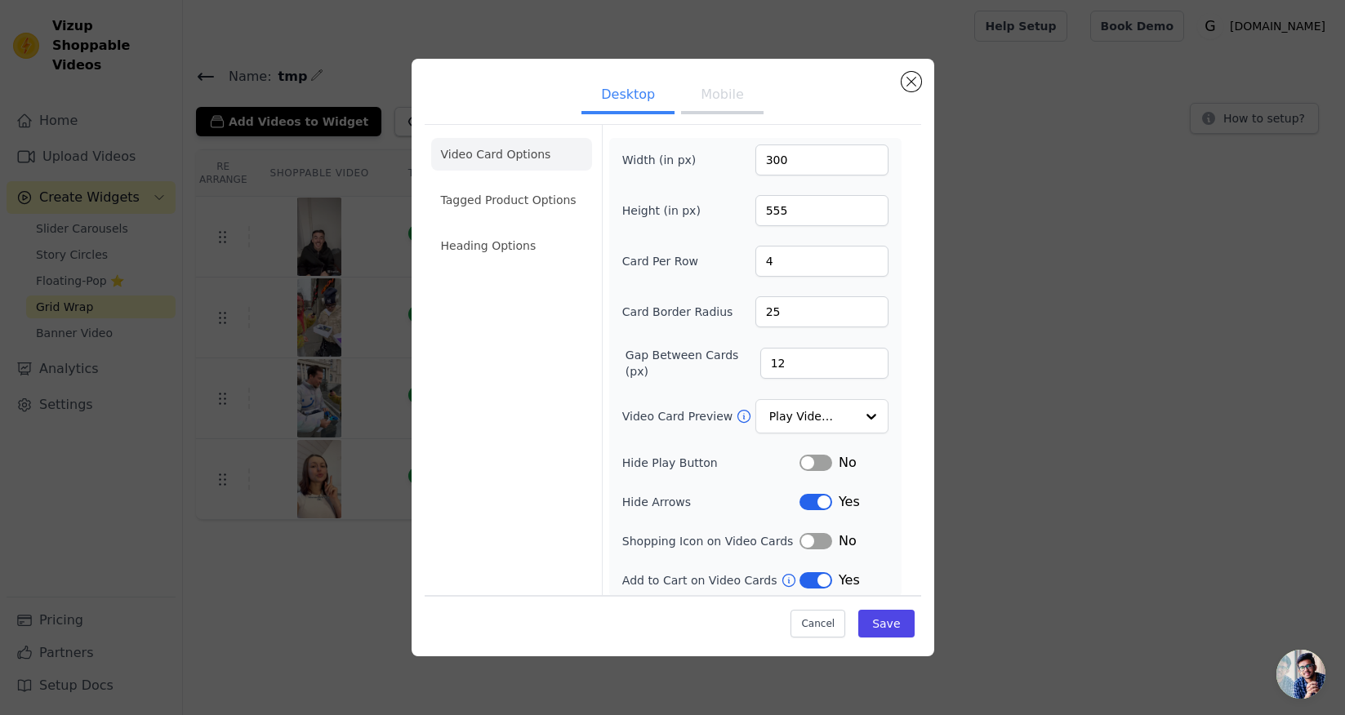
drag, startPoint x: 724, startPoint y: 92, endPoint x: 729, endPoint y: 108, distance: 16.5
click at [724, 92] on button "Mobile" at bounding box center [722, 96] width 82 height 36
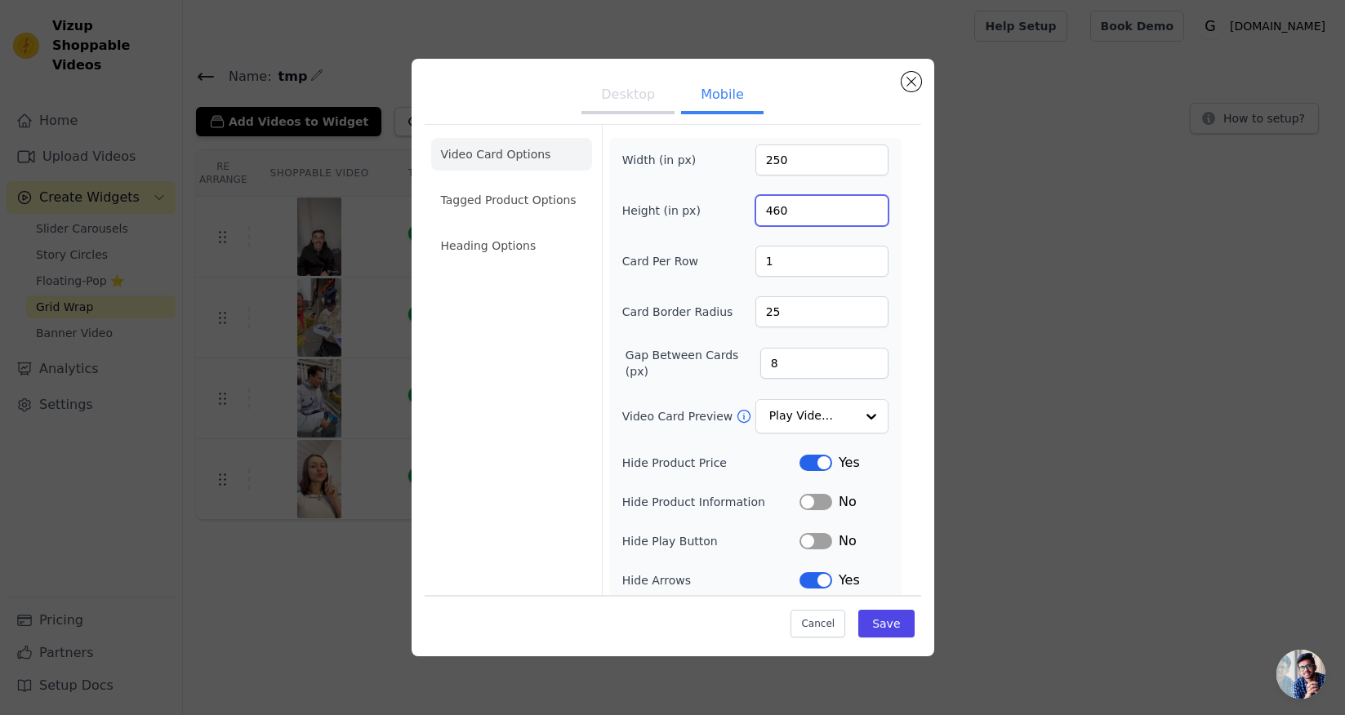
click at [771, 212] on input "460" at bounding box center [821, 210] width 133 height 31
type input "260"
drag, startPoint x: 773, startPoint y: 162, endPoint x: 773, endPoint y: 171, distance: 9.0
click at [773, 167] on input "250" at bounding box center [821, 160] width 133 height 31
type input "2"
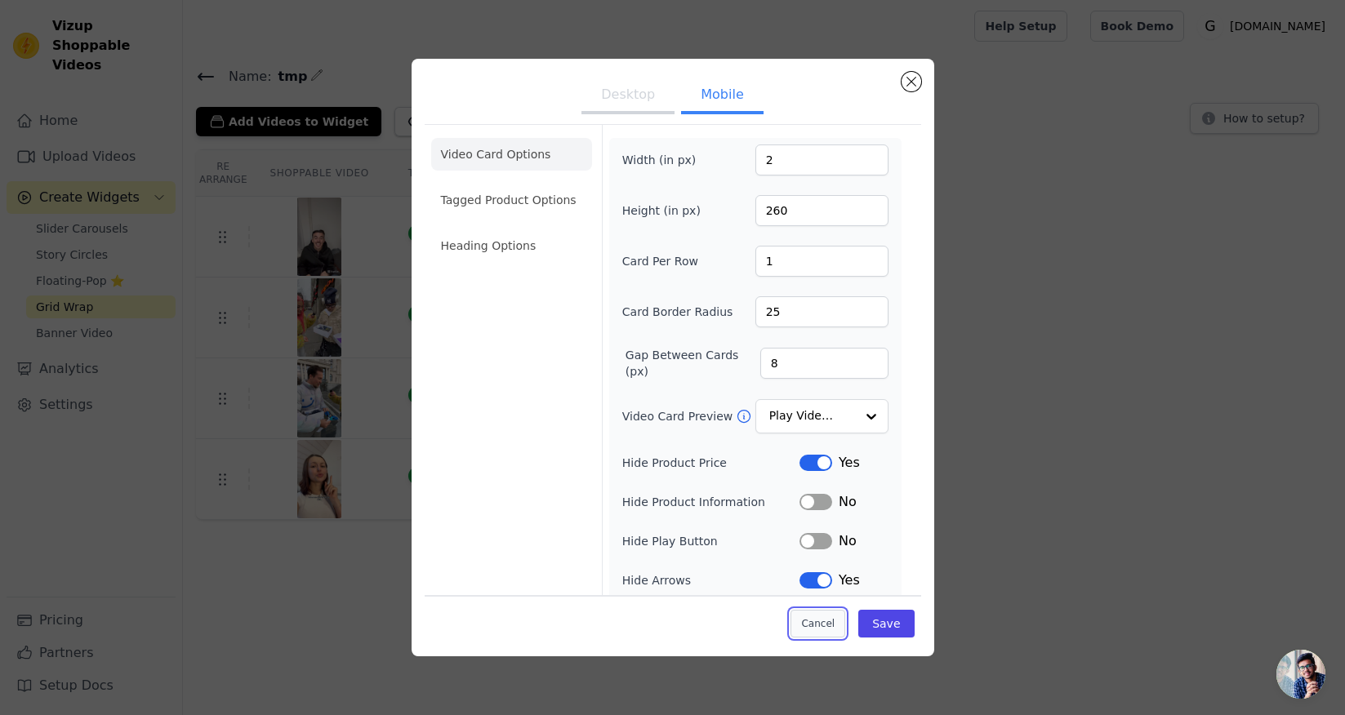
click at [809, 627] on button "Cancel" at bounding box center [818, 623] width 55 height 28
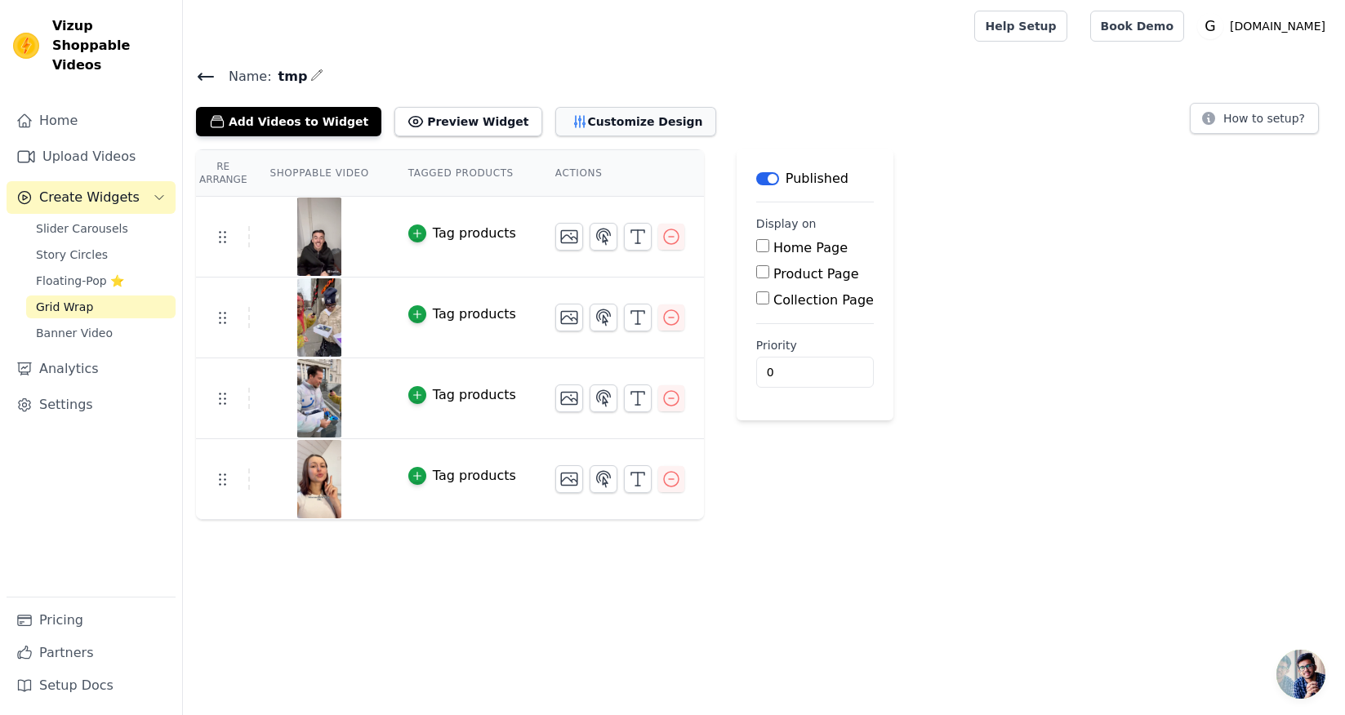
click at [586, 122] on button "Customize Design" at bounding box center [635, 121] width 161 height 29
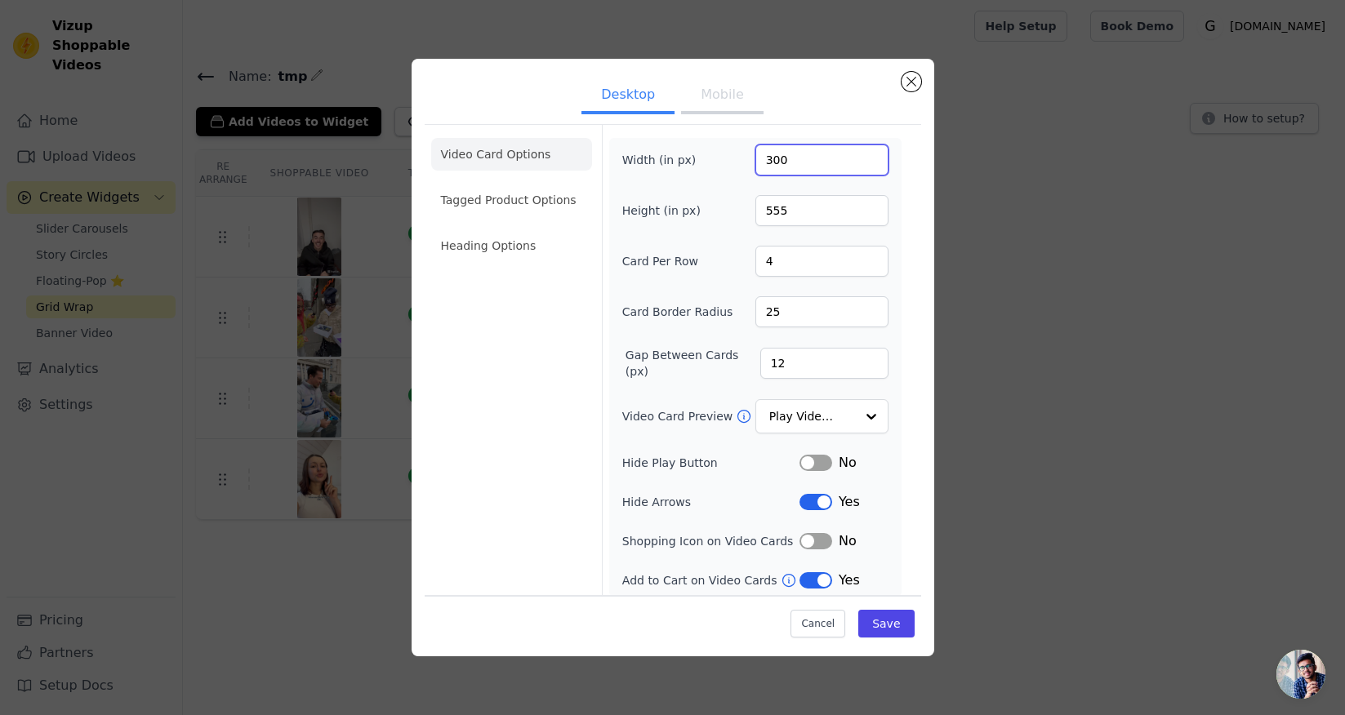
drag, startPoint x: 772, startPoint y: 163, endPoint x: 799, endPoint y: 221, distance: 63.9
click at [772, 165] on input "300" at bounding box center [821, 160] width 133 height 31
type input "2202"
click at [910, 87] on button "Close modal" at bounding box center [912, 82] width 20 height 20
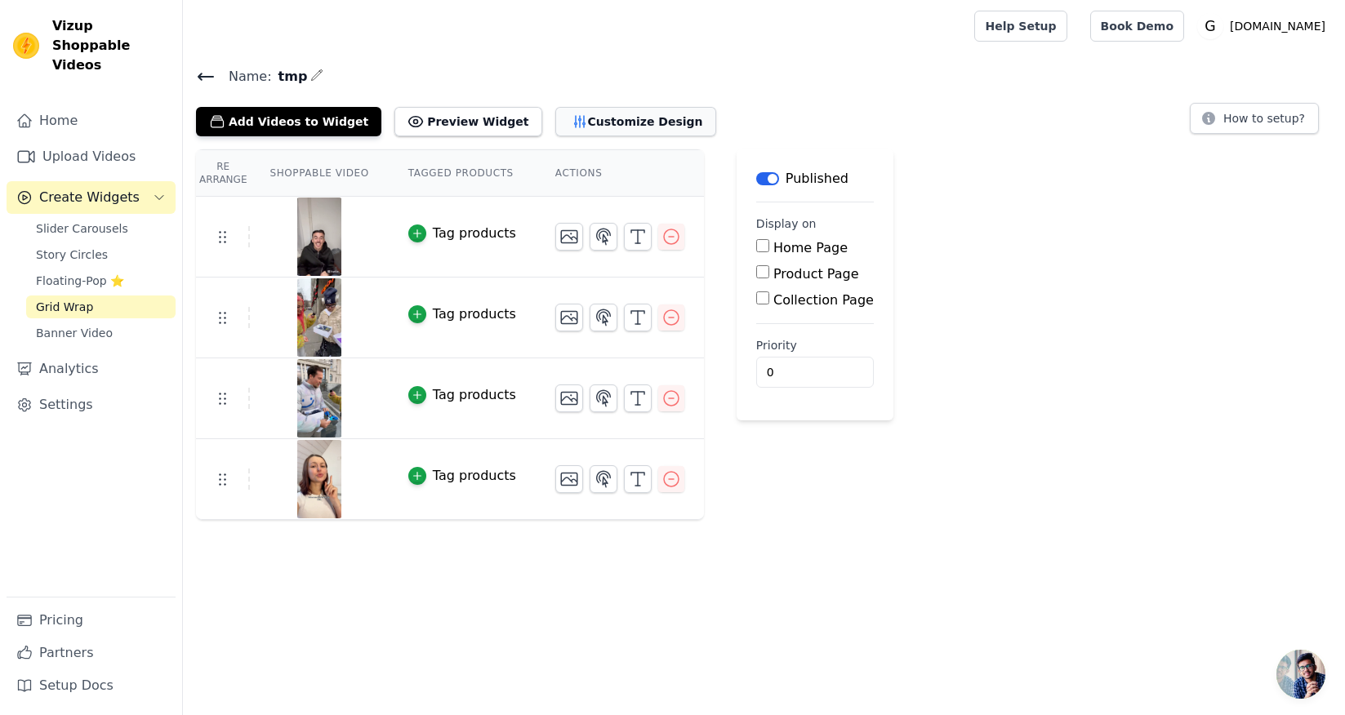
click at [599, 131] on button "Customize Design" at bounding box center [635, 121] width 161 height 29
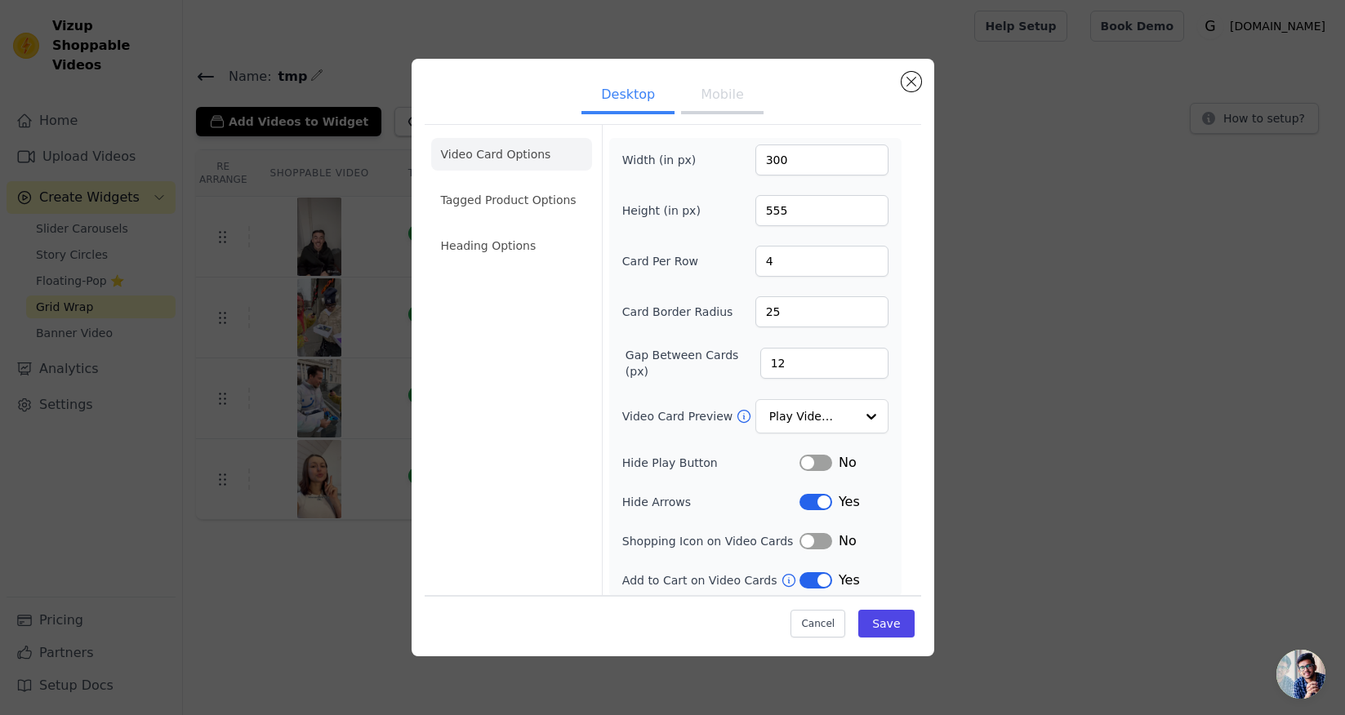
click at [723, 91] on button "Mobile" at bounding box center [722, 96] width 82 height 36
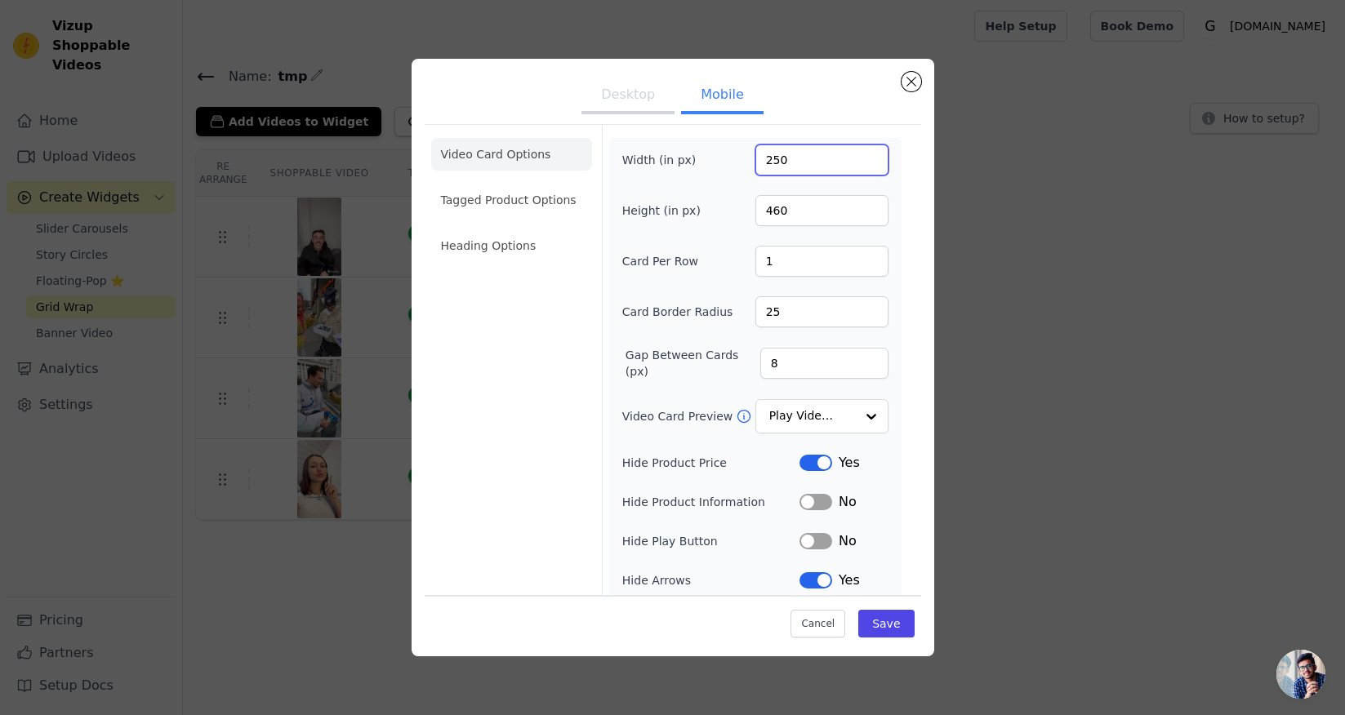
click at [771, 163] on input "250" at bounding box center [821, 160] width 133 height 31
type input "150"
drag, startPoint x: 772, startPoint y: 212, endPoint x: 773, endPoint y: 222, distance: 9.8
click at [772, 212] on input "460" at bounding box center [821, 210] width 133 height 31
type input "260"
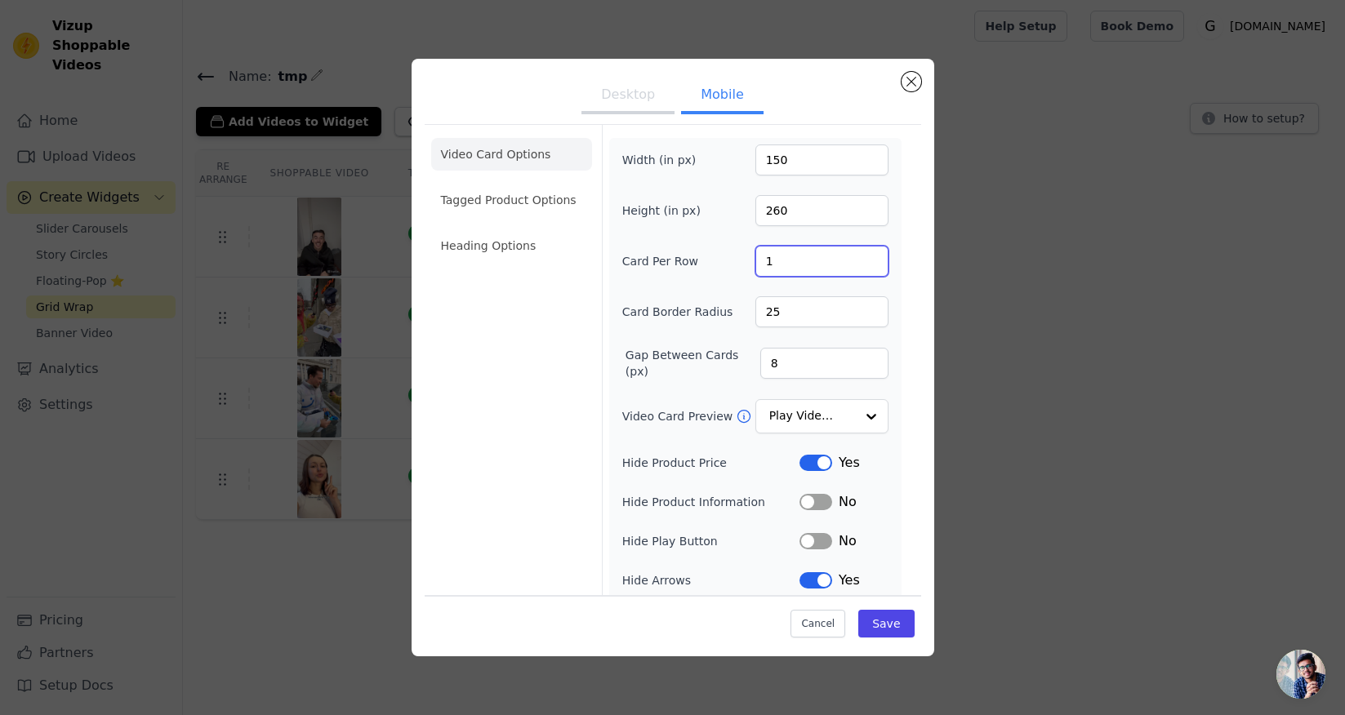
click at [781, 252] on input "1" at bounding box center [821, 261] width 133 height 31
type input "2"
click at [707, 296] on div "Card Border Radius 25" at bounding box center [755, 311] width 266 height 31
click at [899, 626] on button "Save" at bounding box center [886, 623] width 56 height 28
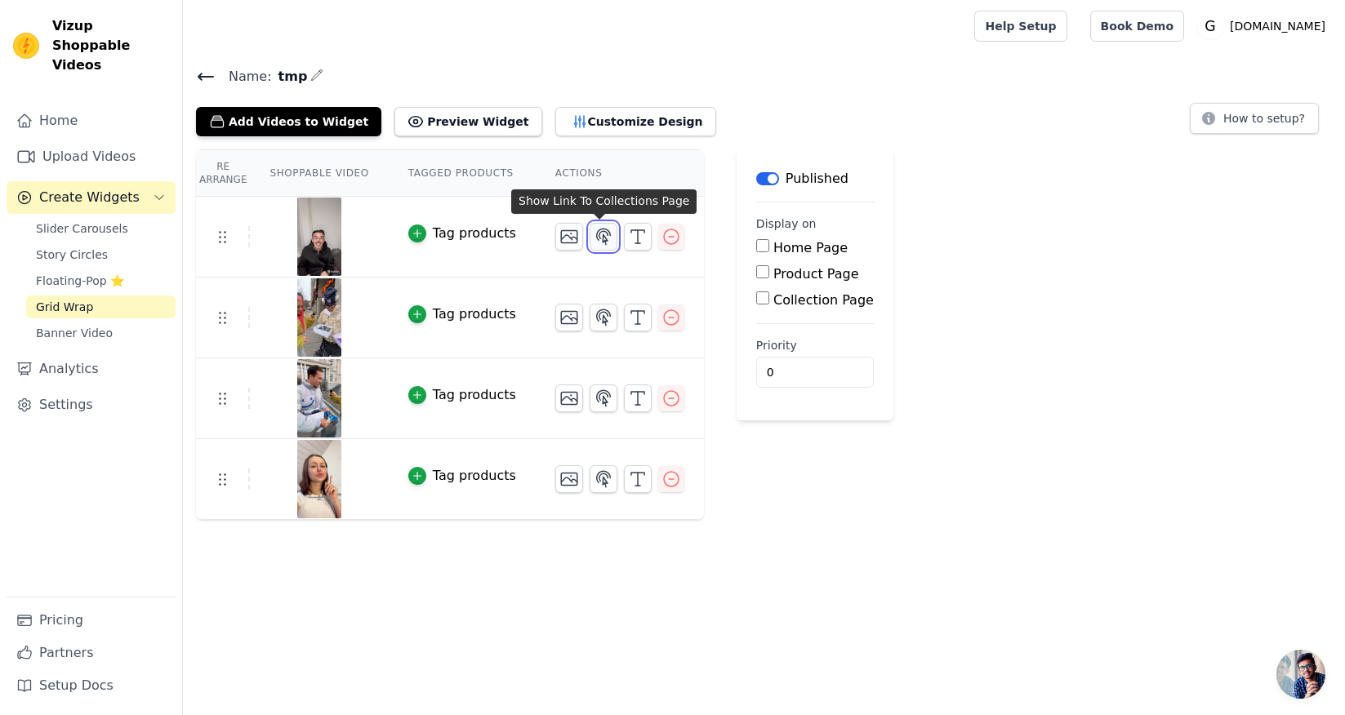
click at [603, 233] on icon "button" at bounding box center [604, 237] width 14 height 16
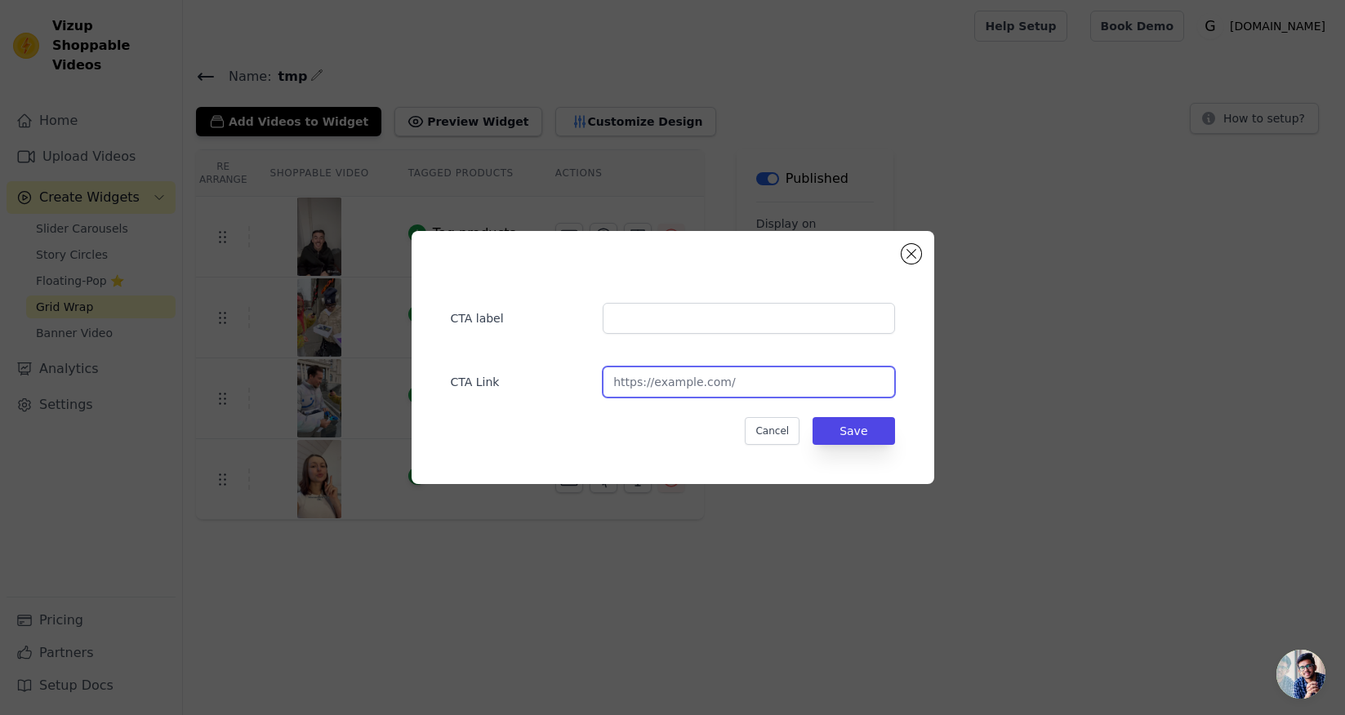
click at [735, 391] on input "url" at bounding box center [749, 382] width 292 height 31
click at [732, 323] on input "text" at bounding box center [749, 318] width 292 height 31
click at [920, 256] on button "Close modal" at bounding box center [912, 254] width 20 height 20
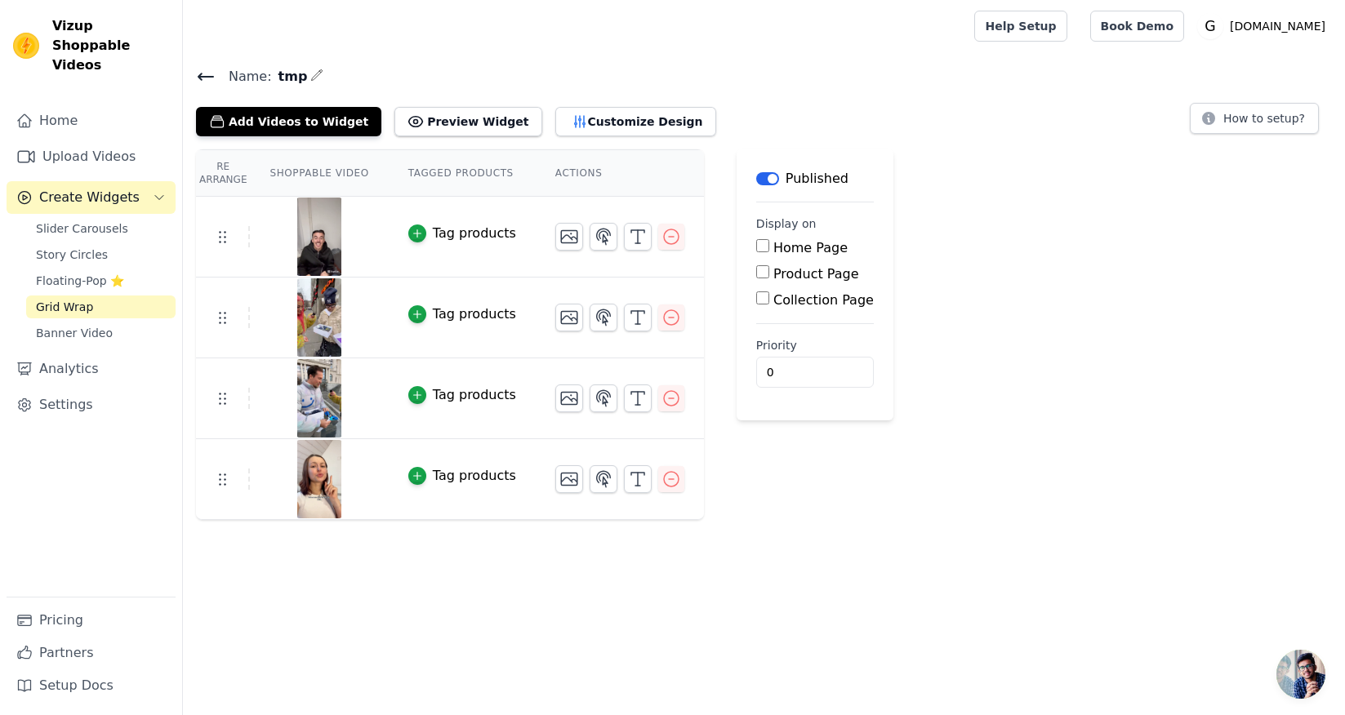
click at [956, 305] on div "Re Arrange Shoppable Video Tagged Products Actions Tag products CTA label CTA L…" at bounding box center [764, 334] width 1162 height 371
click at [711, 149] on div "Re Arrange Shoppable Video Tagged Products Actions Tag products Tag products Ta…" at bounding box center [764, 334] width 1162 height 371
click at [86, 273] on span "Floating-Pop ⭐" at bounding box center [80, 281] width 88 height 16
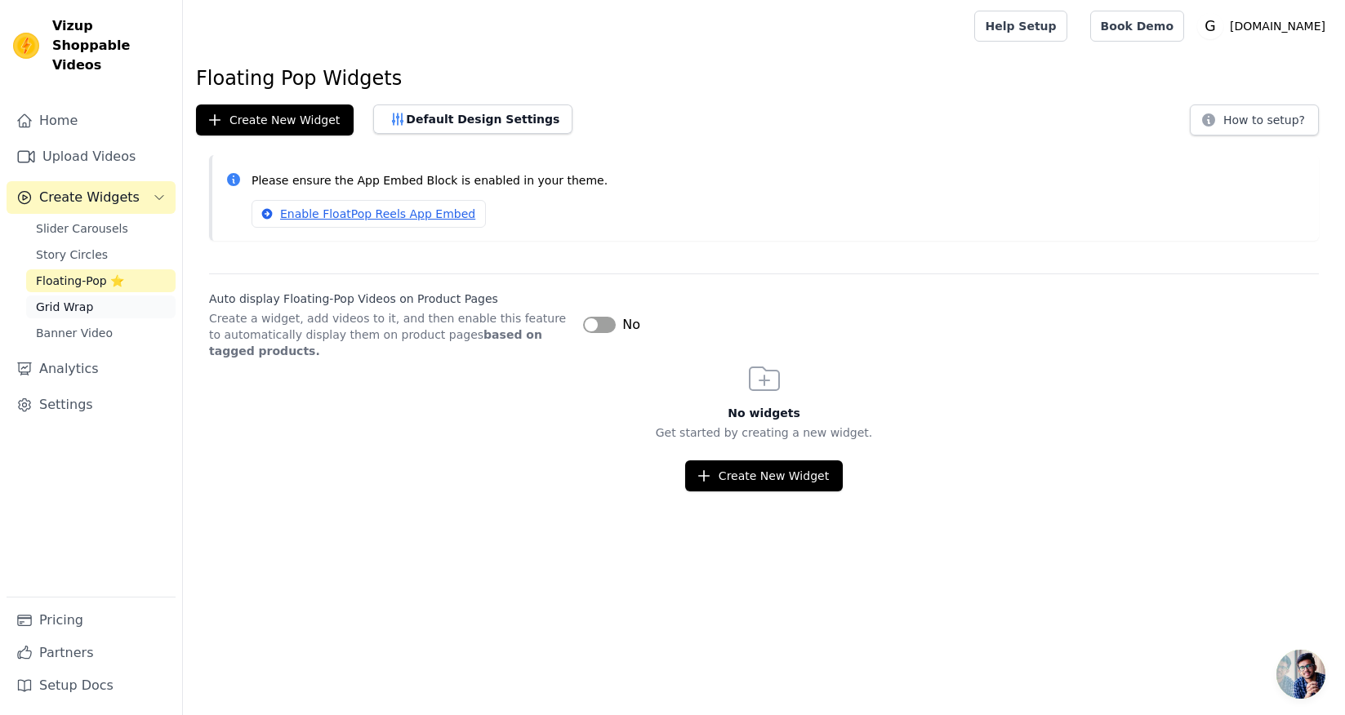
click at [98, 296] on link "Grid Wrap" at bounding box center [100, 307] width 149 height 23
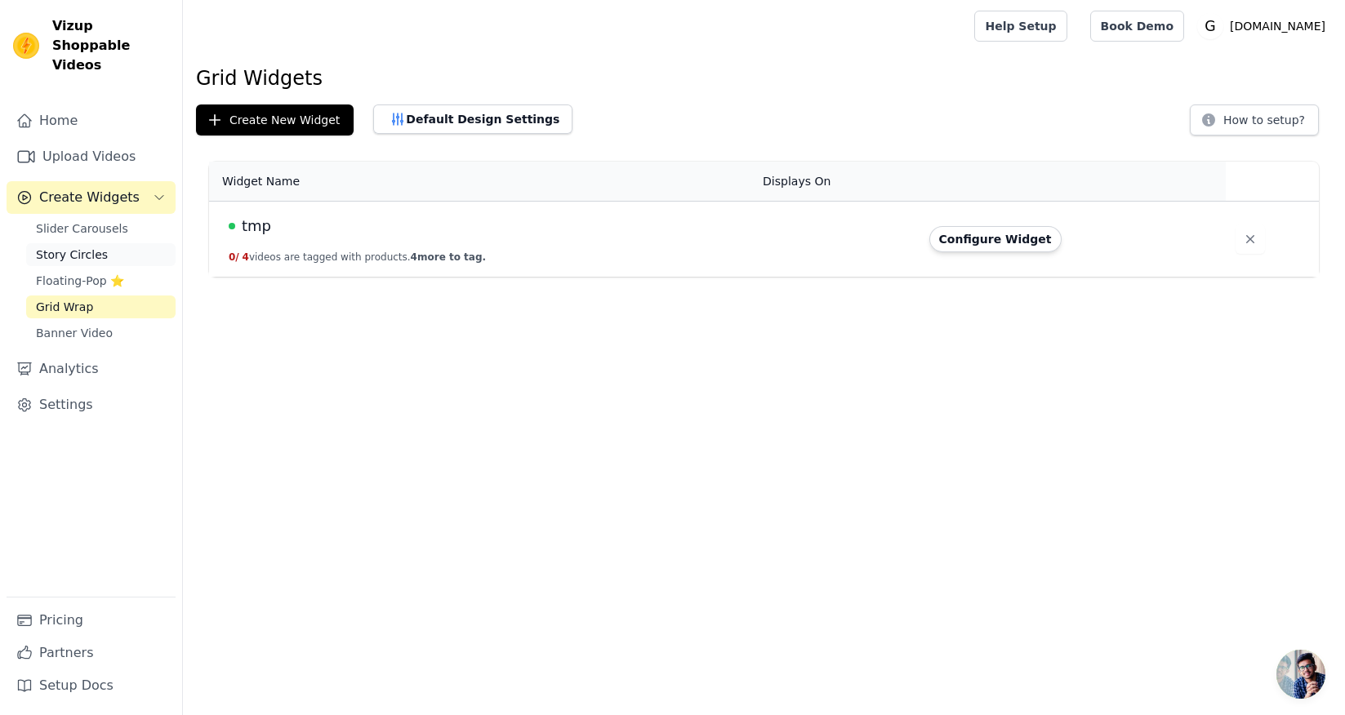
click at [109, 246] on link "Story Circles" at bounding box center [100, 254] width 149 height 23
click at [118, 221] on span "Slider Carousels" at bounding box center [82, 229] width 92 height 16
click at [1007, 240] on button "Configure Widget" at bounding box center [995, 239] width 132 height 26
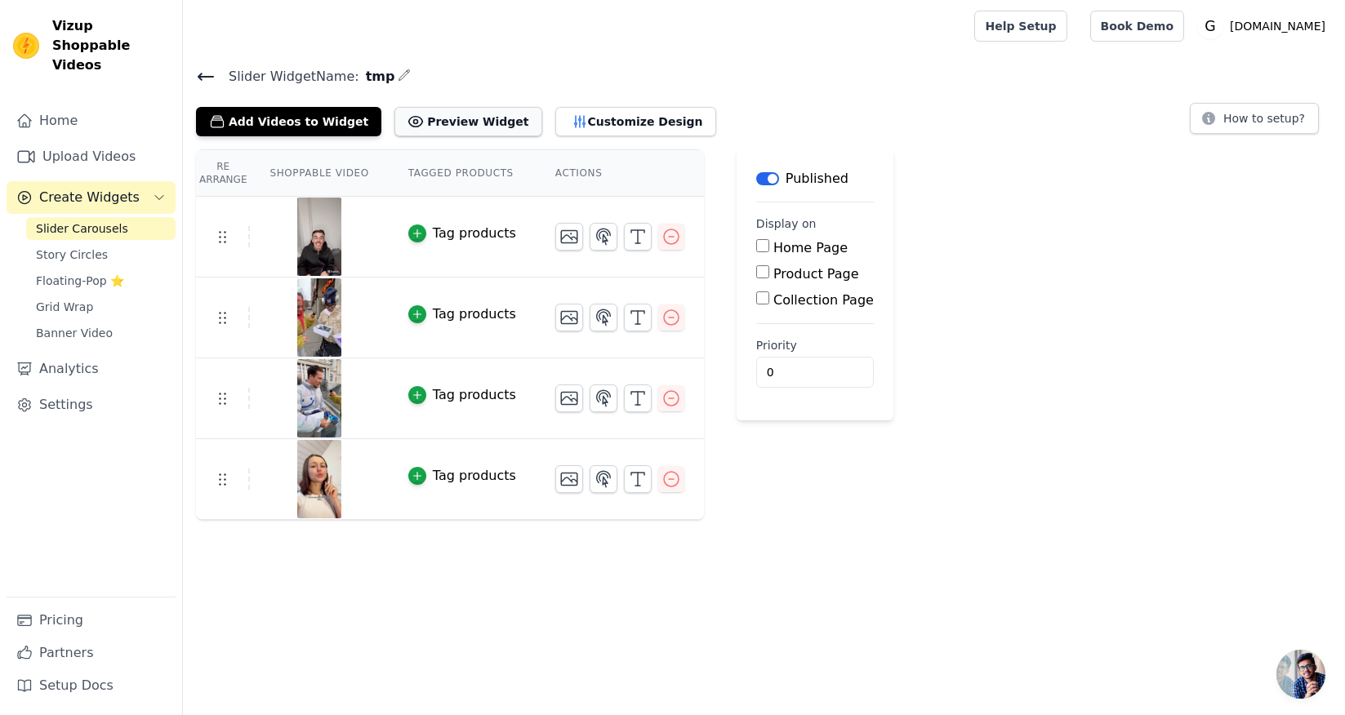
click at [422, 130] on button "Preview Widget" at bounding box center [467, 121] width 147 height 29
click at [211, 72] on icon at bounding box center [206, 77] width 20 height 20
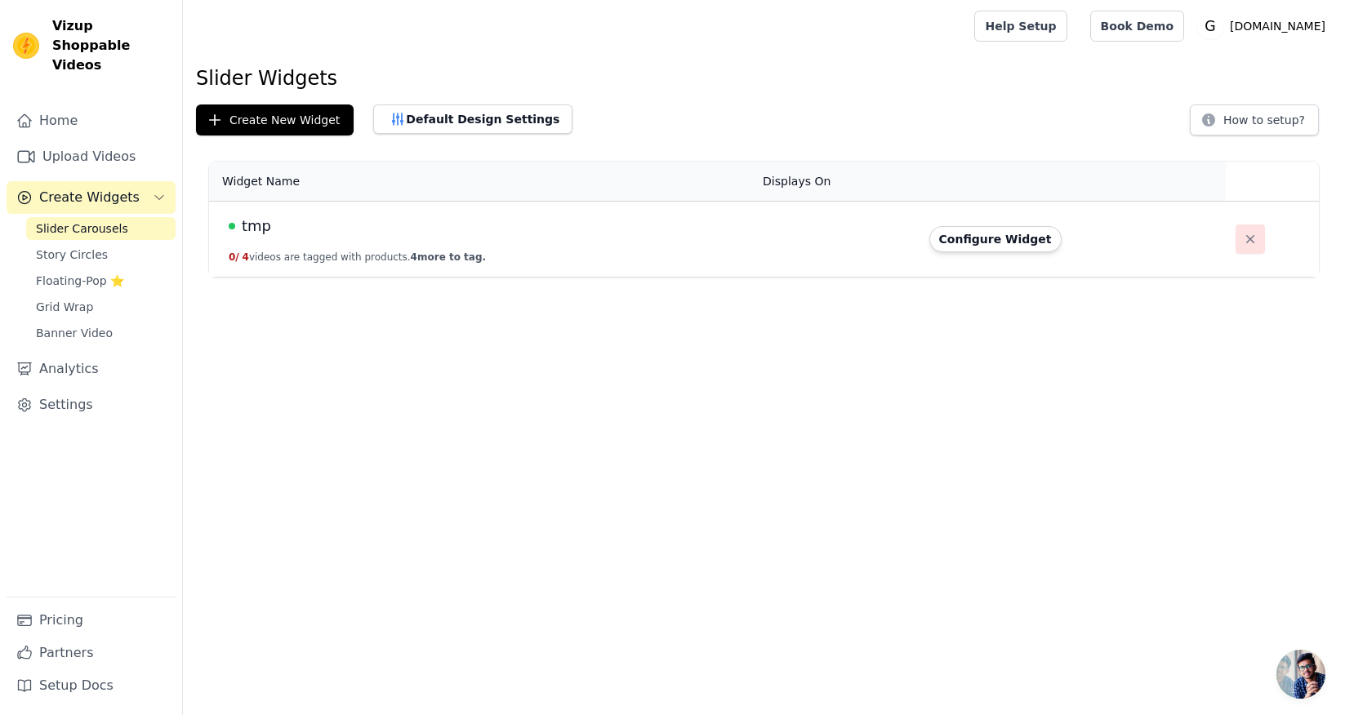
click at [1242, 237] on icon "button" at bounding box center [1250, 239] width 16 height 16
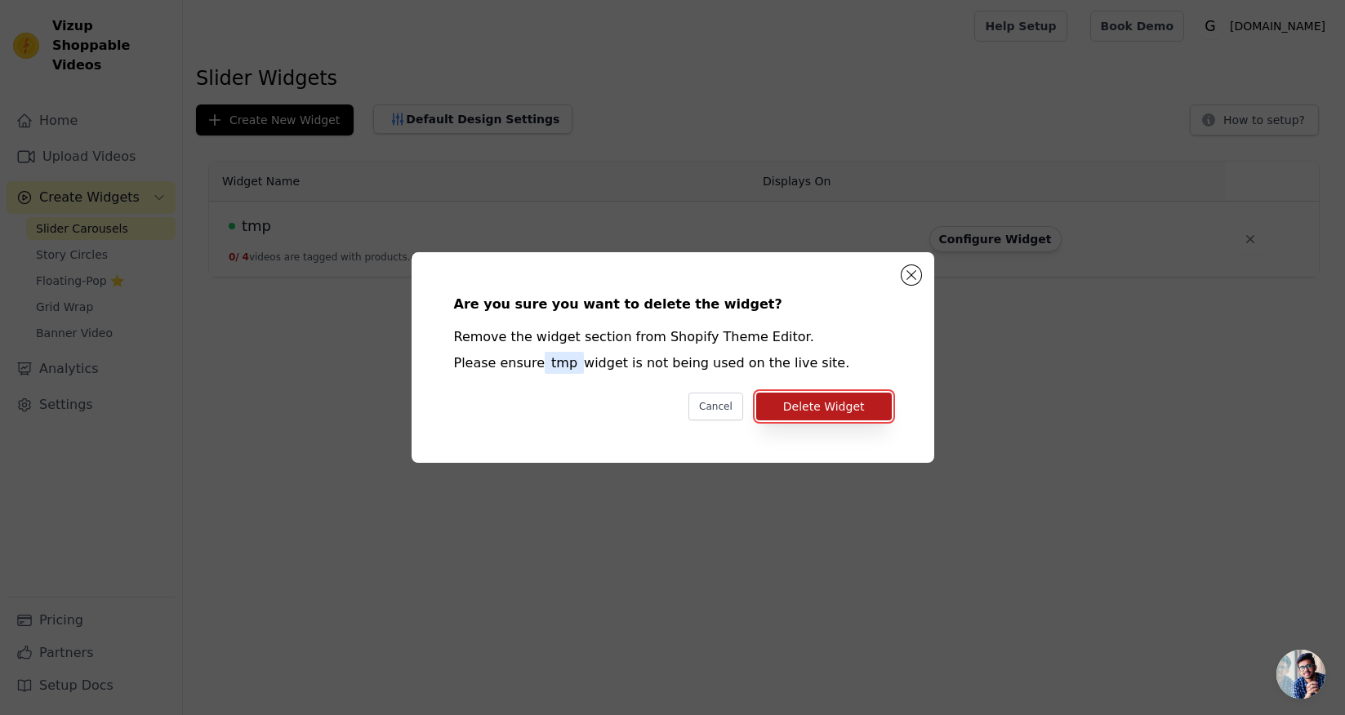
click at [809, 412] on button "Delete Widget" at bounding box center [824, 407] width 136 height 28
